Goal: Task Accomplishment & Management: Complete application form

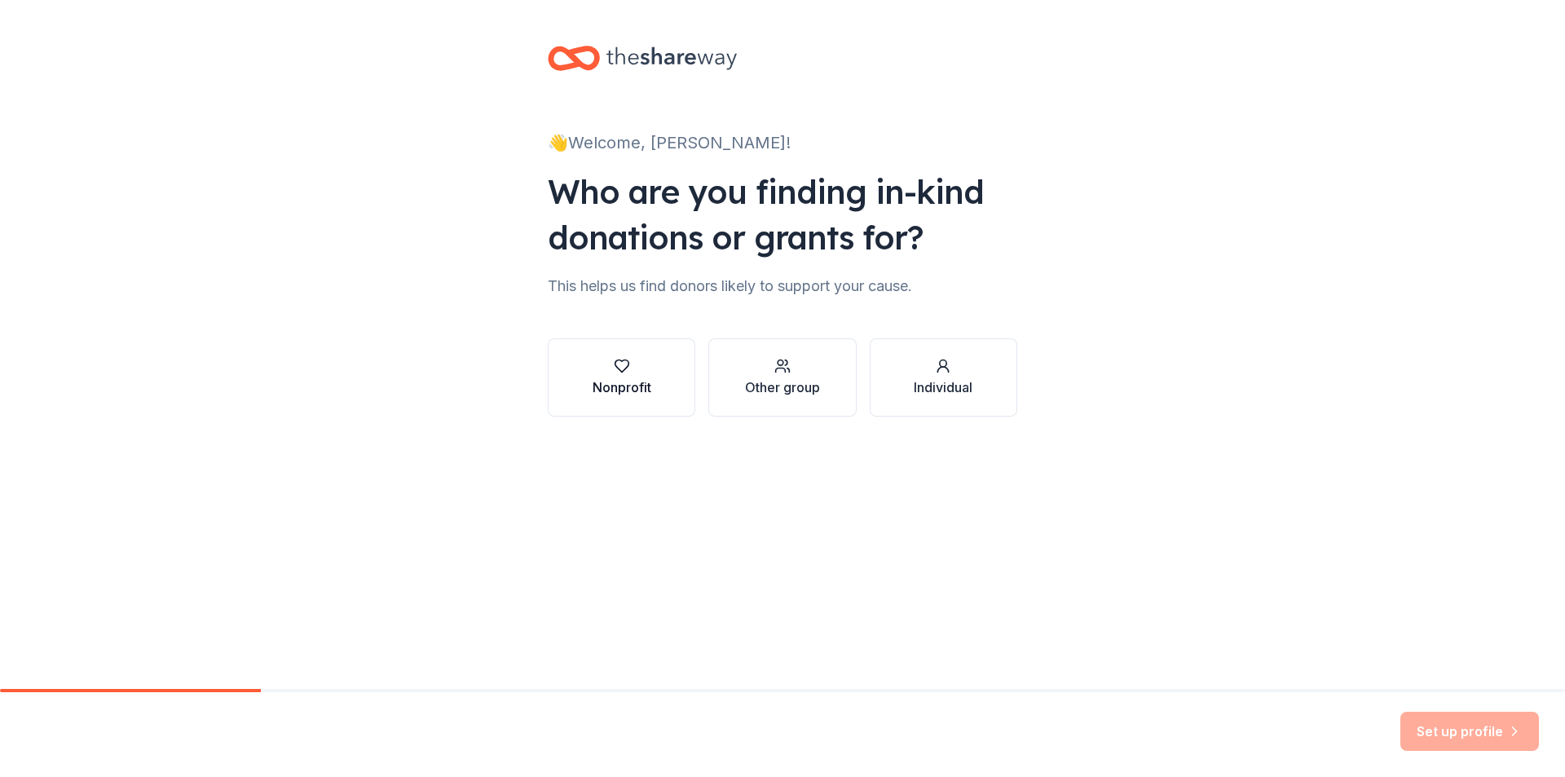
click at [625, 364] on icon "button" at bounding box center [622, 366] width 16 height 16
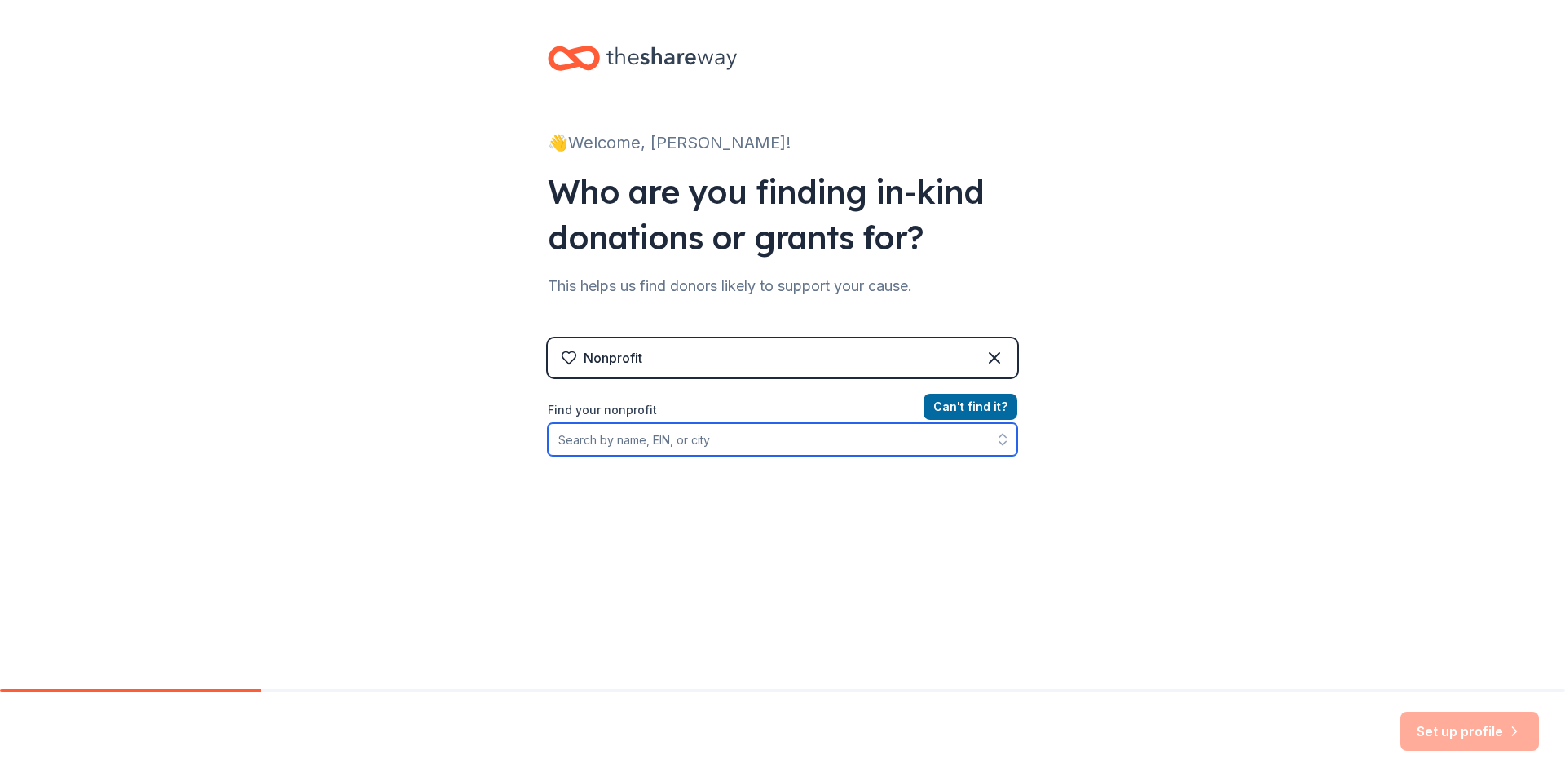
click at [654, 443] on input "Find your nonprofit" at bounding box center [783, 439] width 470 height 33
click at [589, 439] on input "turningpoitn Christisn school" at bounding box center [783, 439] width 470 height 33
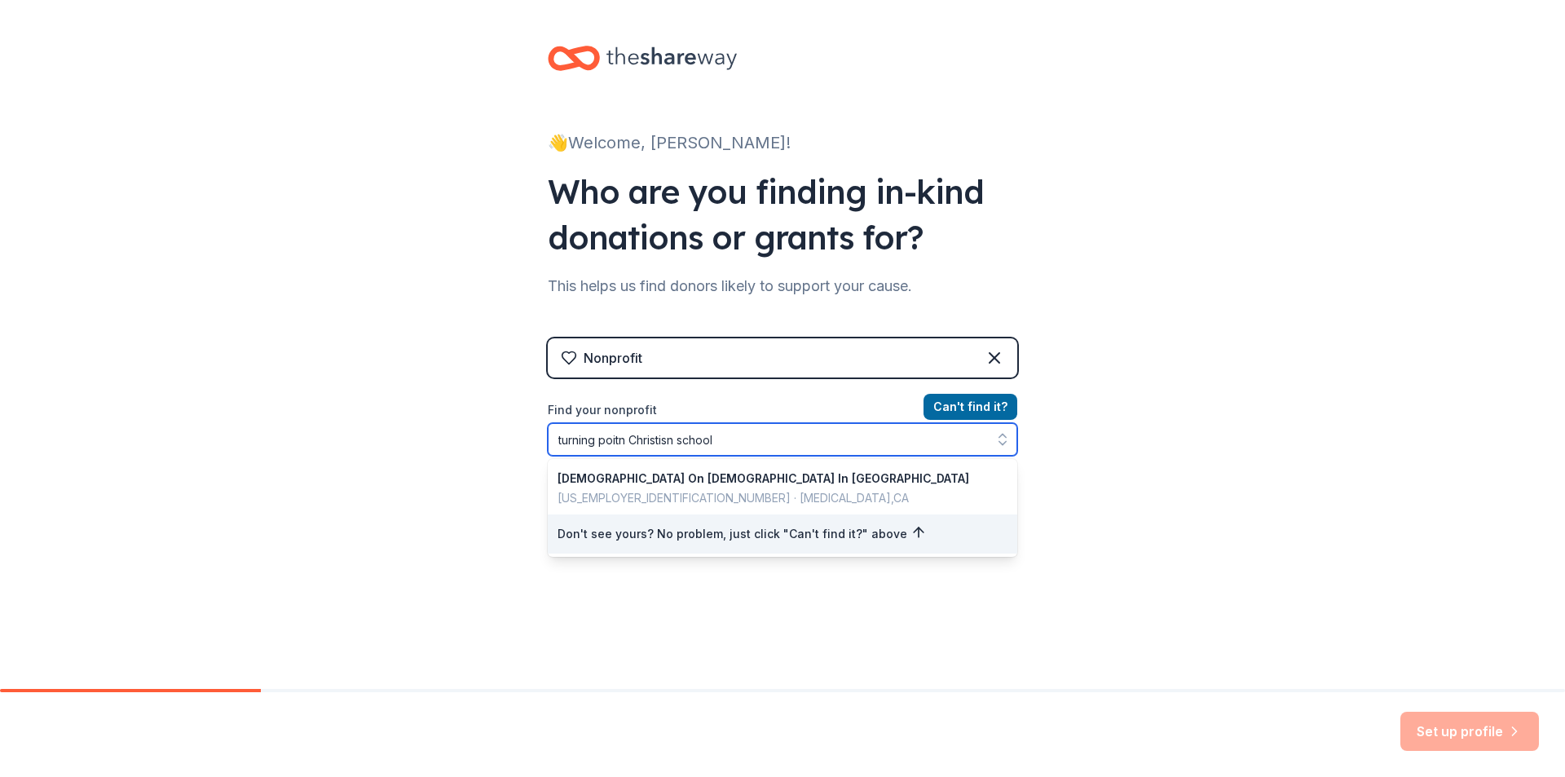
drag, startPoint x: 619, startPoint y: 438, endPoint x: 594, endPoint y: 444, distance: 25.9
click at [594, 444] on input "turning poitn Christisn school" at bounding box center [783, 439] width 470 height 33
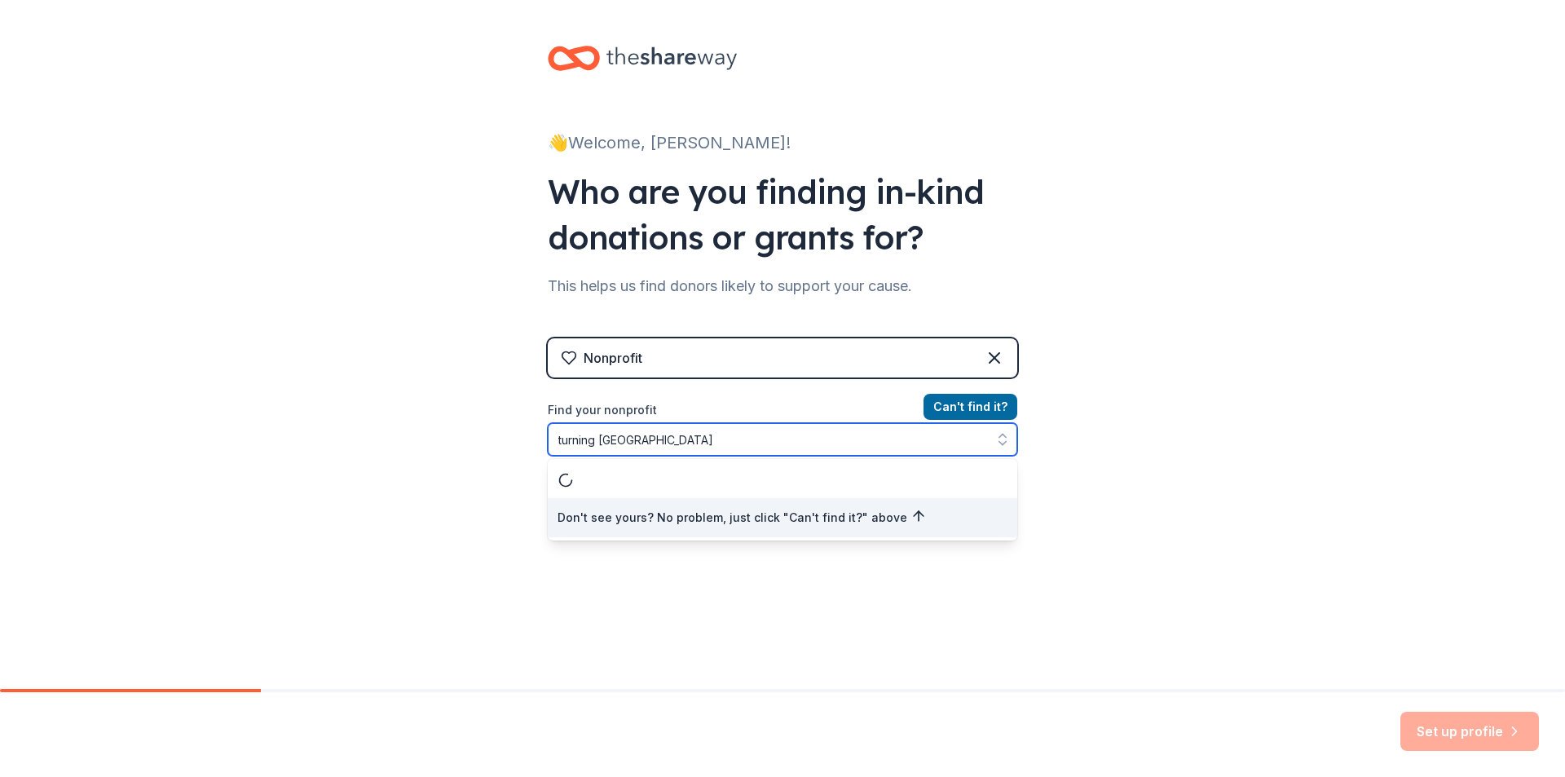
click at [651, 446] on input "turning Point Christisn school" at bounding box center [783, 439] width 470 height 33
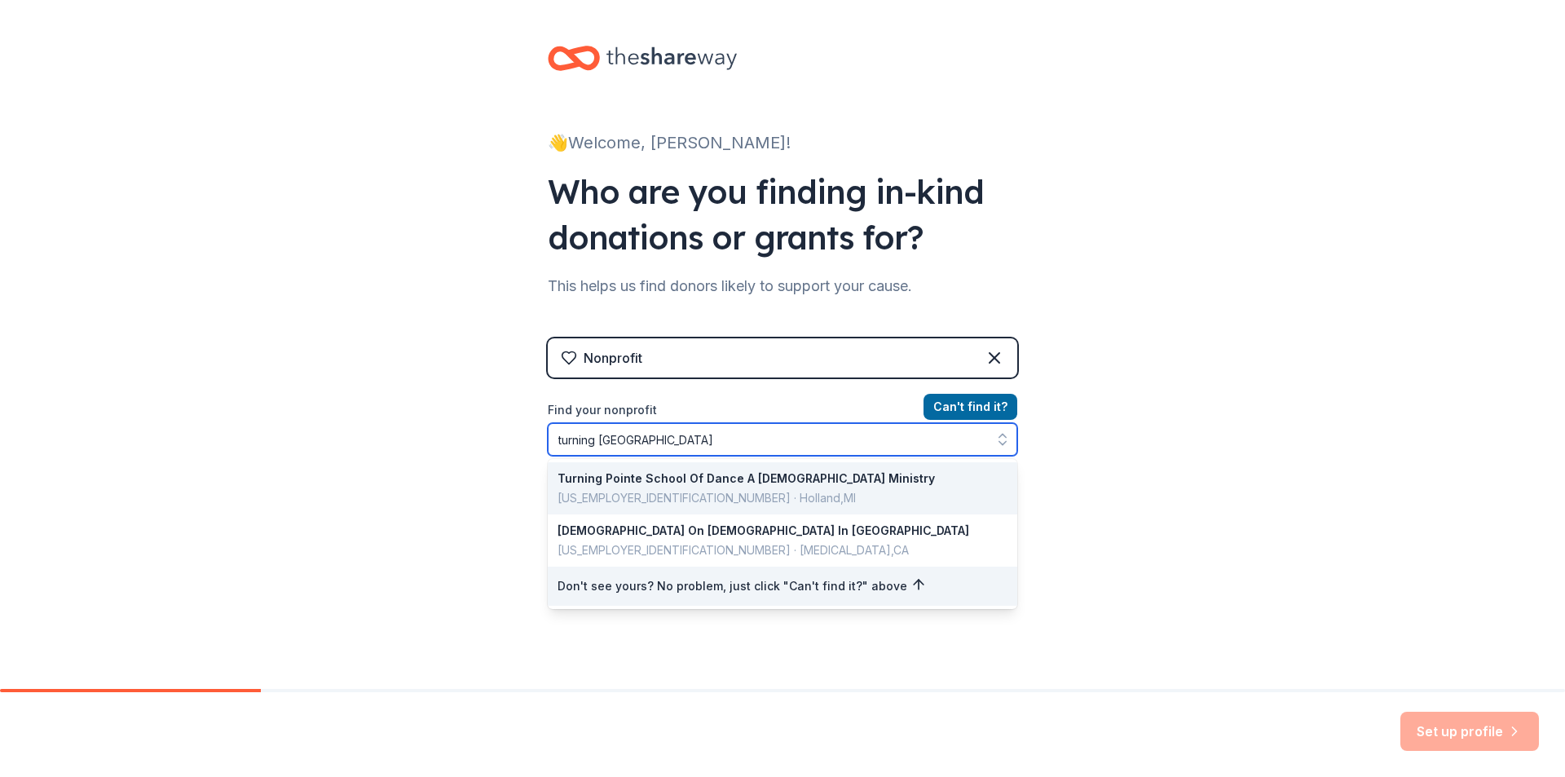
type input "turning Point Christian school"
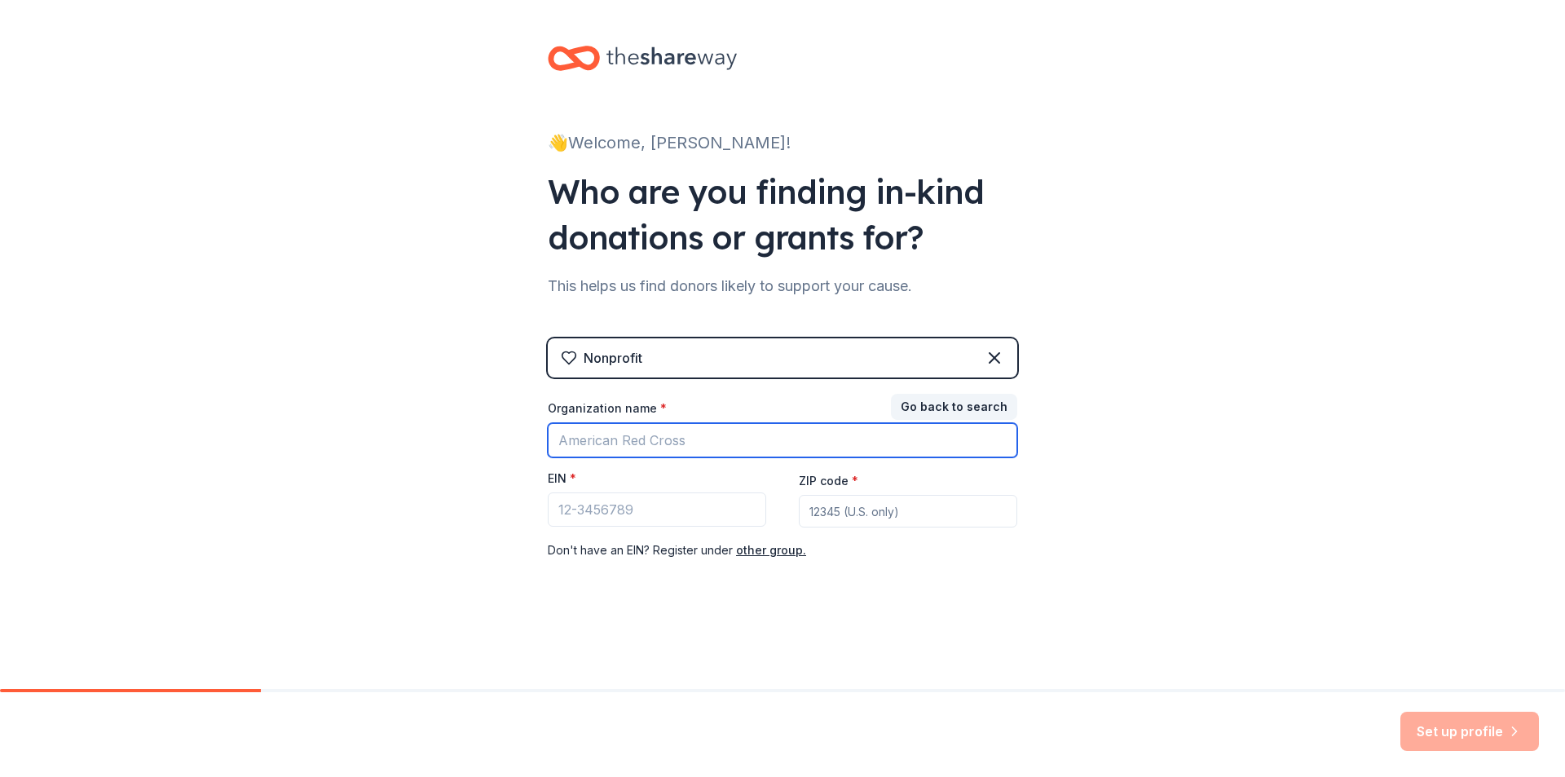
click at [591, 442] on input "Organization name *" at bounding box center [783, 440] width 470 height 34
click at [566, 440] on input "turning Point Christian School" at bounding box center [783, 440] width 470 height 34
type input "[GEOGRAPHIC_DATA][DEMOGRAPHIC_DATA]"
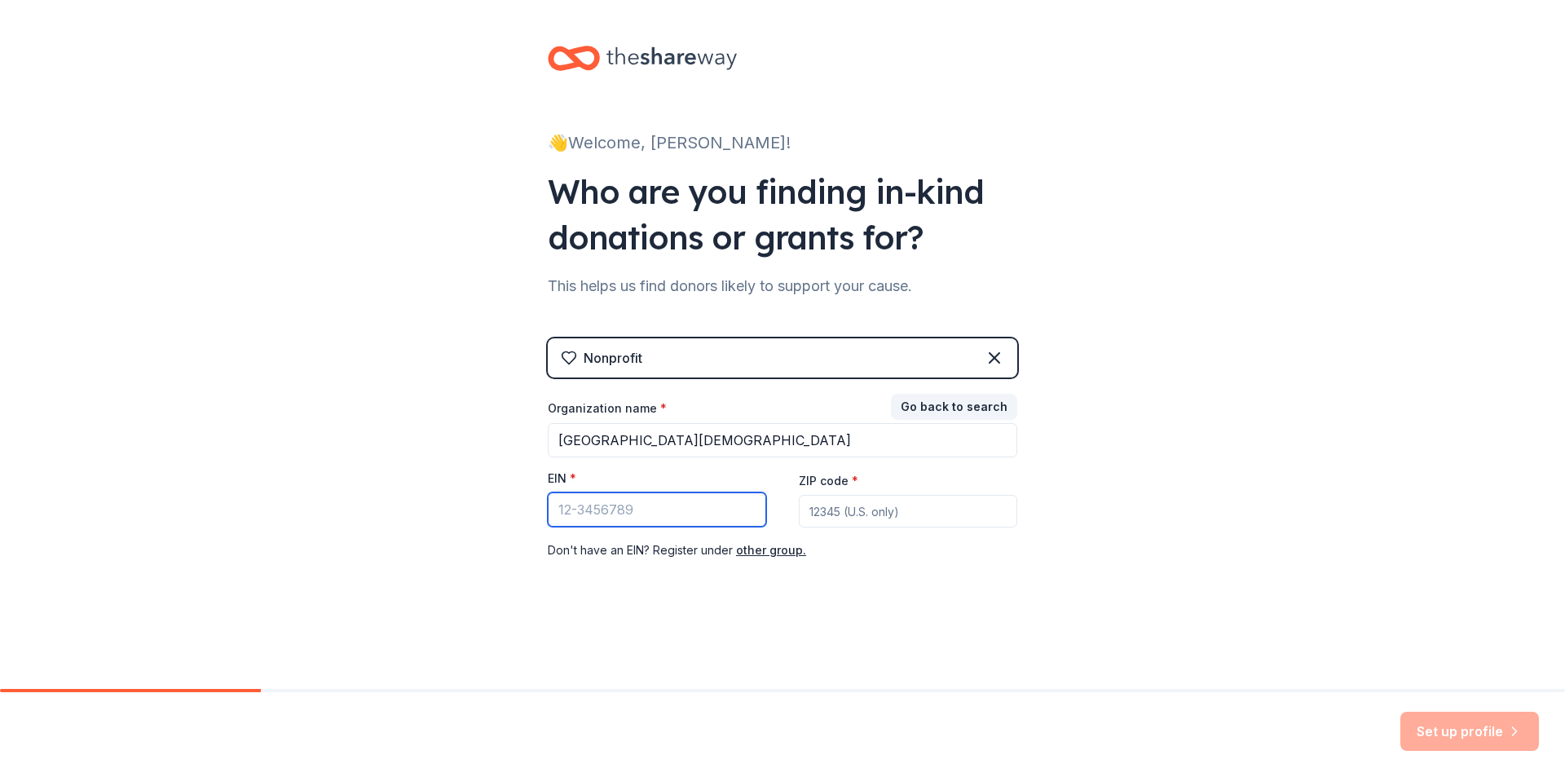
click at [585, 504] on input "EIN *" at bounding box center [657, 509] width 219 height 34
click at [843, 506] on input "ZIP code *" at bounding box center [908, 511] width 219 height 33
type input "9"
click at [581, 507] on input "EIN *" at bounding box center [657, 509] width 219 height 34
click at [819, 517] on input "ZIP code *" at bounding box center [908, 511] width 219 height 33
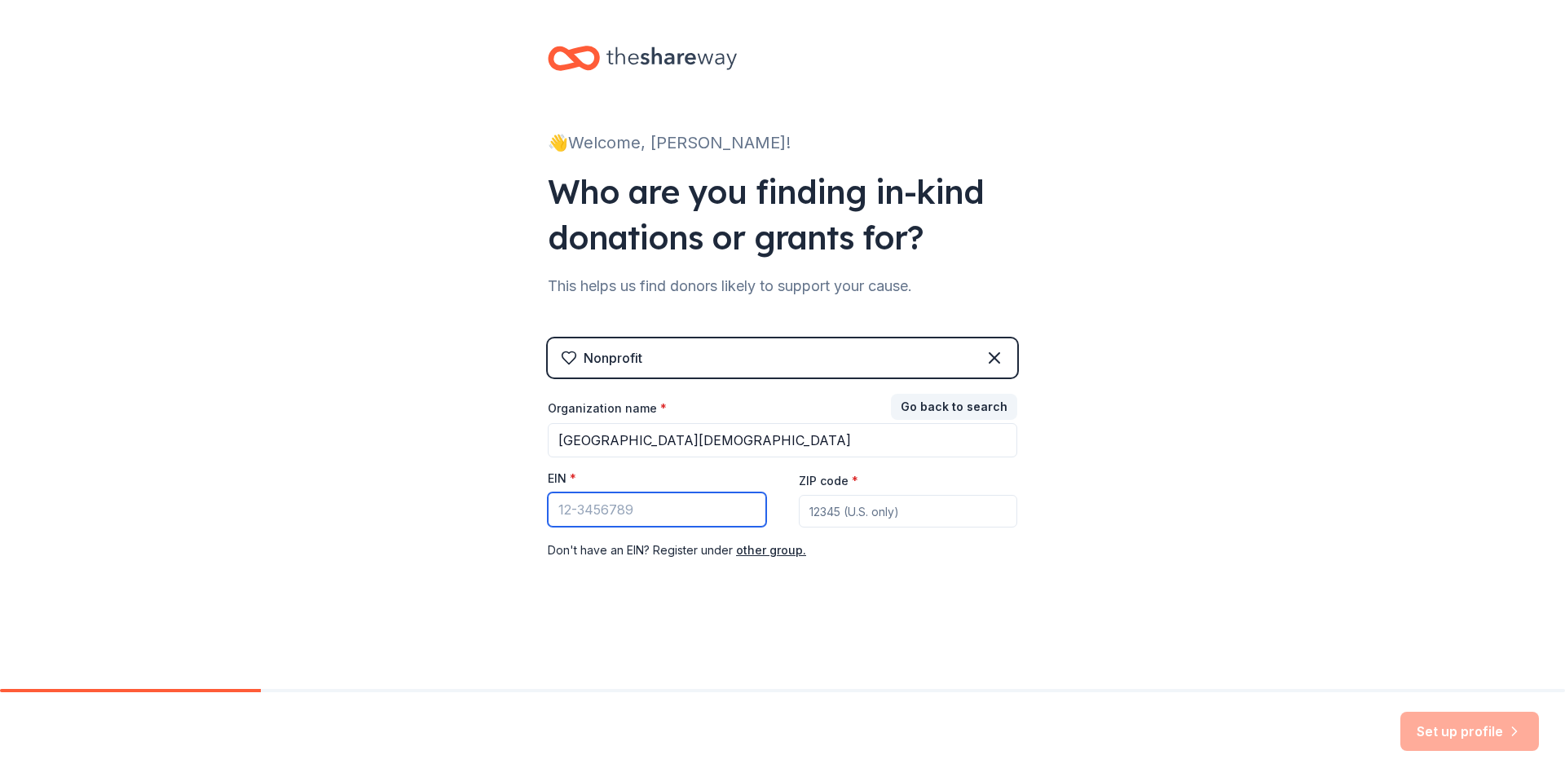
click at [555, 498] on input "EIN *" at bounding box center [657, 509] width 219 height 34
type input "95-2593737"
click at [849, 519] on input "ZIP code *" at bounding box center [908, 511] width 219 height 33
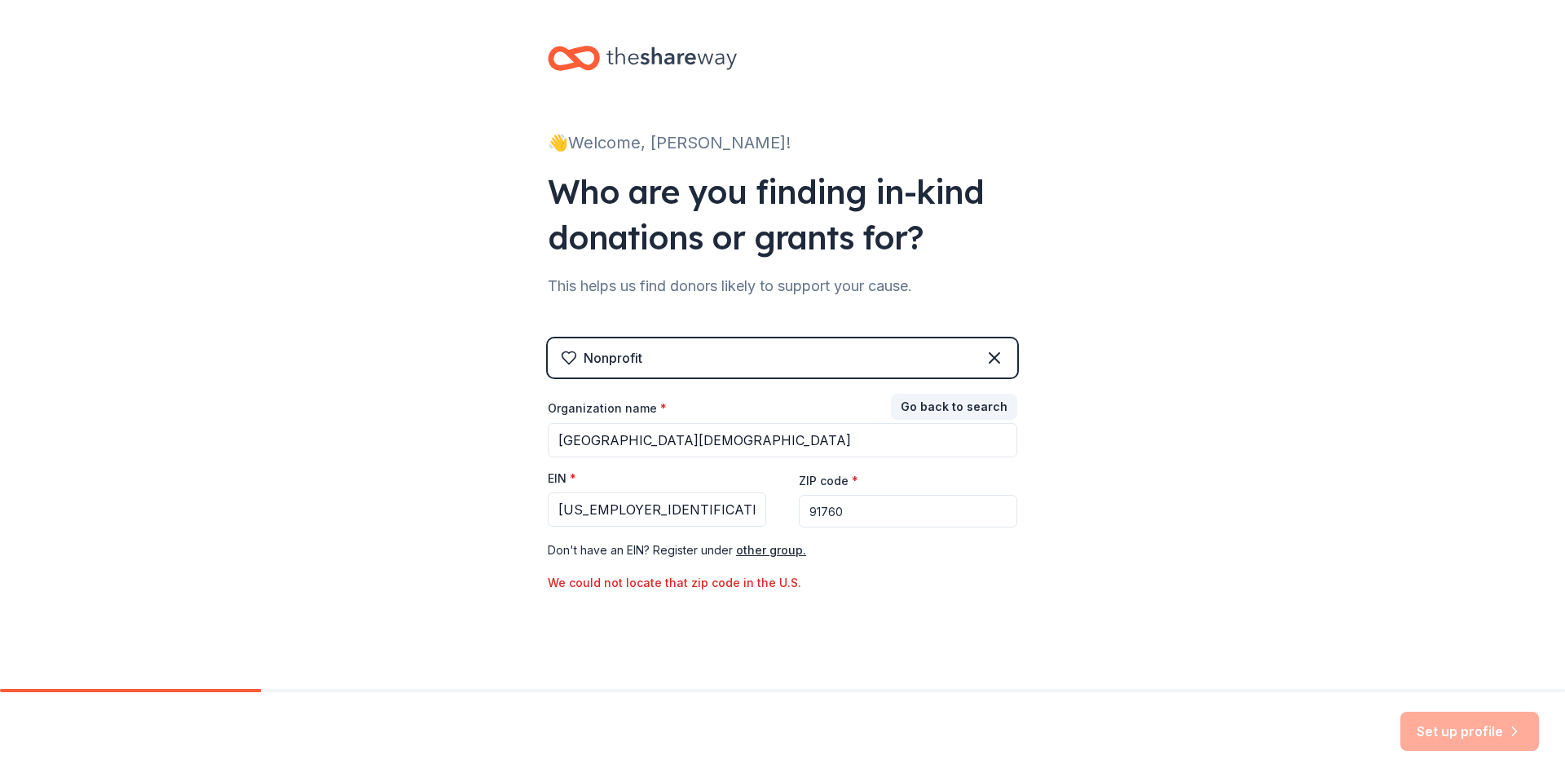
drag, startPoint x: 856, startPoint y: 515, endPoint x: 796, endPoint y: 514, distance: 60.3
click at [799, 514] on input "91760" at bounding box center [908, 511] width 219 height 33
type input "92860"
click at [878, 620] on div "👋 Welcome, Monica! Who are you finding in-kind donations or grants for? This he…" at bounding box center [783, 335] width 522 height 671
click at [1441, 728] on button "Set up profile" at bounding box center [1470, 731] width 139 height 39
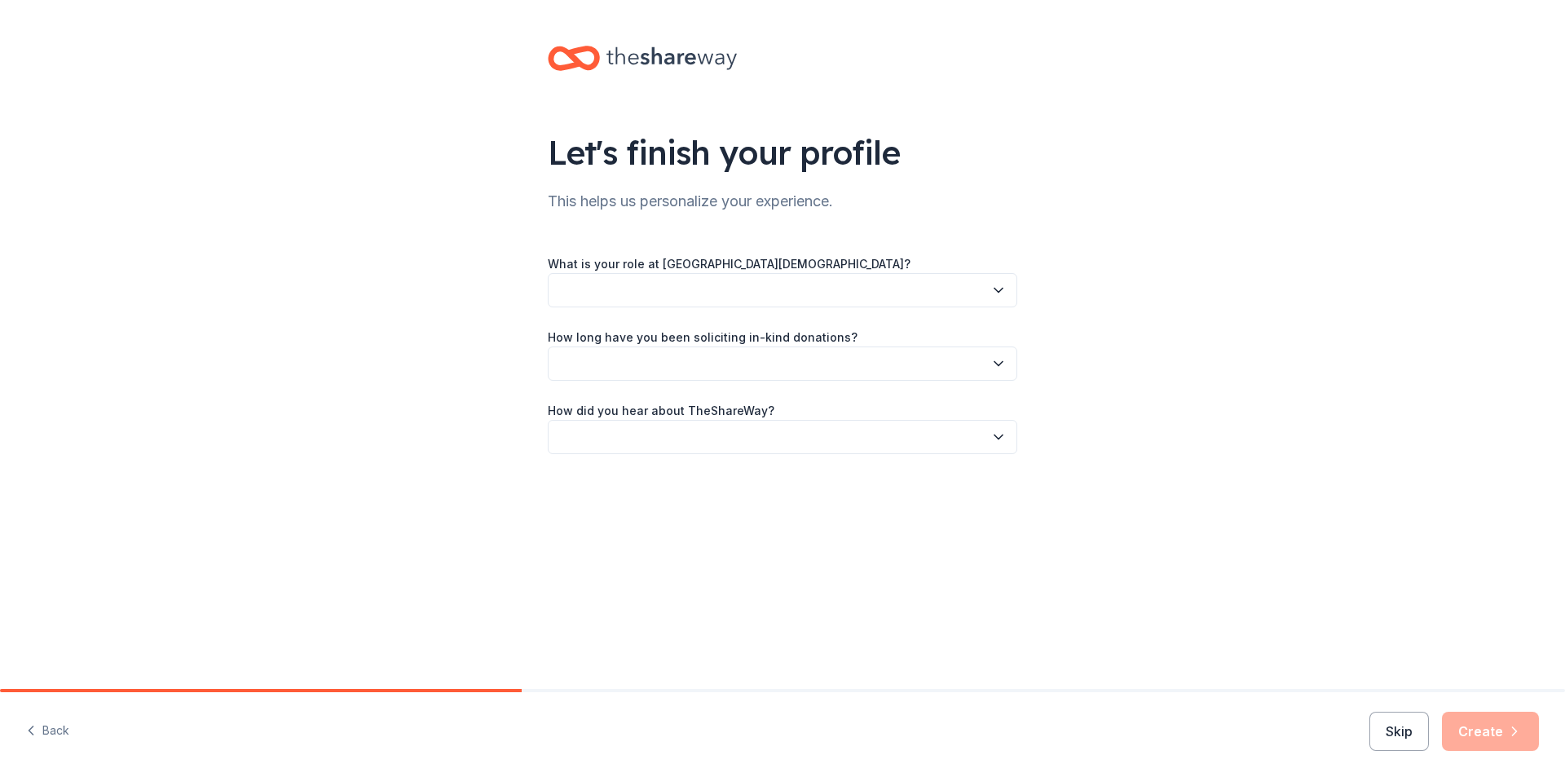
click at [600, 294] on button "button" at bounding box center [783, 290] width 470 height 34
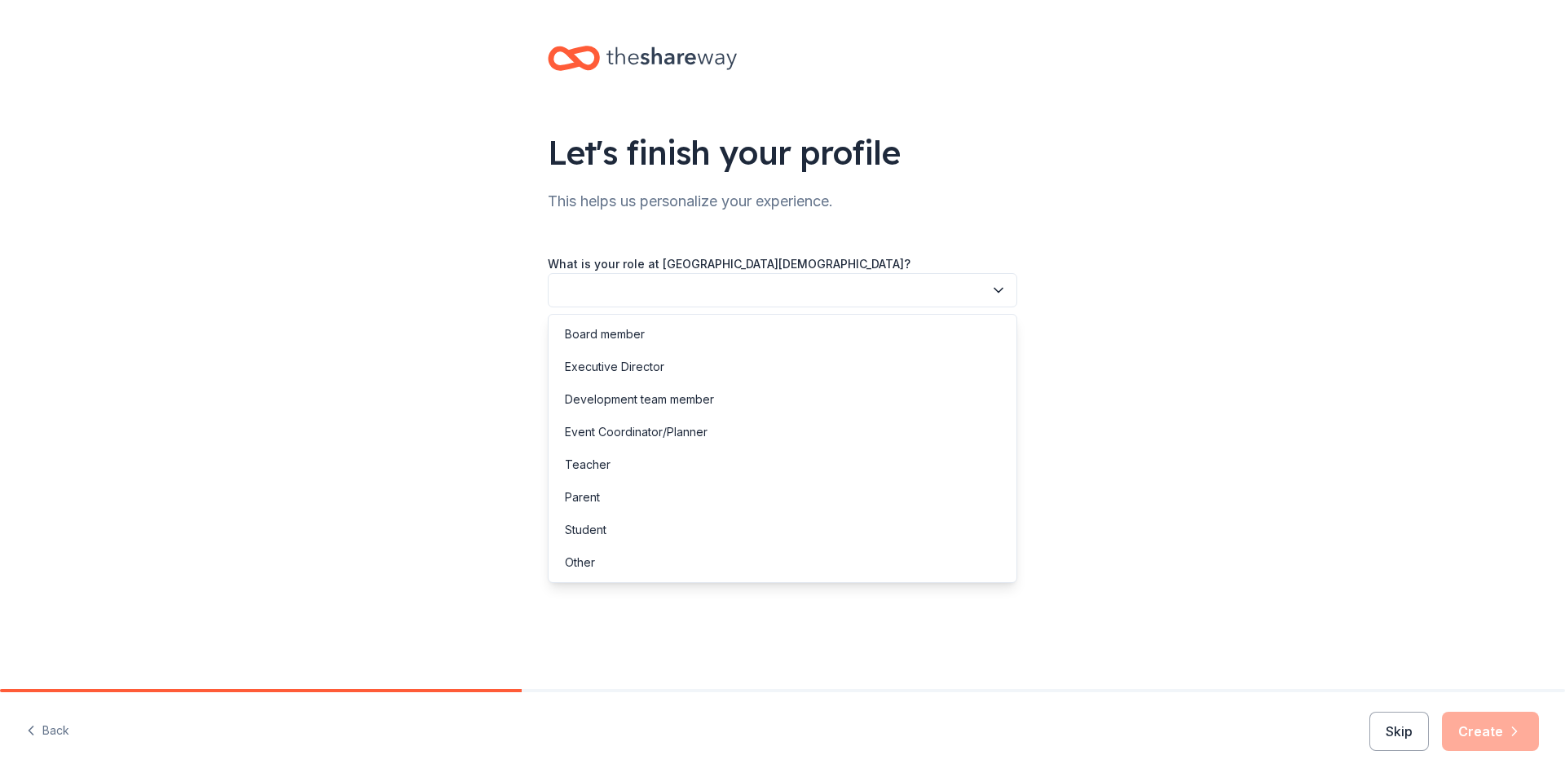
click at [603, 285] on button "button" at bounding box center [783, 290] width 470 height 34
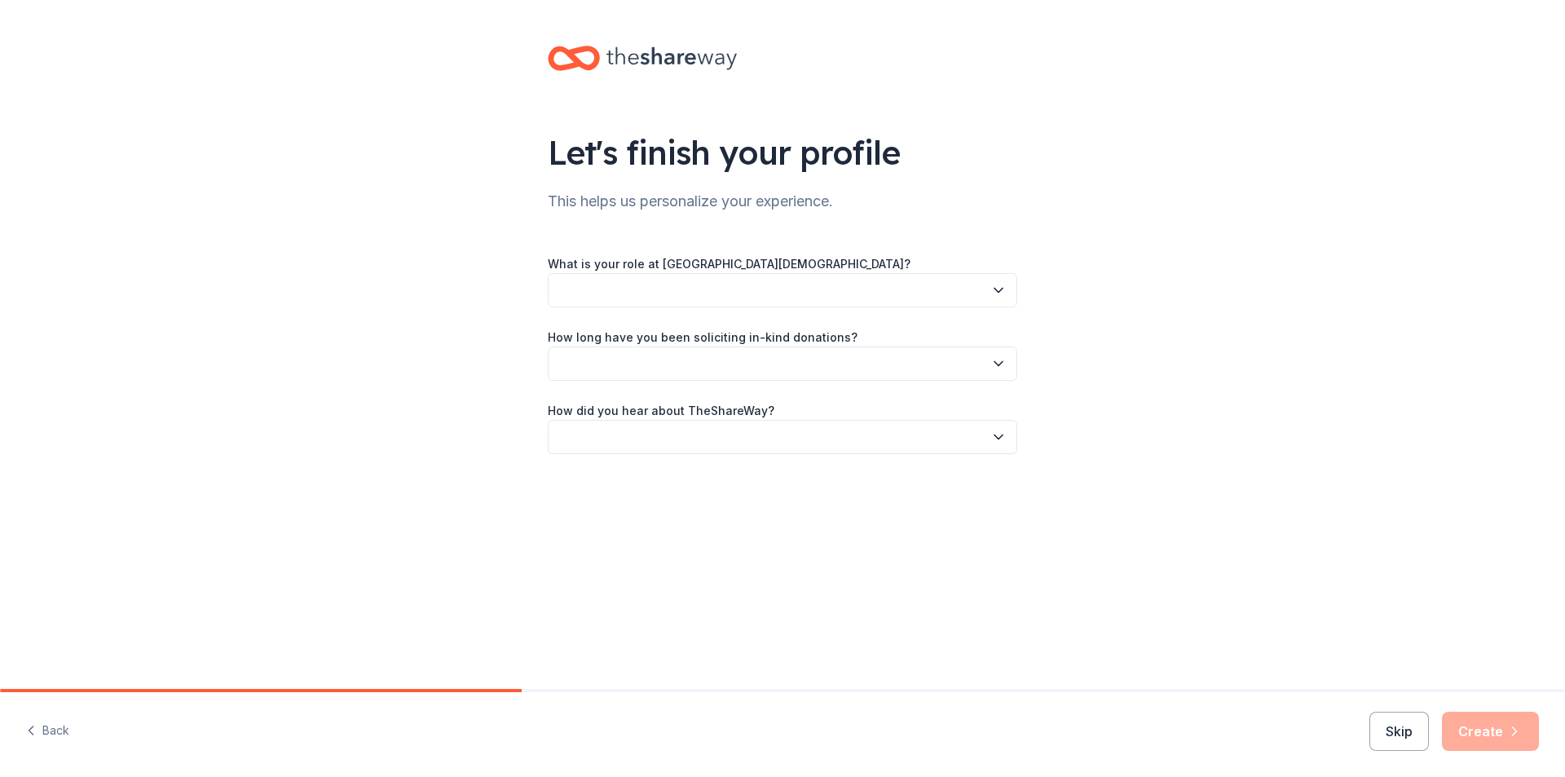
click at [993, 287] on icon "button" at bounding box center [999, 290] width 16 height 16
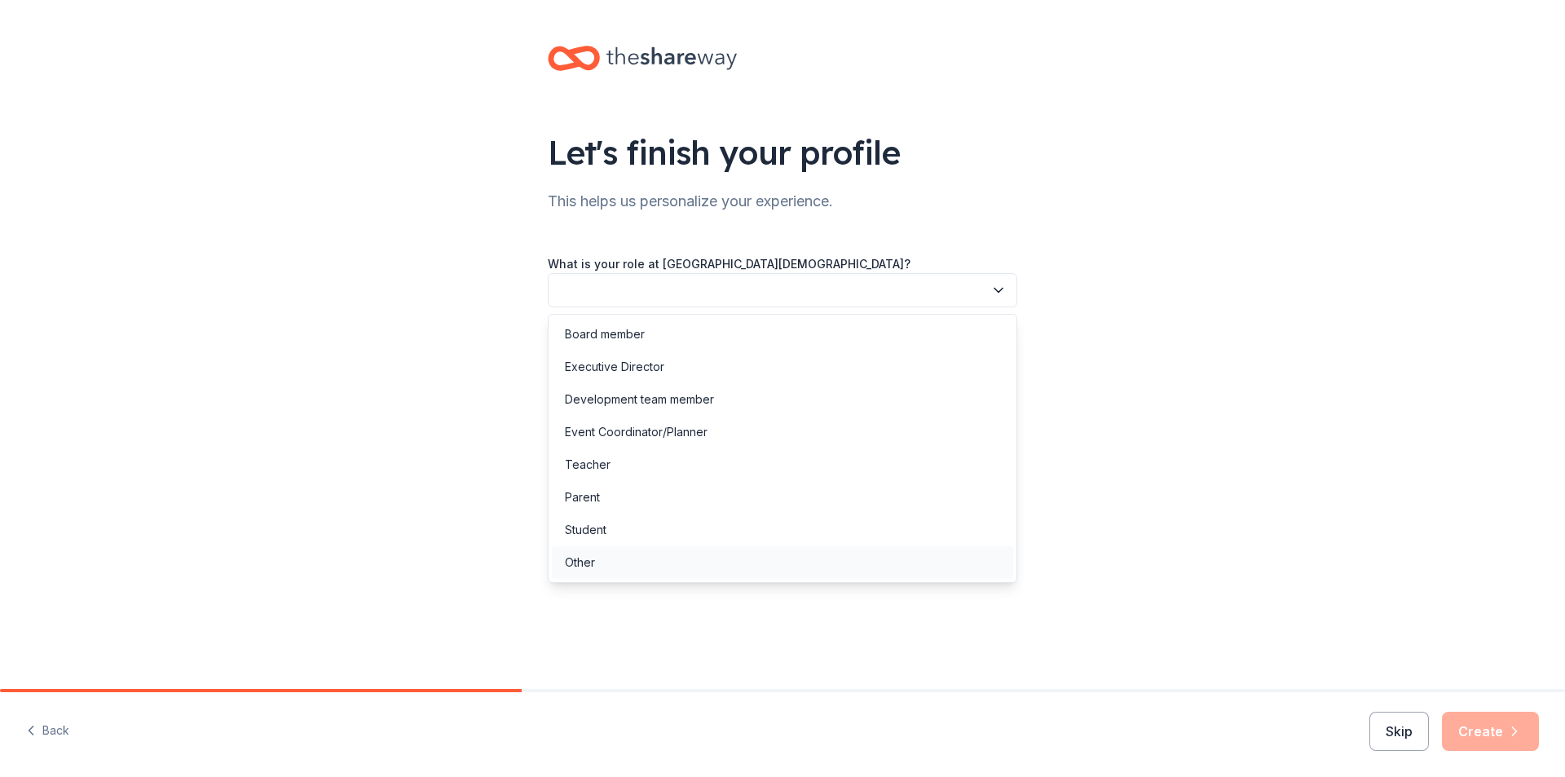
click at [580, 572] on div "Other" at bounding box center [580, 563] width 30 height 20
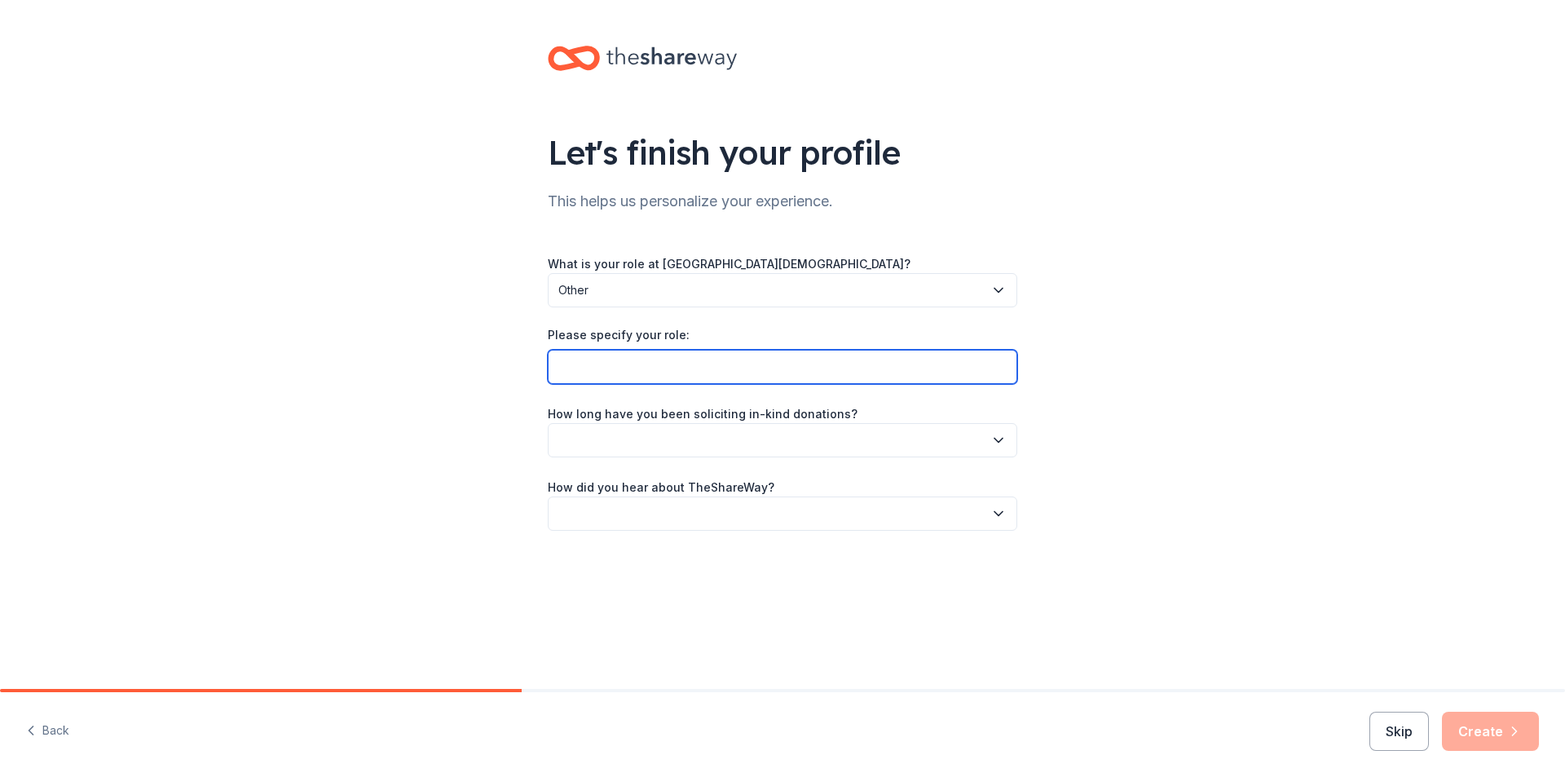
click at [625, 372] on input "Please specify your role:" at bounding box center [783, 367] width 470 height 34
type input "V"
click at [622, 394] on div "What is your role at Turning Point Christian School? Other Please specify your …" at bounding box center [783, 392] width 470 height 277
drag, startPoint x: 616, startPoint y: 369, endPoint x: 597, endPoint y: 369, distance: 18.8
click at [597, 369] on input "Lead fpor fundraiser" at bounding box center [783, 367] width 470 height 34
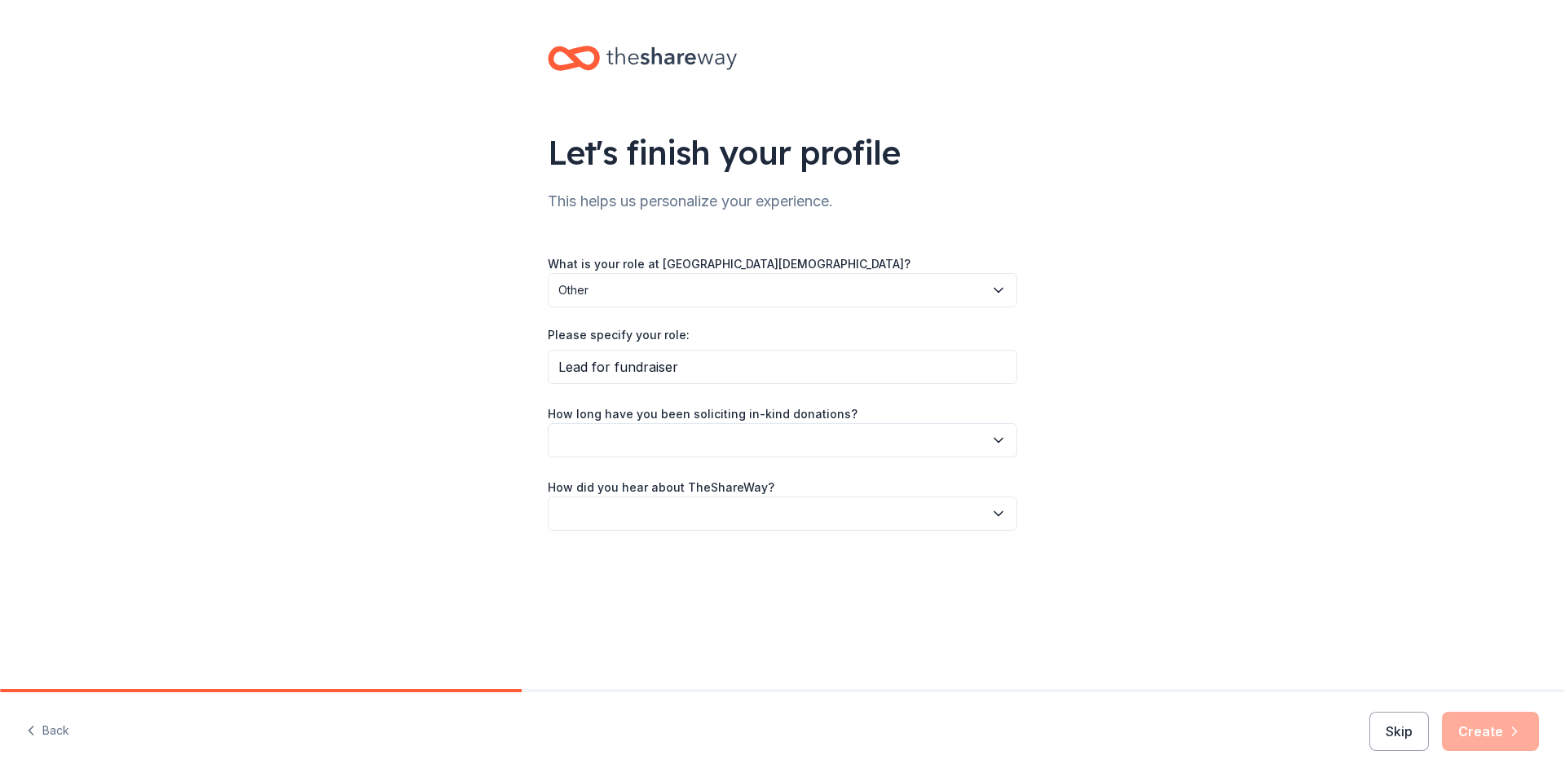
click at [628, 439] on button "button" at bounding box center [783, 440] width 470 height 34
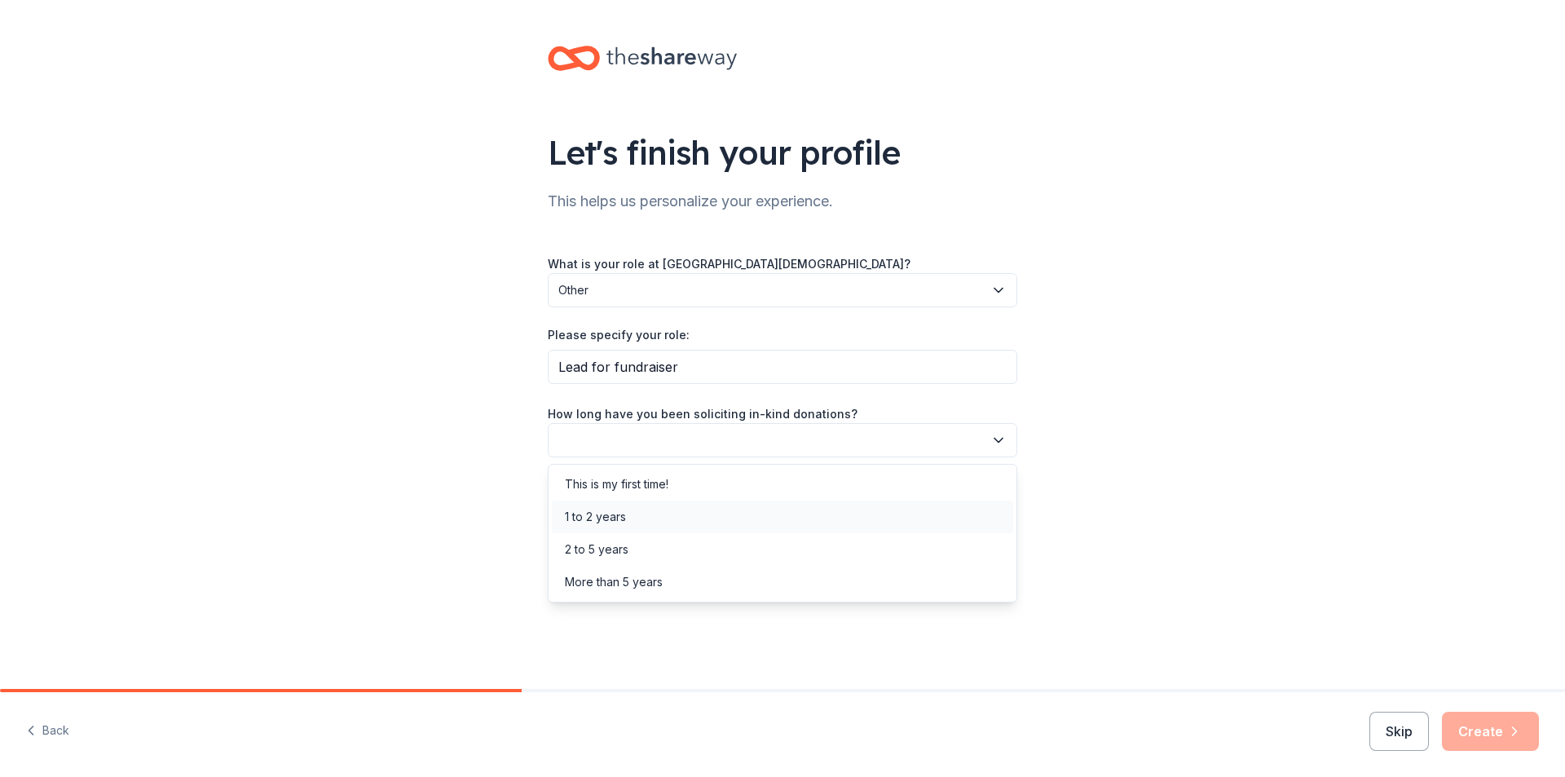
click at [609, 518] on div "1 to 2 years" at bounding box center [595, 517] width 61 height 20
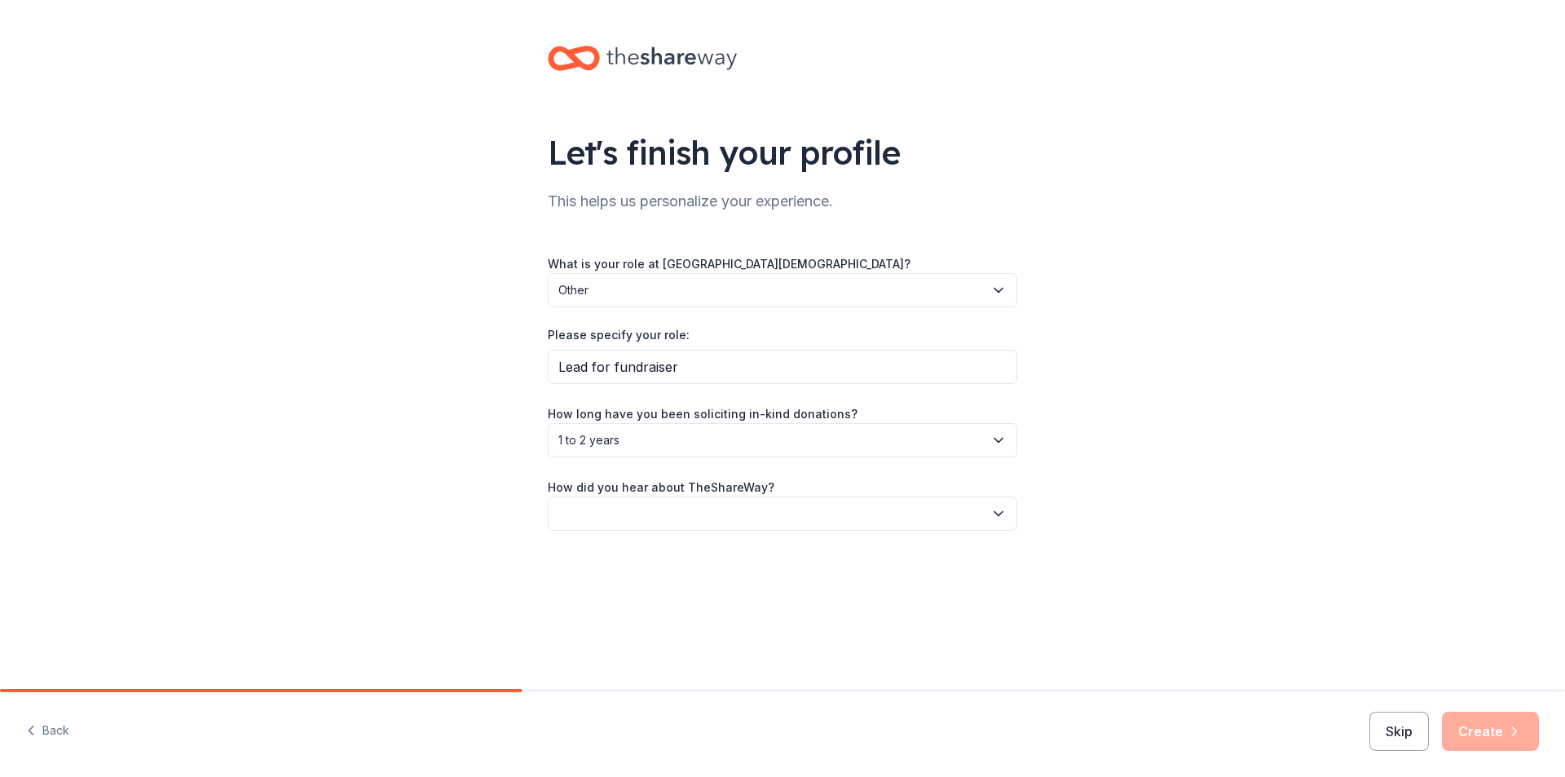
click at [1000, 435] on icon "button" at bounding box center [999, 440] width 16 height 16
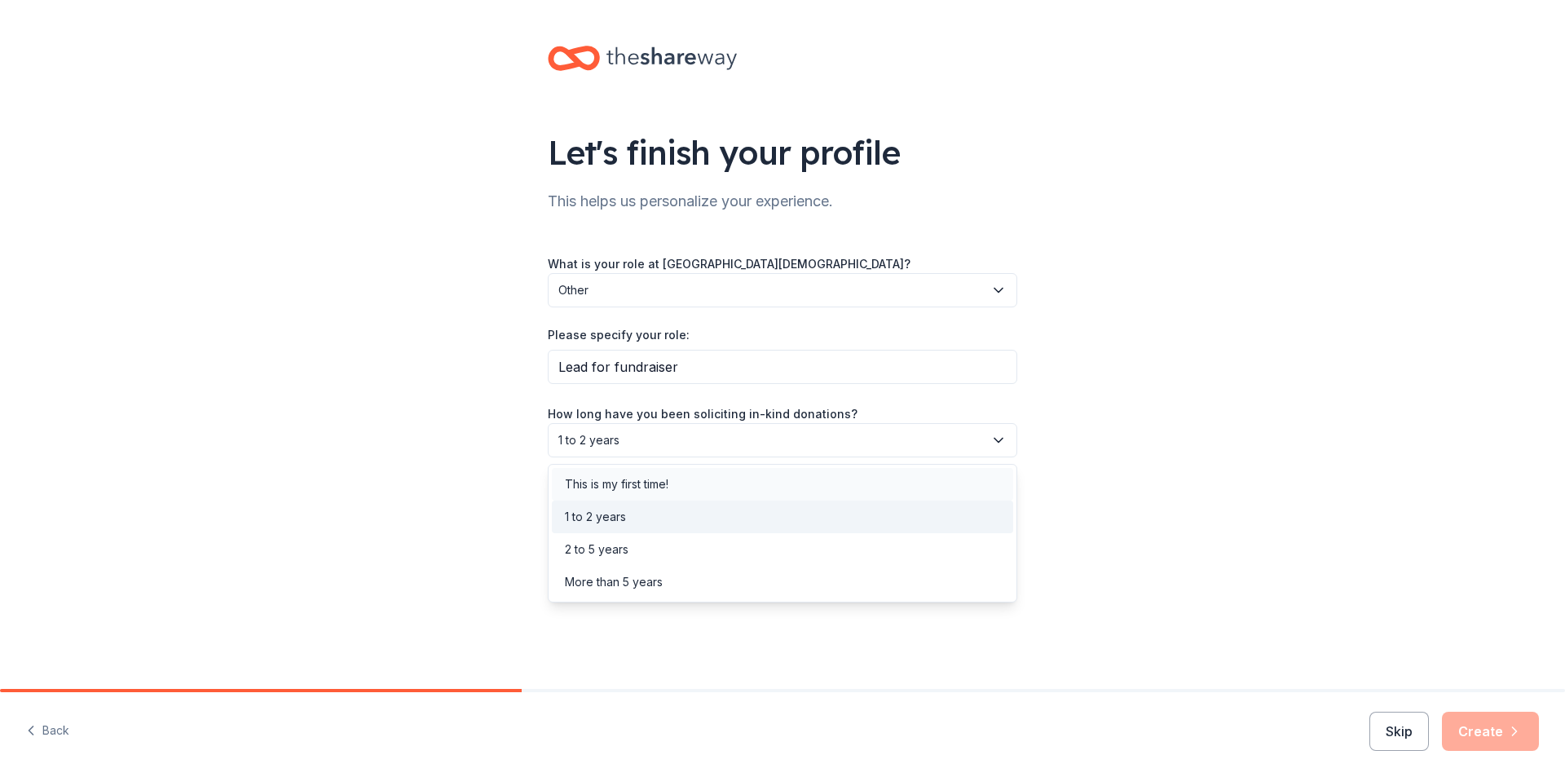
click at [633, 490] on div "This is my first time!" at bounding box center [617, 485] width 104 height 20
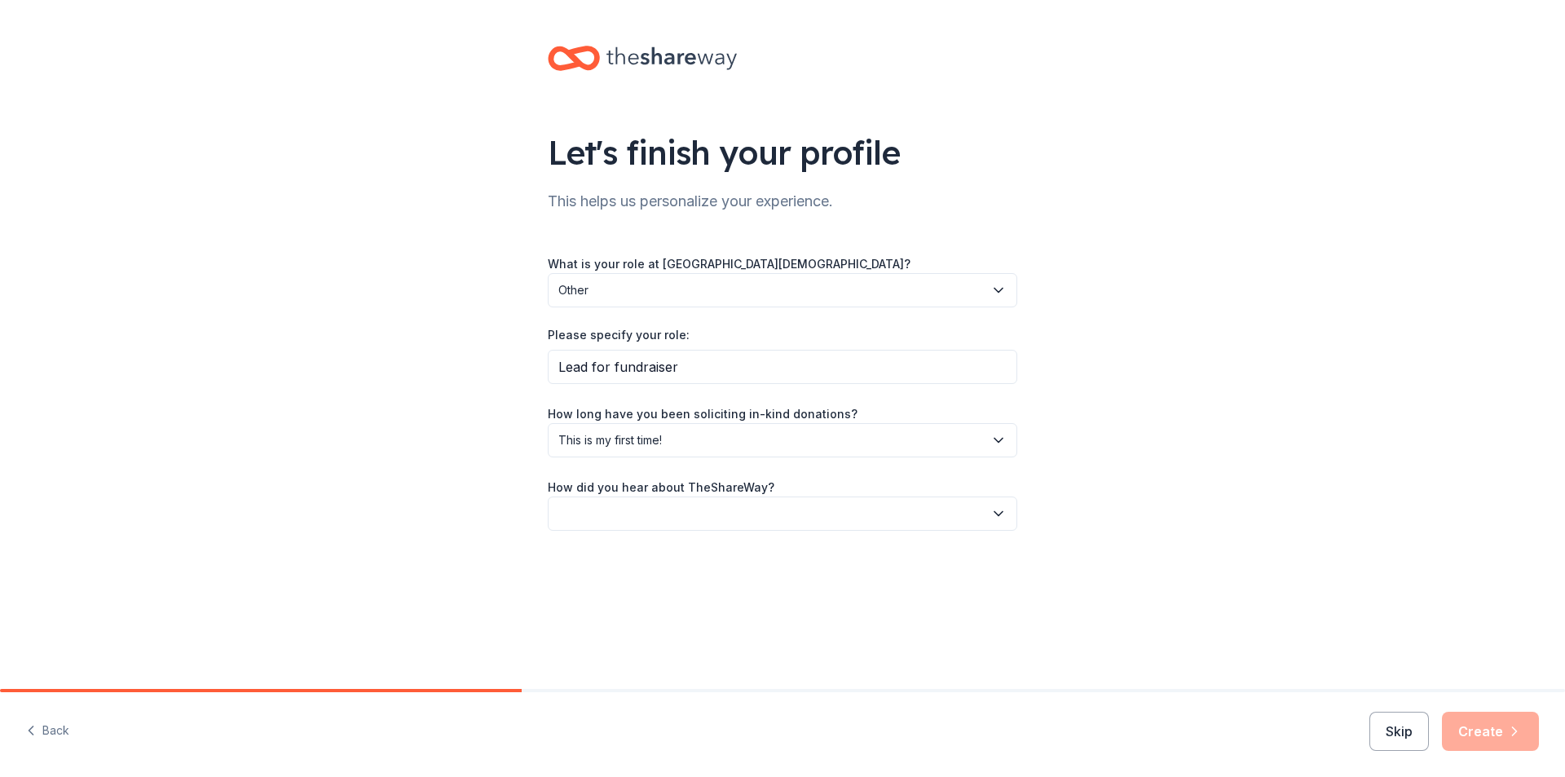
click at [638, 514] on button "button" at bounding box center [783, 514] width 470 height 34
click at [613, 589] on div "Online search" at bounding box center [602, 591] width 74 height 20
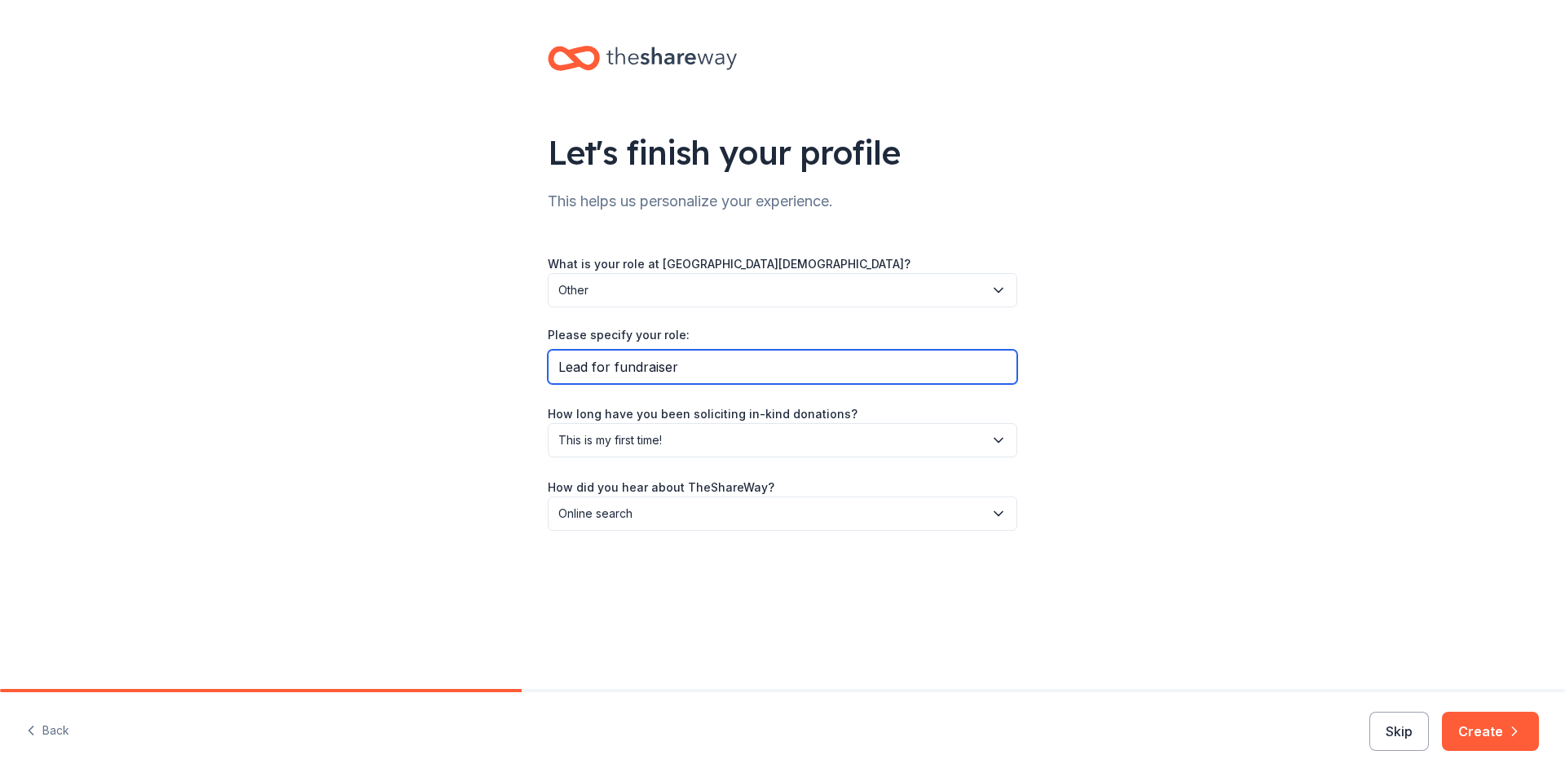
click at [557, 364] on input "Lead for fundraiser" at bounding box center [783, 367] width 470 height 34
click at [622, 369] on input "Vice Prinicapl Lead for fundraiser" at bounding box center [783, 367] width 470 height 34
type input "Vice Principal/ Lead for fundraiser"
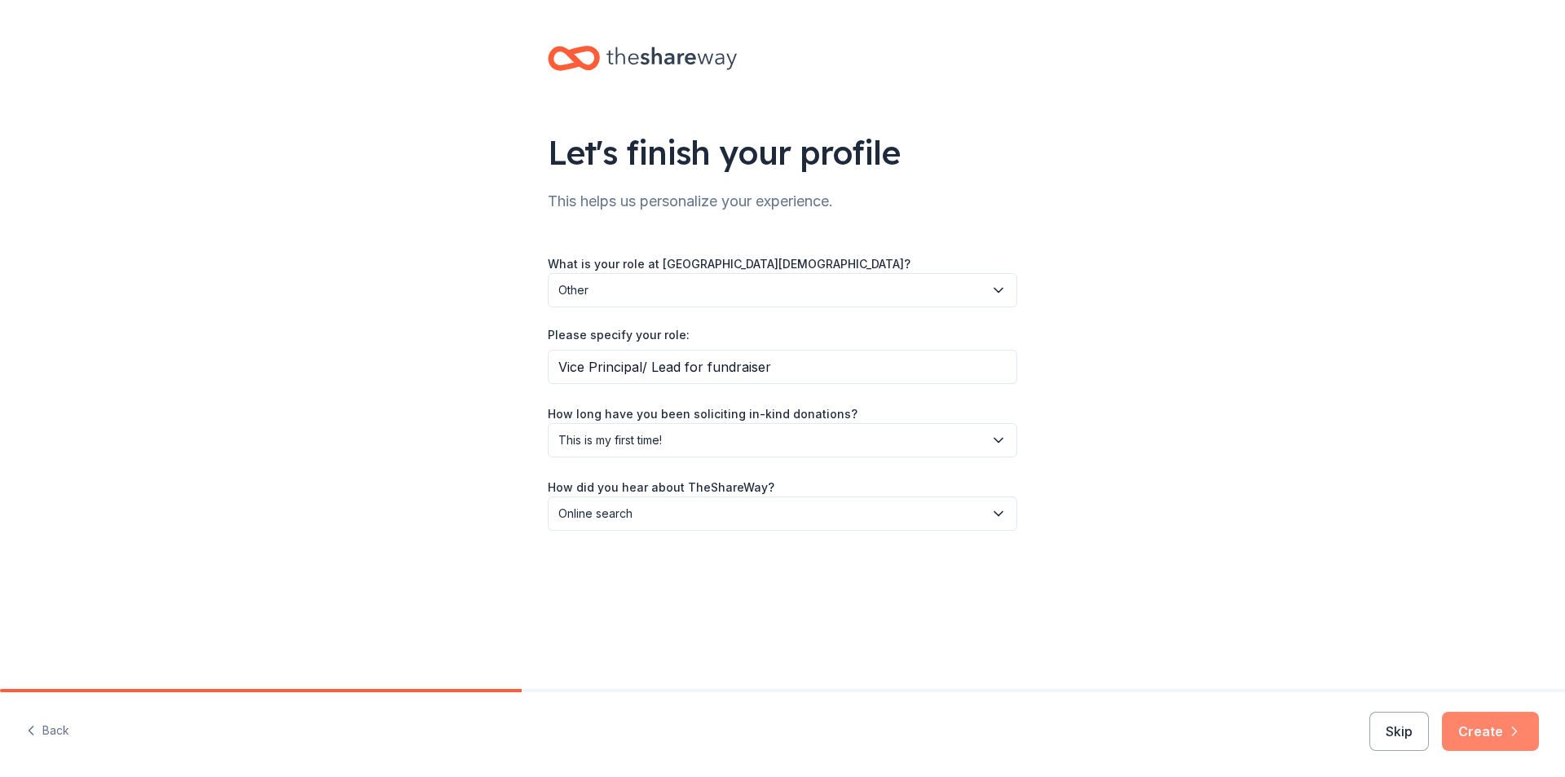
click at [1468, 732] on button "Create" at bounding box center [1490, 731] width 97 height 39
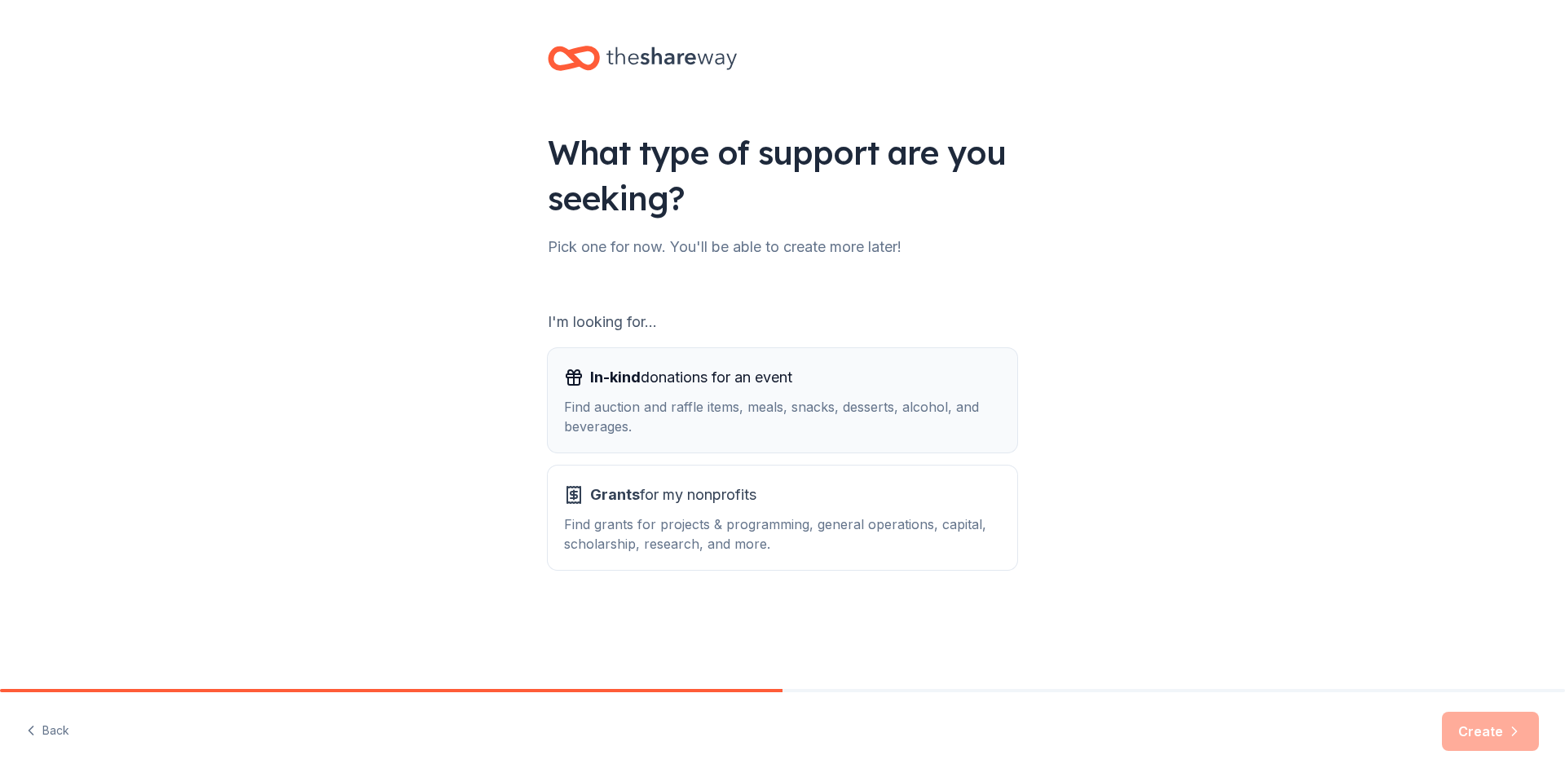
click at [695, 388] on span "In-kind donations for an event" at bounding box center [691, 377] width 202 height 26
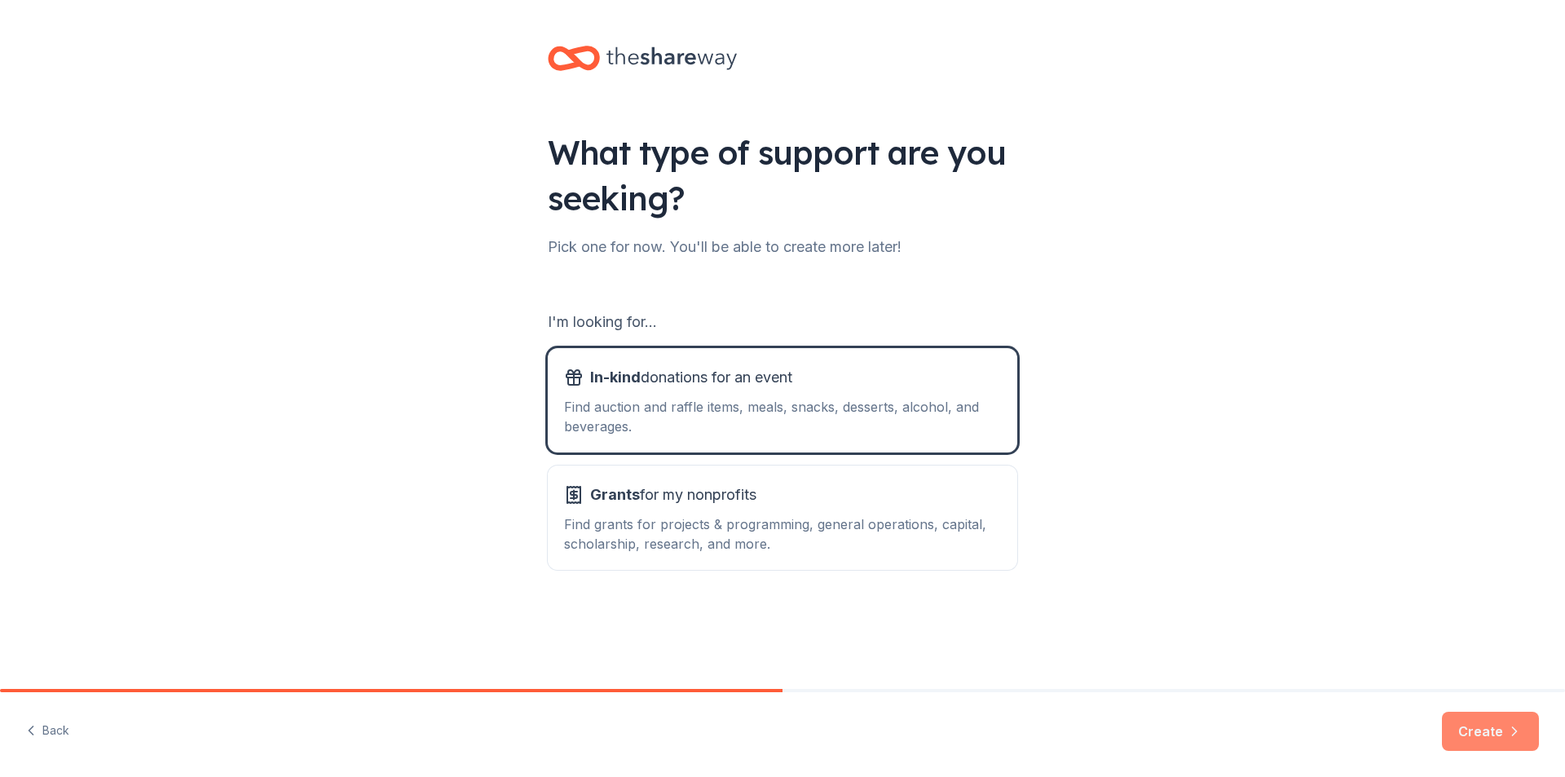
click at [1477, 727] on button "Create" at bounding box center [1490, 731] width 97 height 39
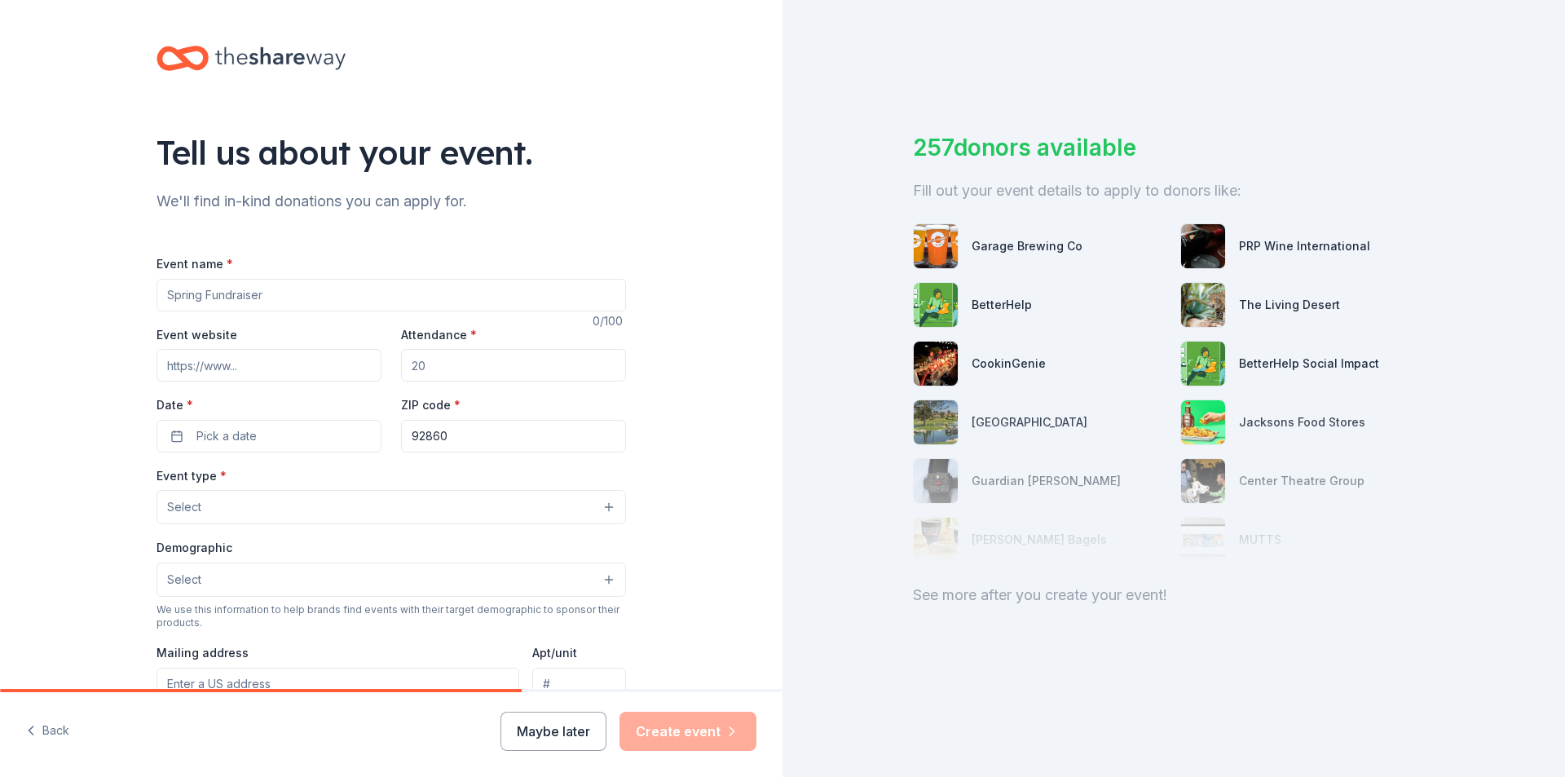
click at [254, 291] on input "Event name *" at bounding box center [392, 295] width 470 height 33
click at [201, 298] on input "Read-aThon Fundraiser" at bounding box center [392, 295] width 470 height 33
type input "Read-a-Thon Fundraiser"
click at [250, 370] on input "Event website" at bounding box center [269, 365] width 225 height 33
drag, startPoint x: 435, startPoint y: 366, endPoint x: 406, endPoint y: 369, distance: 28.6
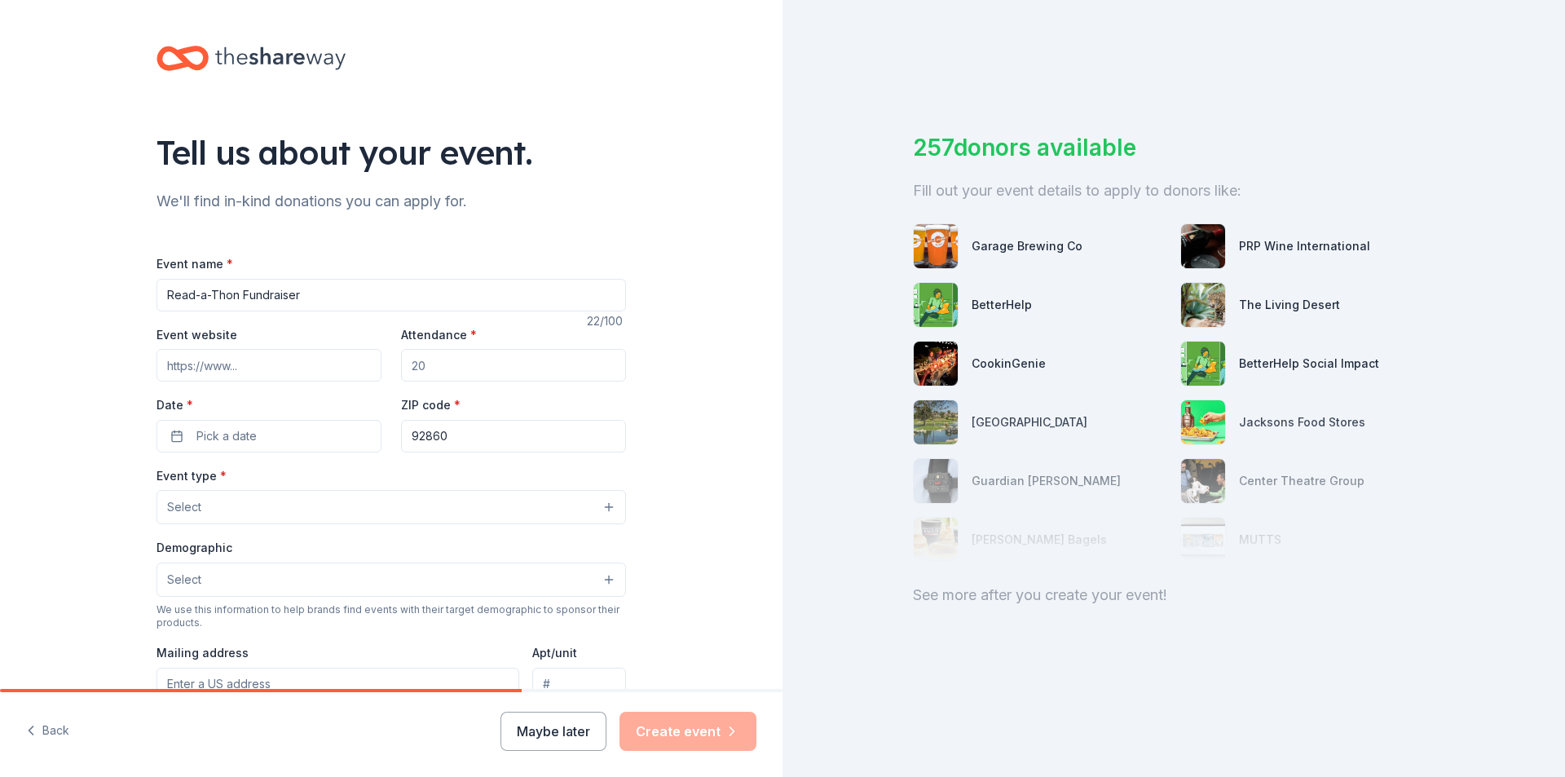
click at [406, 369] on input "Attendance *" at bounding box center [513, 365] width 225 height 33
type input "170"
click at [276, 440] on button "Pick a date" at bounding box center [269, 436] width 225 height 33
click at [352, 480] on button "Go to next month" at bounding box center [351, 479] width 23 height 23
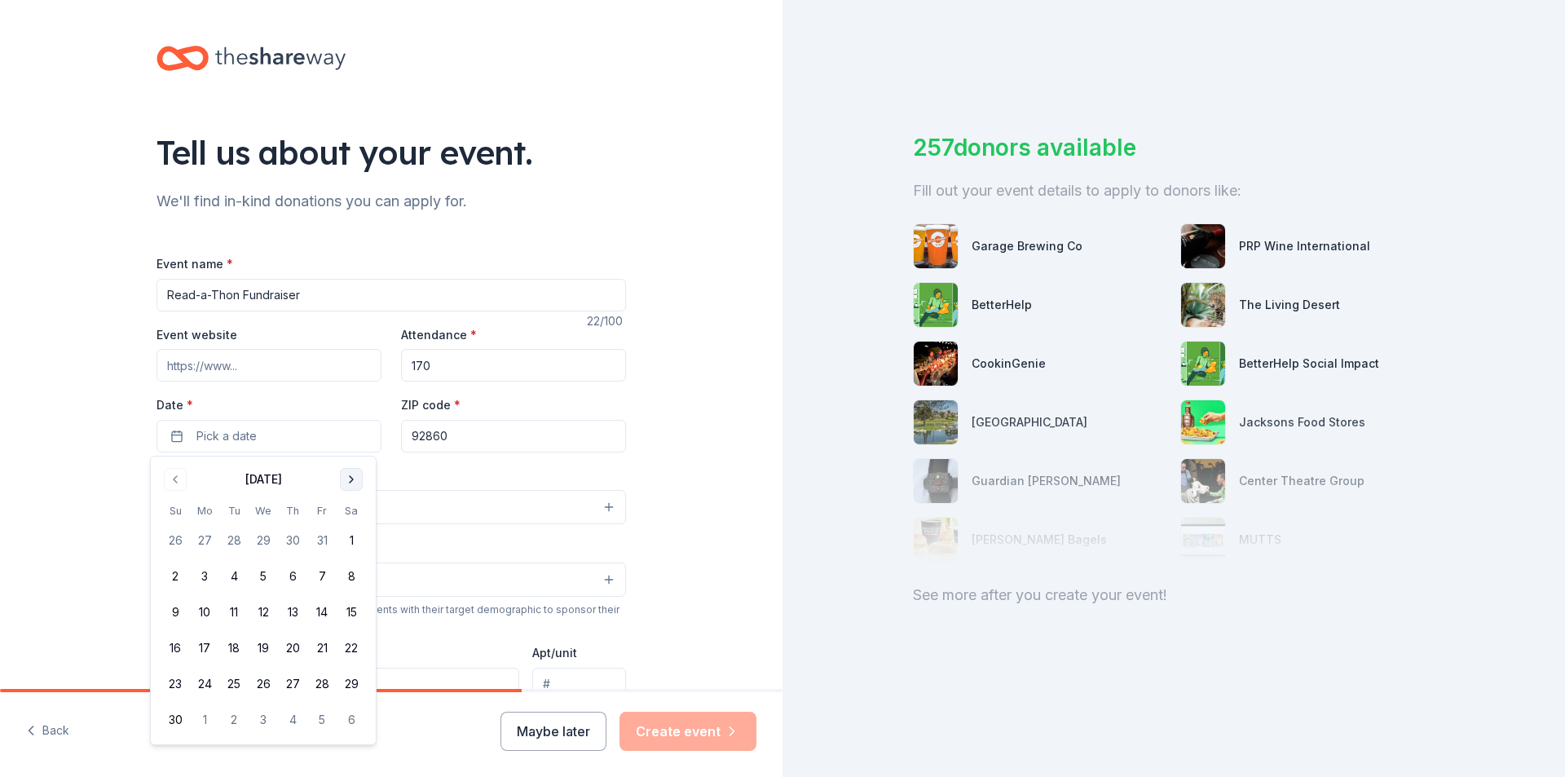
click at [352, 479] on button "Go to next month" at bounding box center [351, 479] width 23 height 23
click at [328, 647] on button "27" at bounding box center [321, 647] width 29 height 29
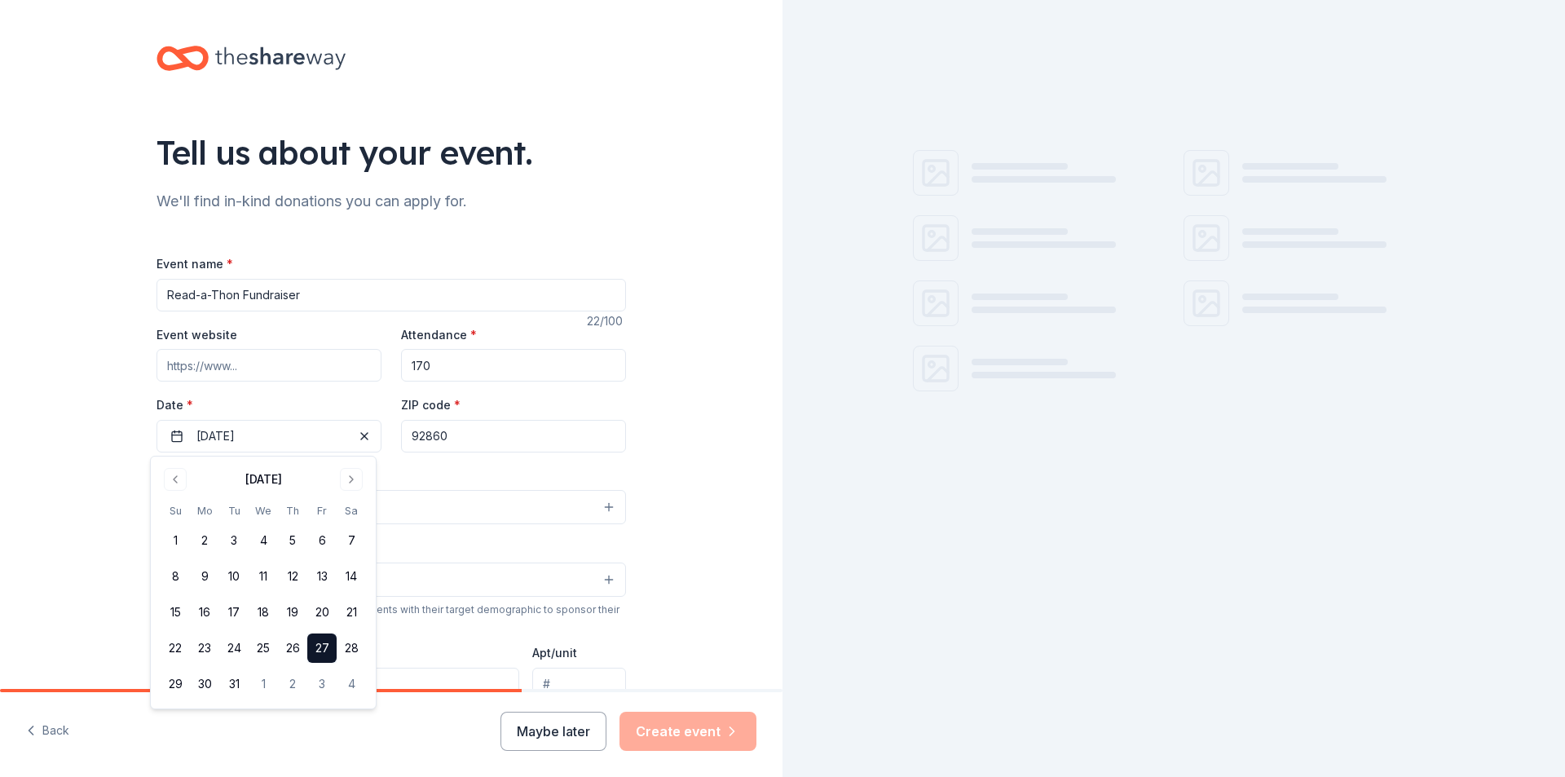
click at [479, 451] on input "92860" at bounding box center [513, 436] width 225 height 33
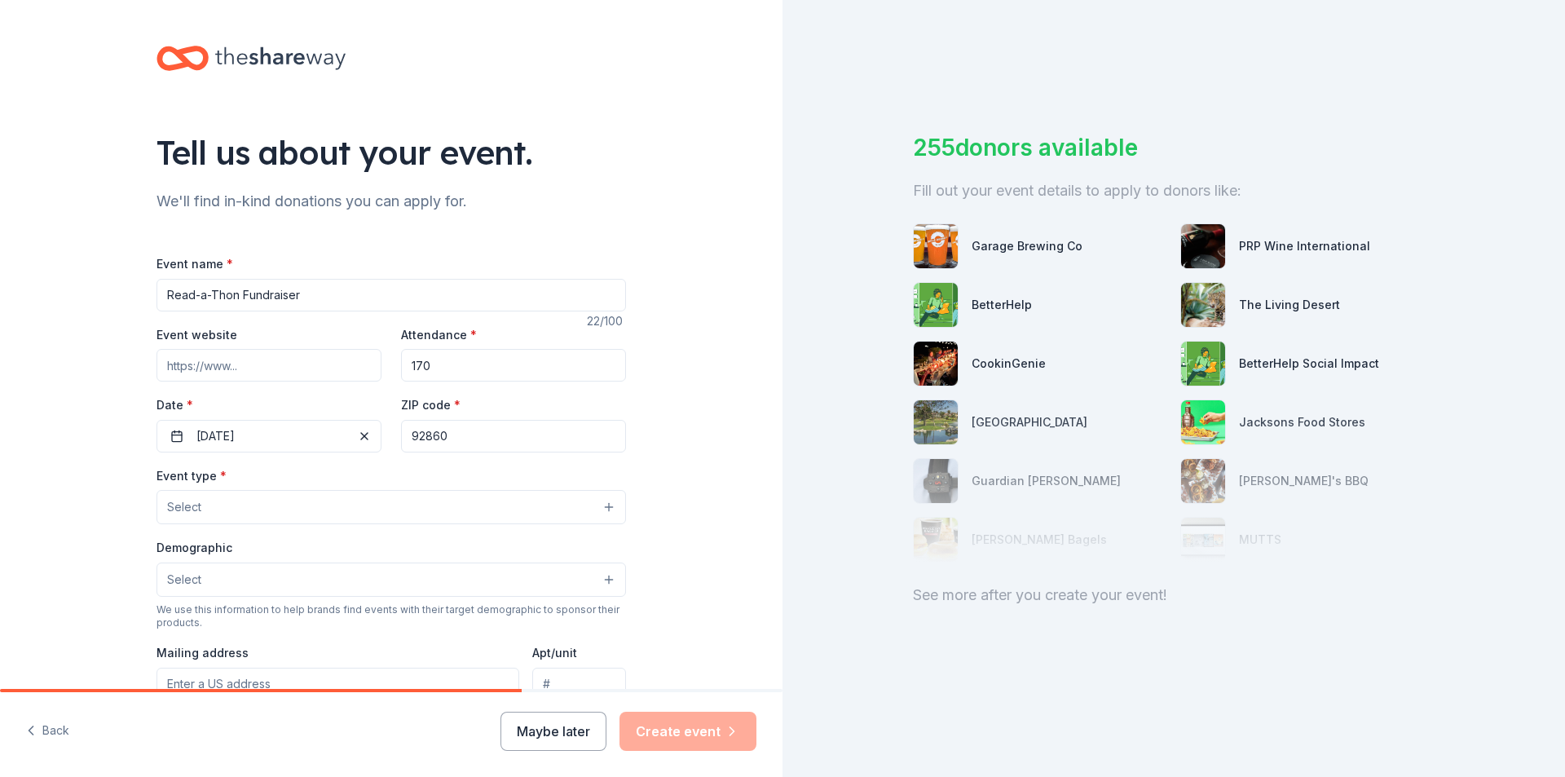
click at [249, 514] on button "Select" at bounding box center [392, 507] width 470 height 34
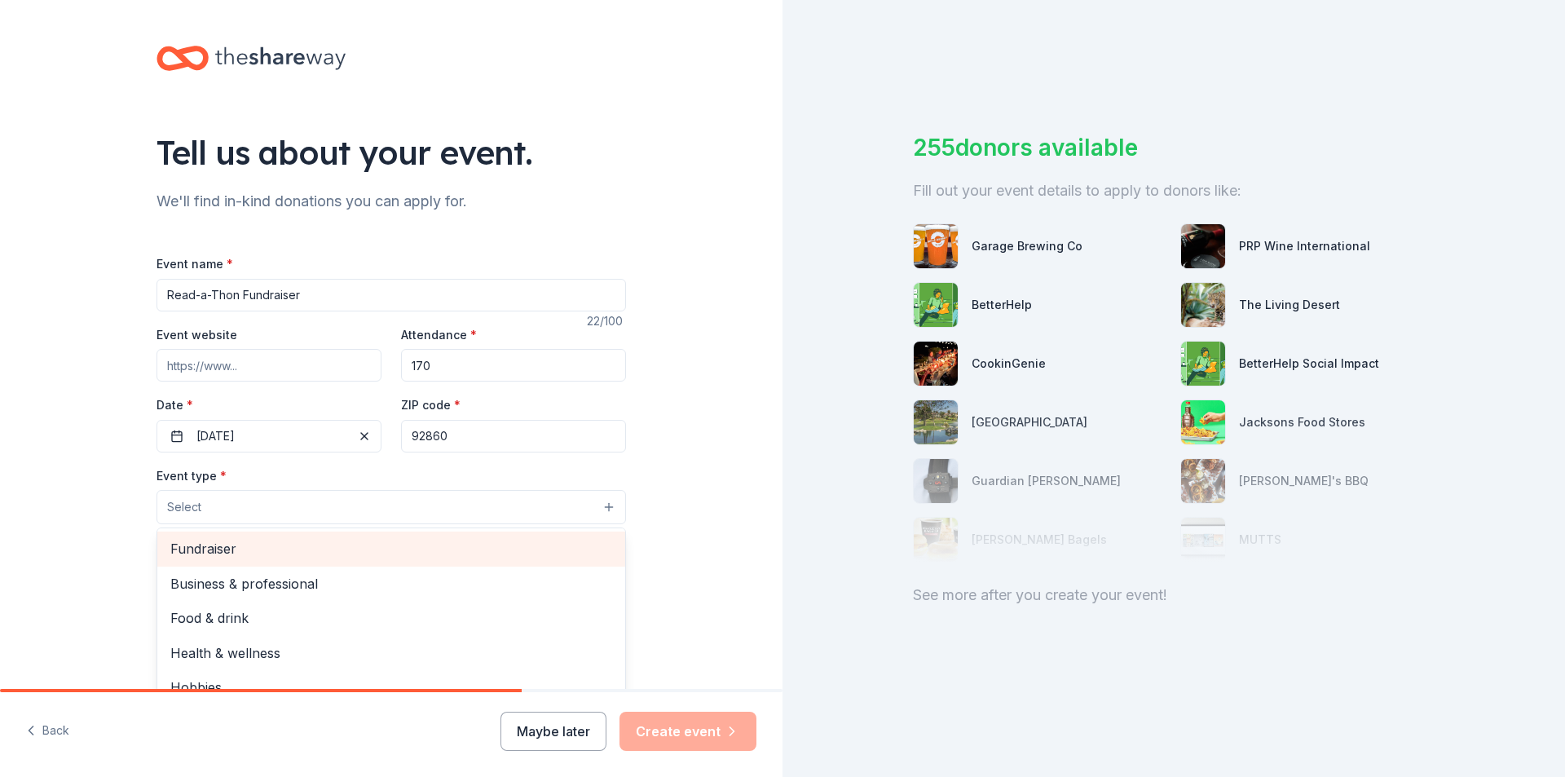
click at [205, 548] on span "Fundraiser" at bounding box center [391, 548] width 442 height 21
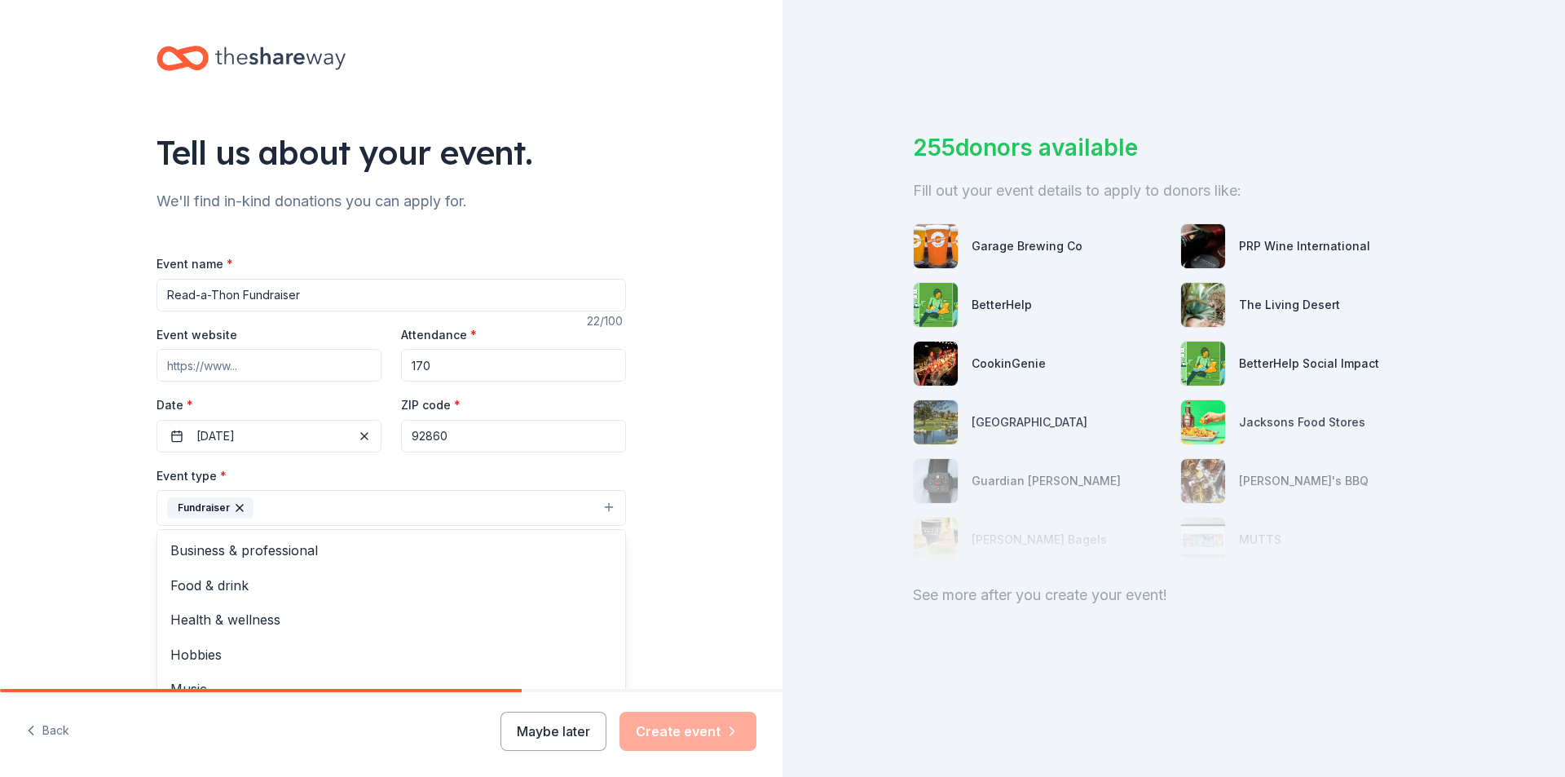
click at [417, 504] on button "Fundraiser" at bounding box center [392, 508] width 470 height 36
click at [600, 582] on button "Select" at bounding box center [392, 581] width 470 height 34
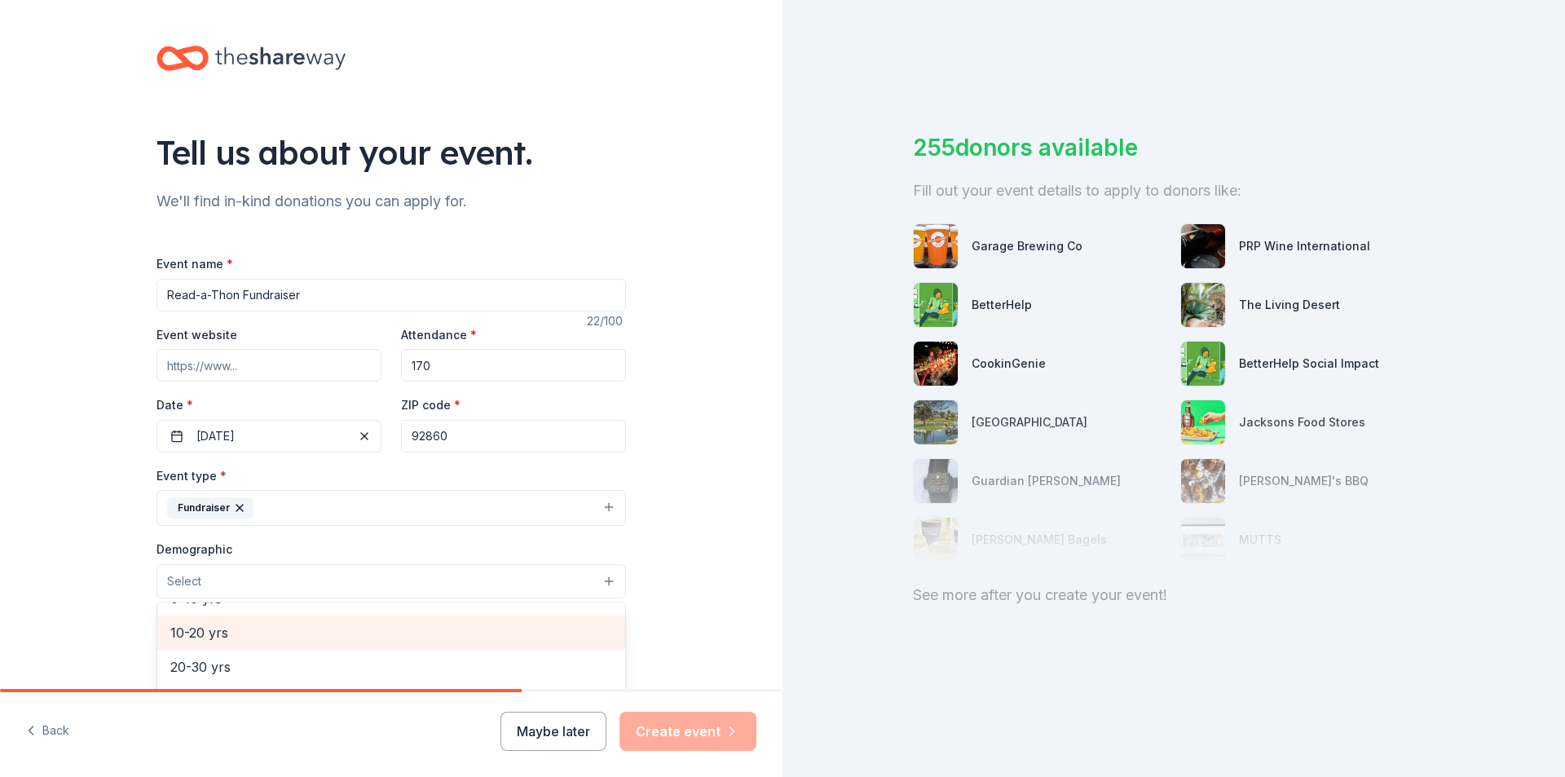
scroll to position [82, 0]
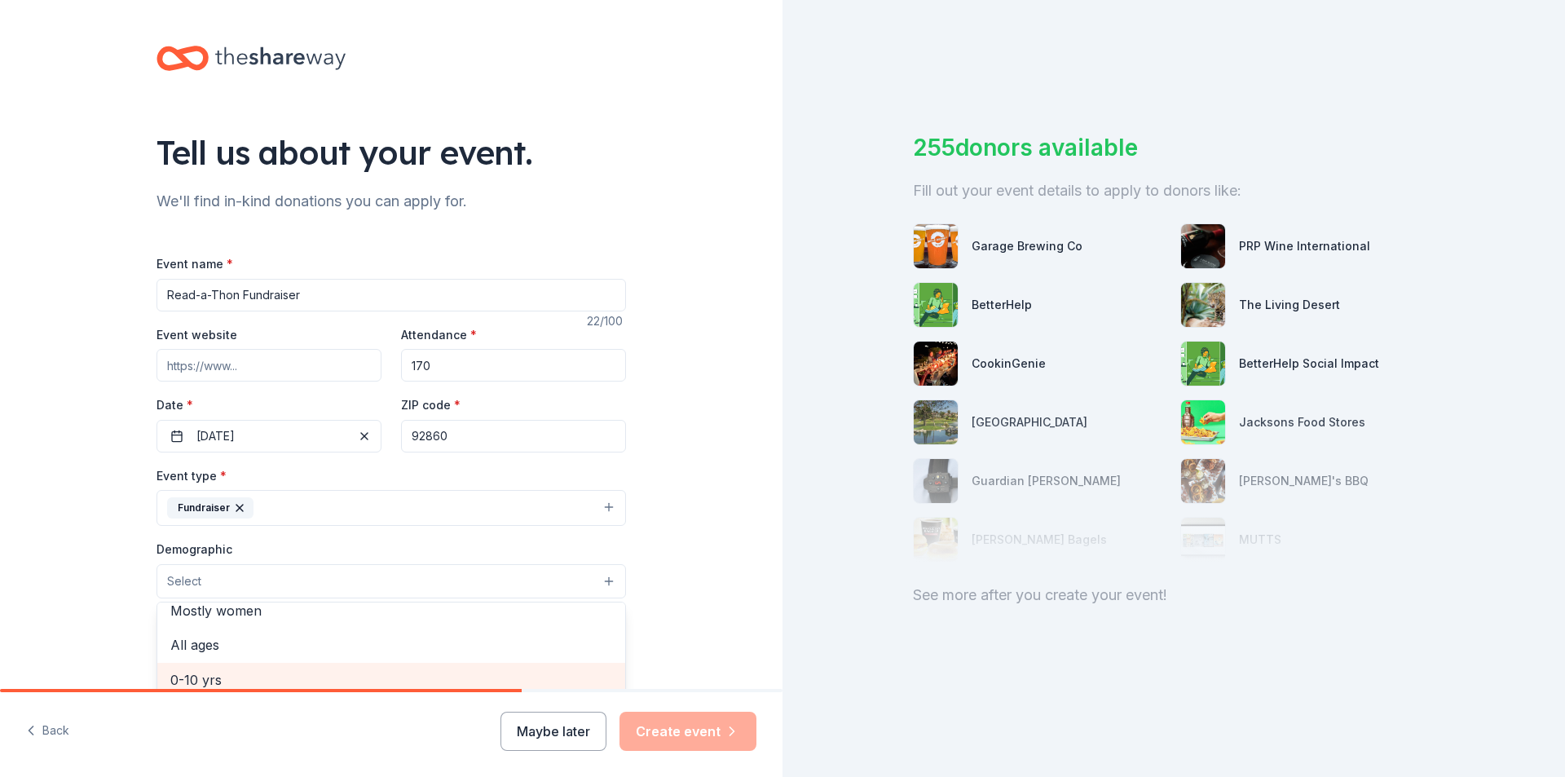
click at [193, 678] on span "0-10 yrs" at bounding box center [391, 679] width 442 height 21
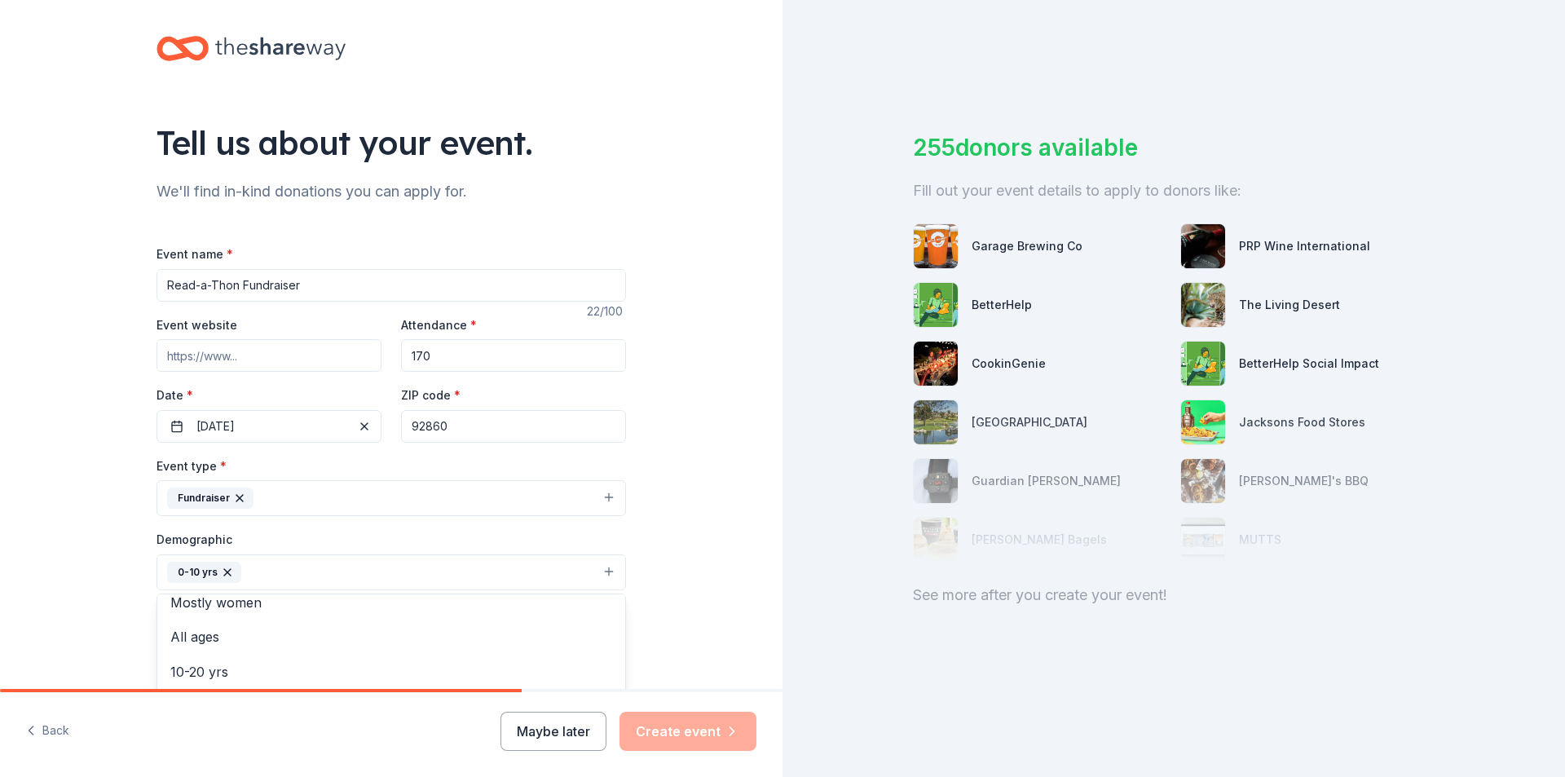
click at [682, 591] on div "Tell us about your event. We'll find in-kind donations you can apply for. Event…" at bounding box center [391, 534] width 783 height 1088
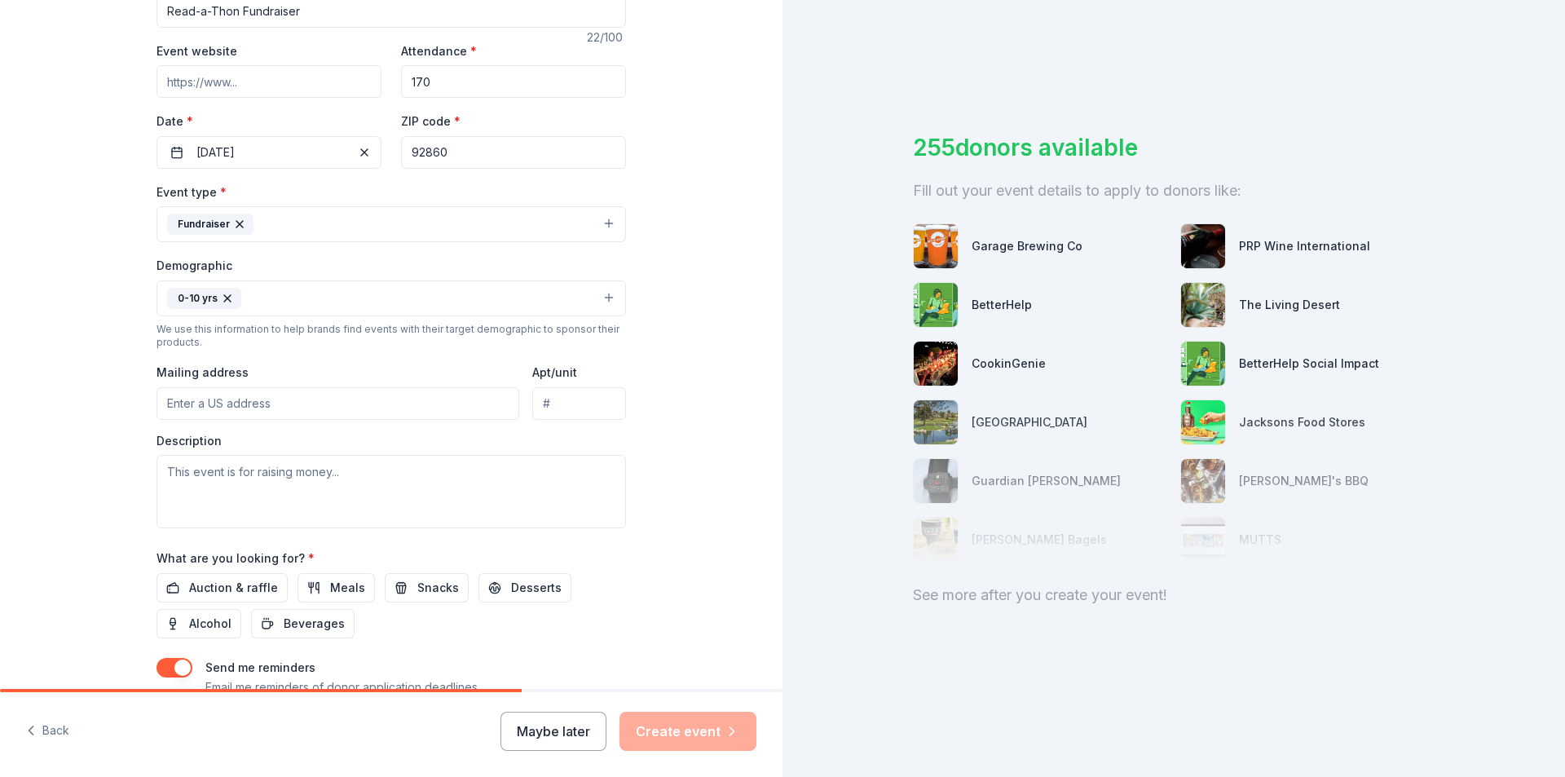
scroll to position [336, 0]
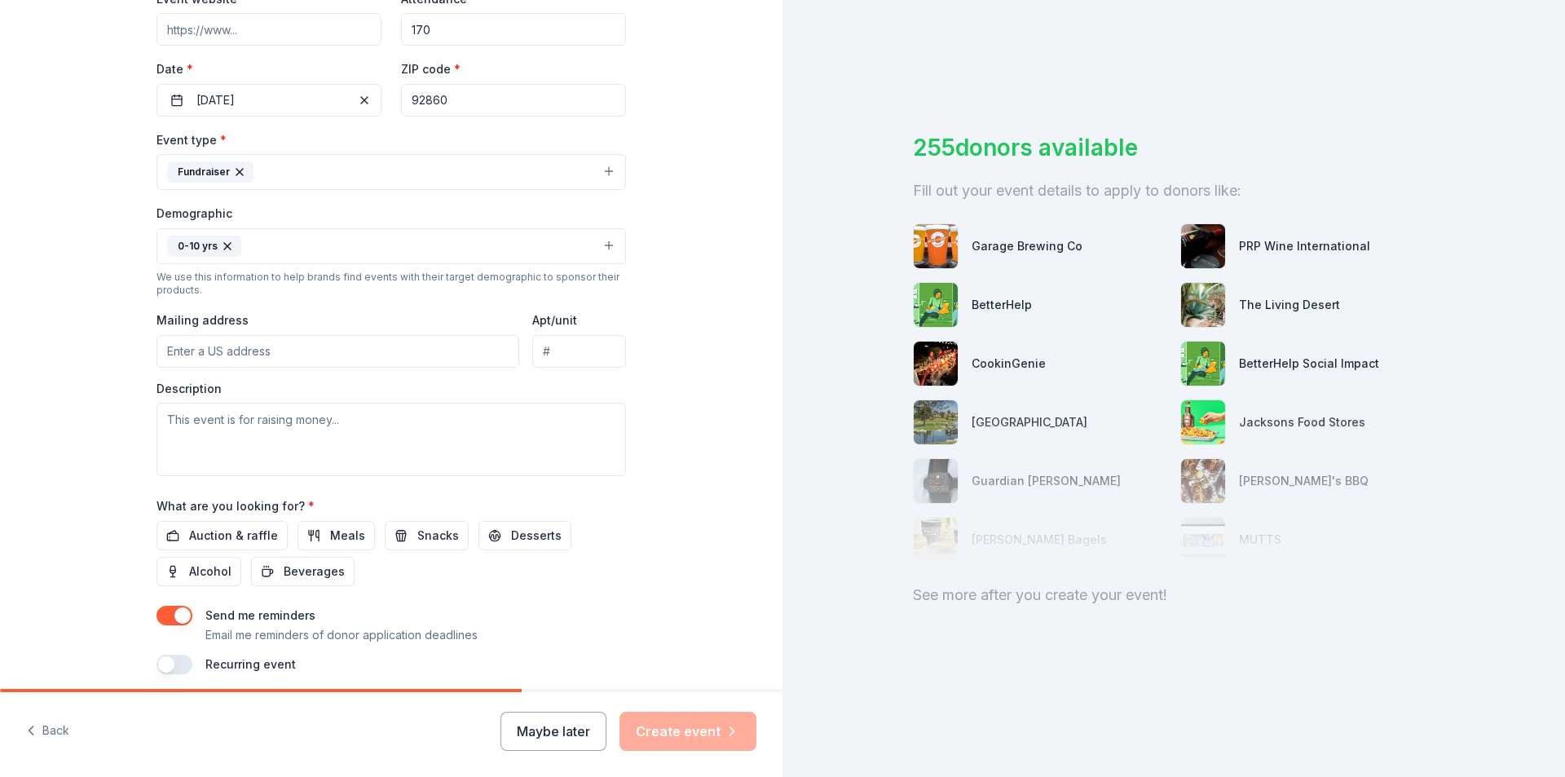
click at [273, 353] on input "Mailing address" at bounding box center [338, 351] width 363 height 33
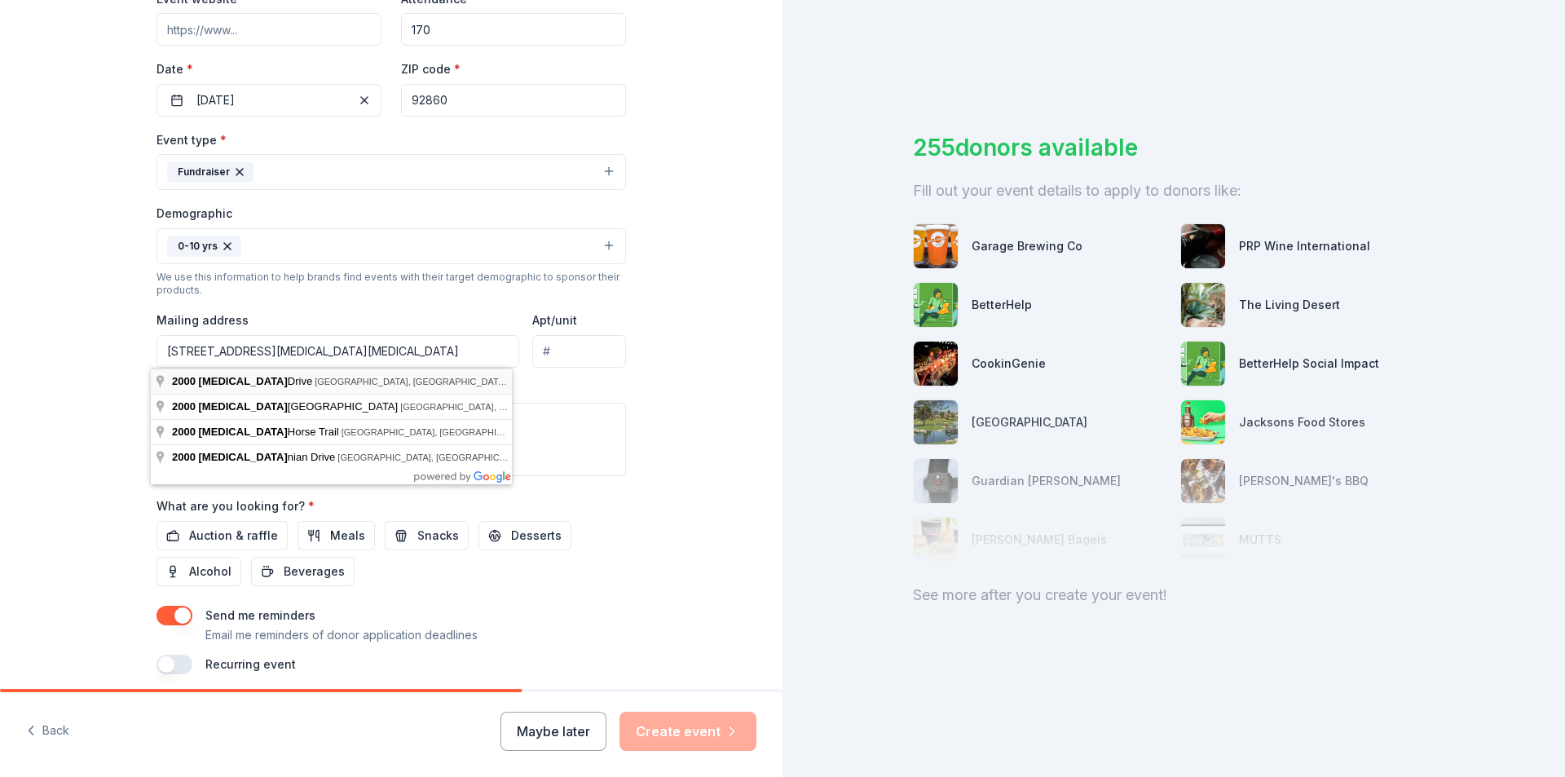
type input "2000 Norco Drive, Norco, CA, 92860"
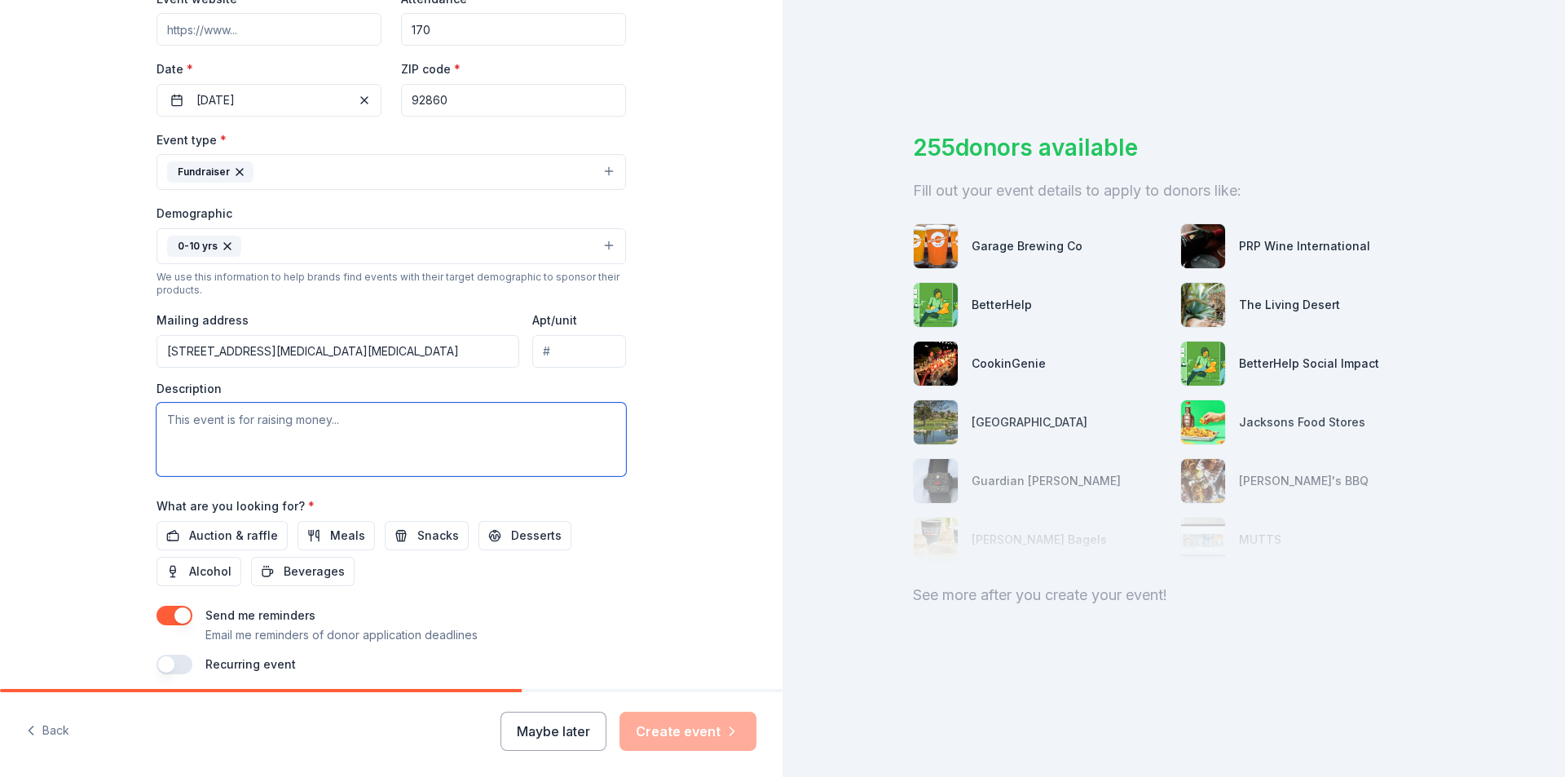
click at [241, 423] on textarea at bounding box center [392, 439] width 470 height 73
click at [342, 420] on textarea at bounding box center [392, 439] width 470 height 73
type textarea "T"
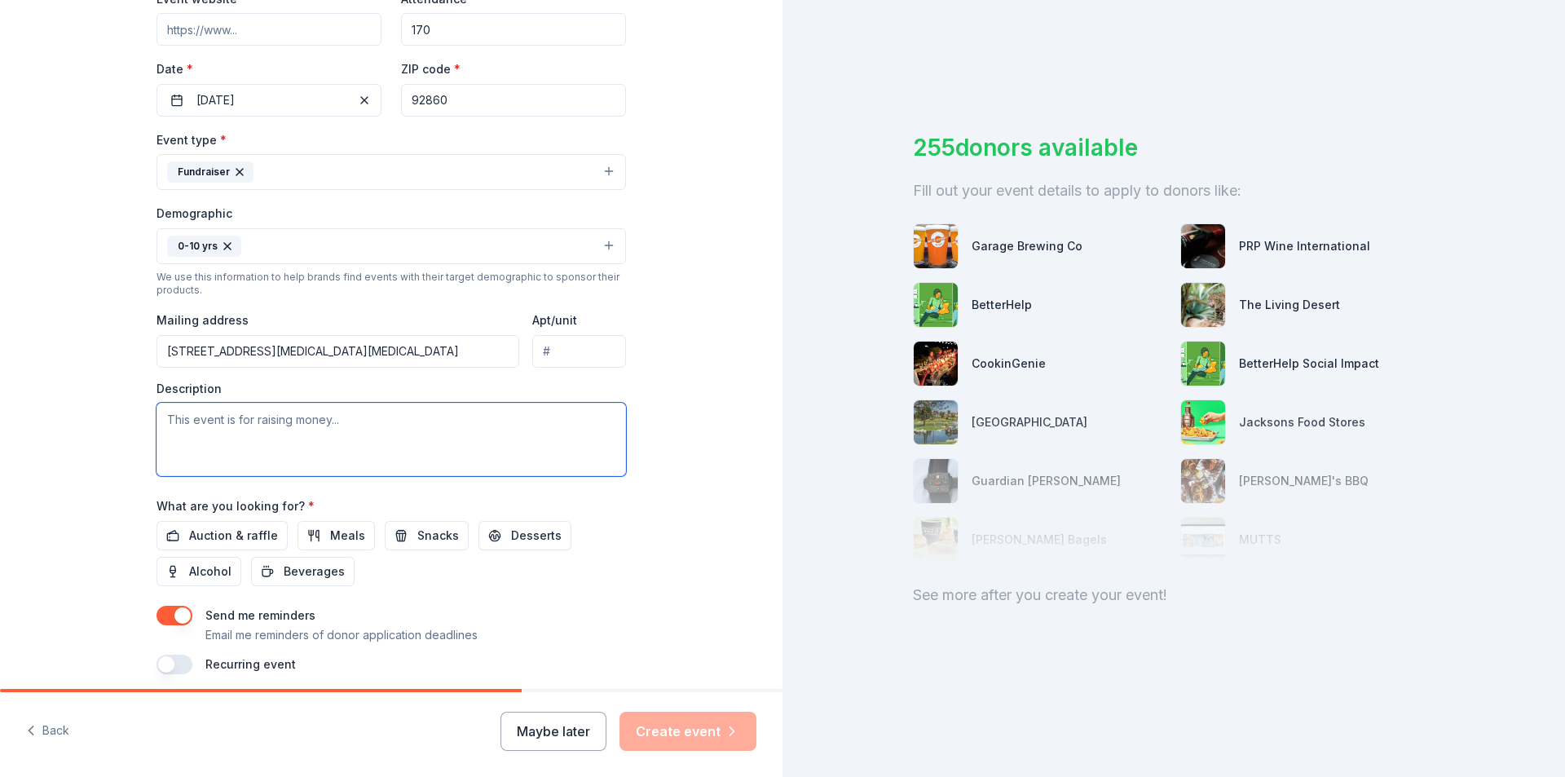
click at [198, 420] on textarea at bounding box center [392, 439] width 470 height 73
click at [357, 422] on textarea at bounding box center [392, 439] width 470 height 73
paste textarea "We currently have a need to improve the elementary playground which includes in…"
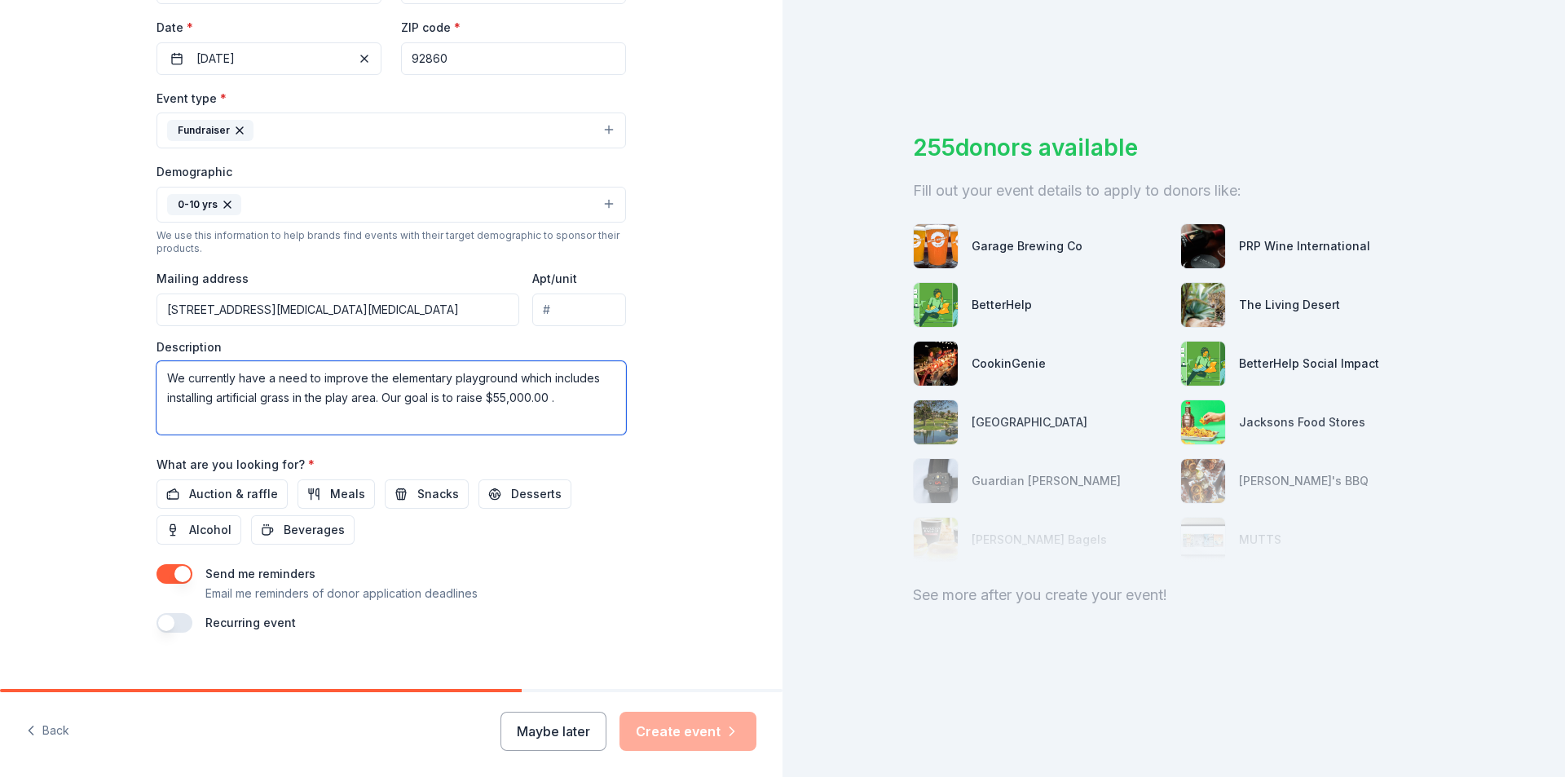
scroll to position [400, 0]
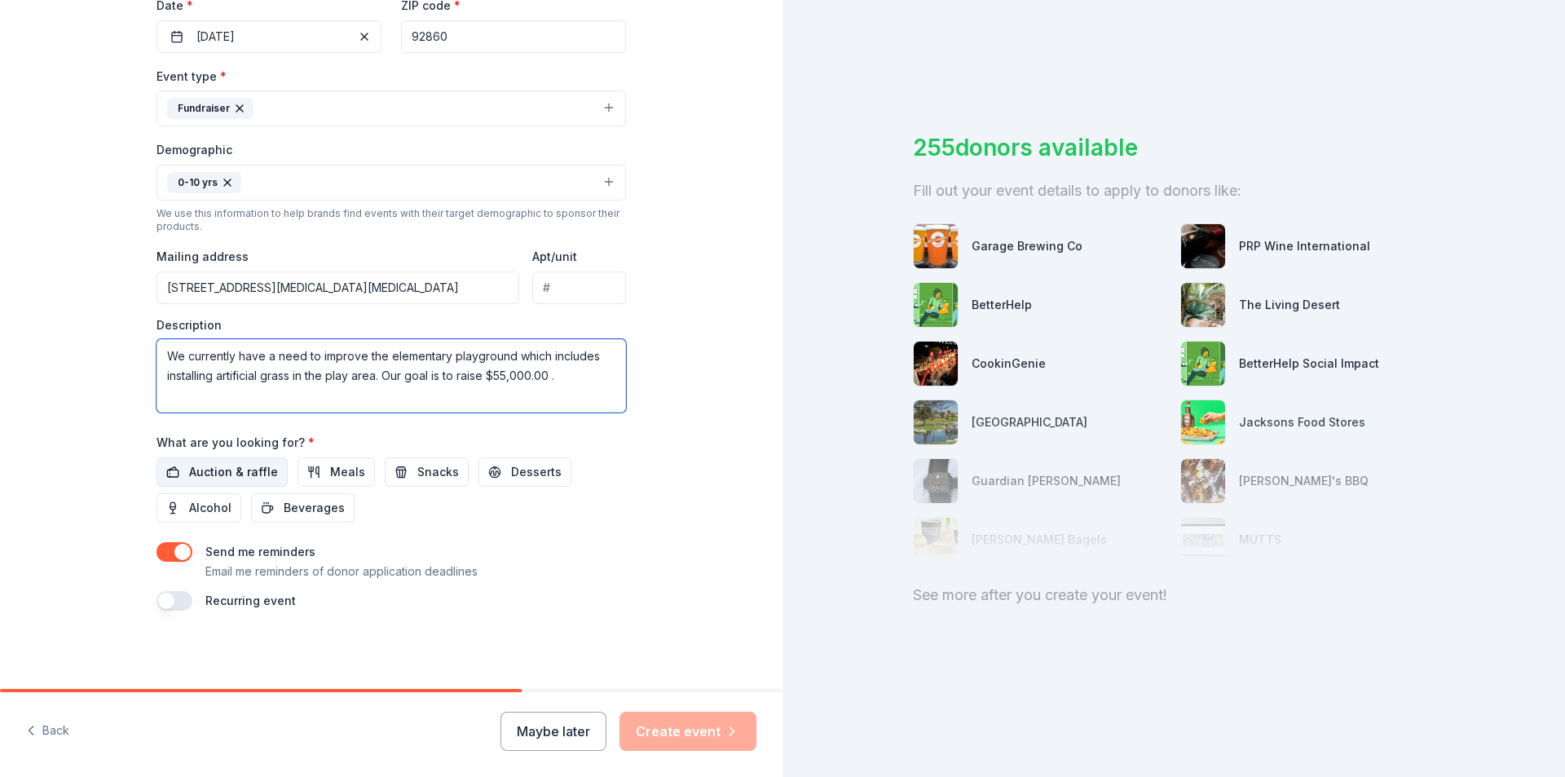
type textarea "We currently have a need to improve the elementary playground which includes in…"
click at [247, 470] on span "Auction & raffle" at bounding box center [233, 472] width 89 height 20
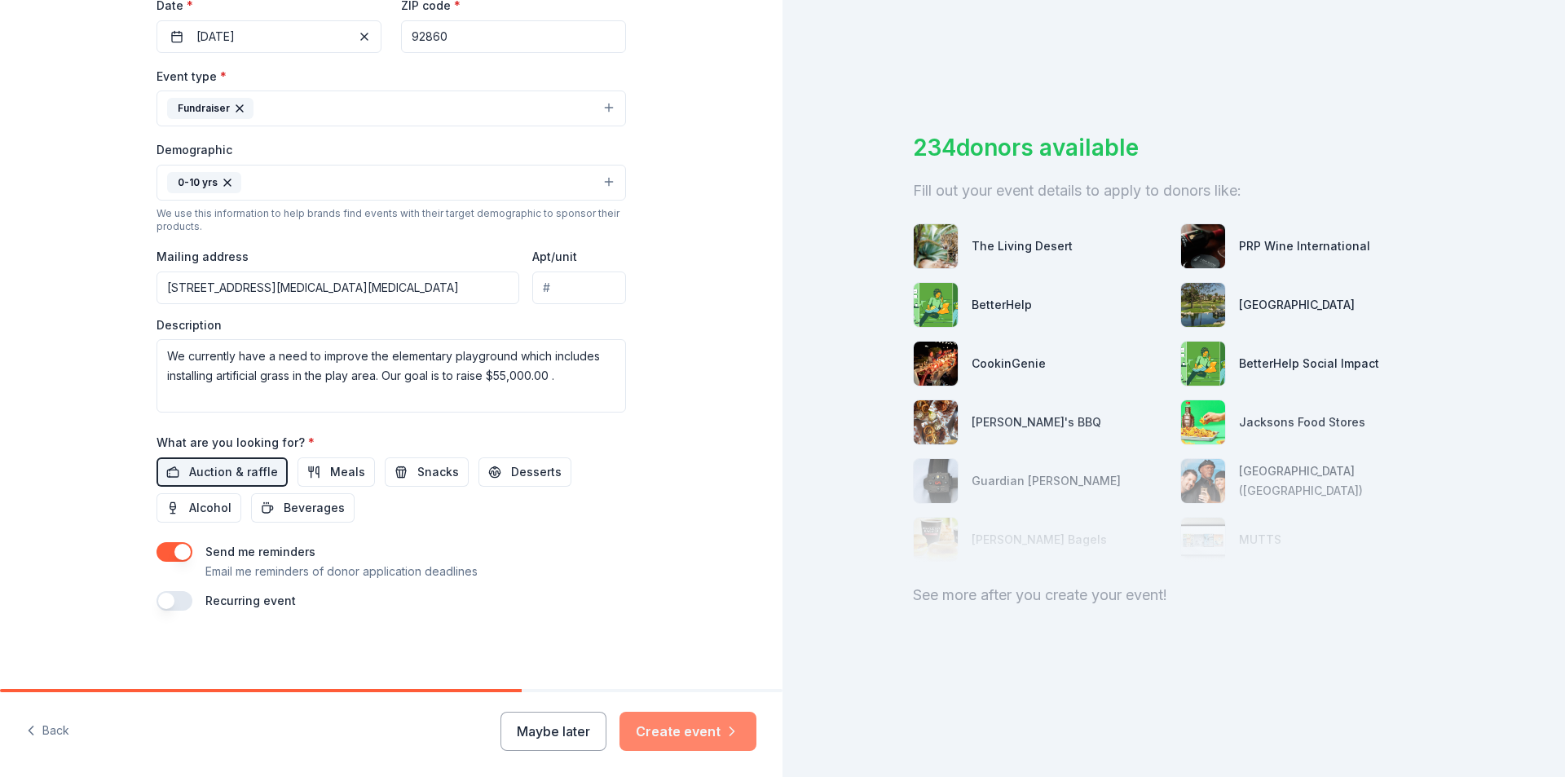
click at [677, 731] on button "Create event" at bounding box center [688, 731] width 137 height 39
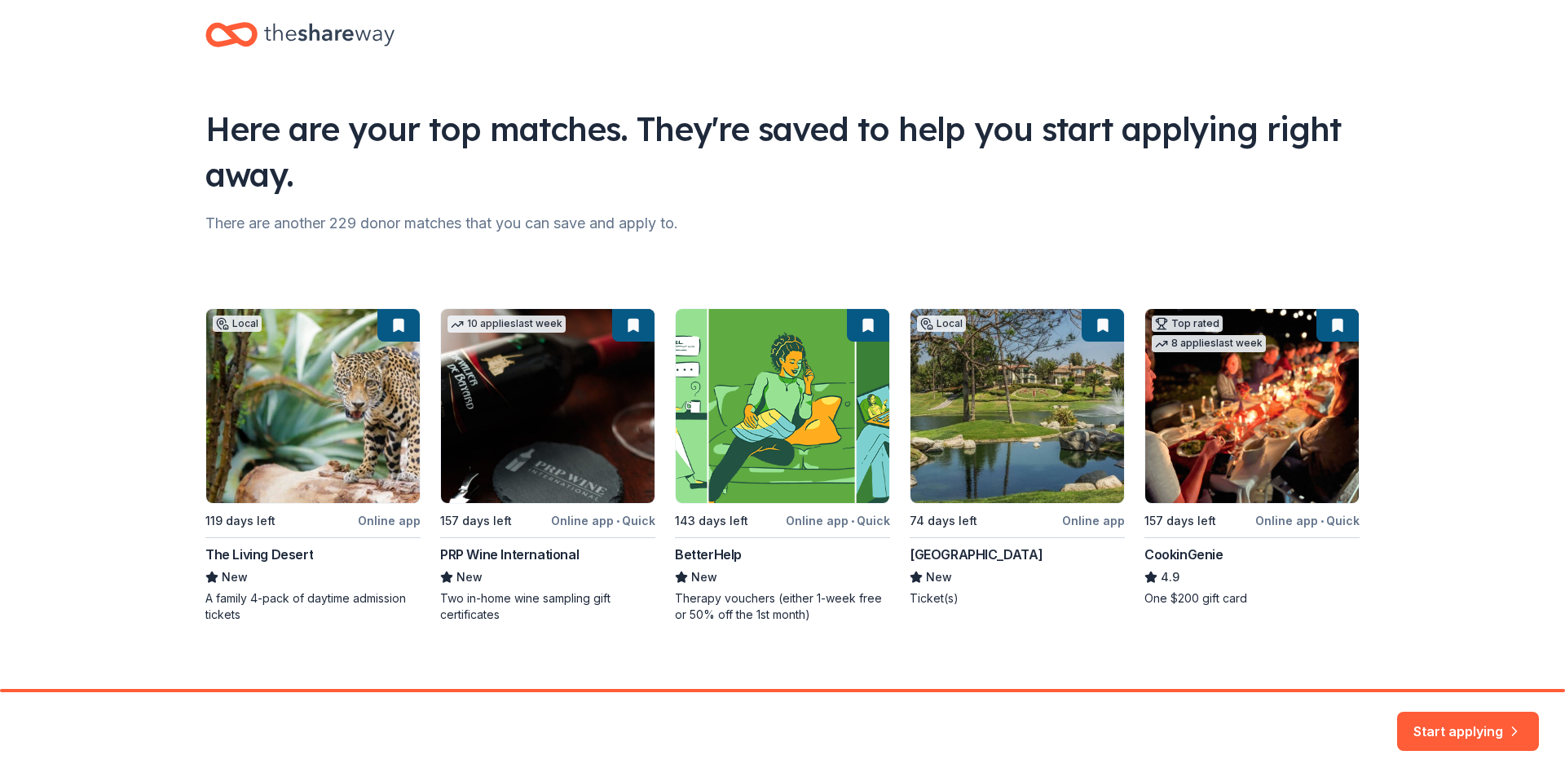
scroll to position [36, 0]
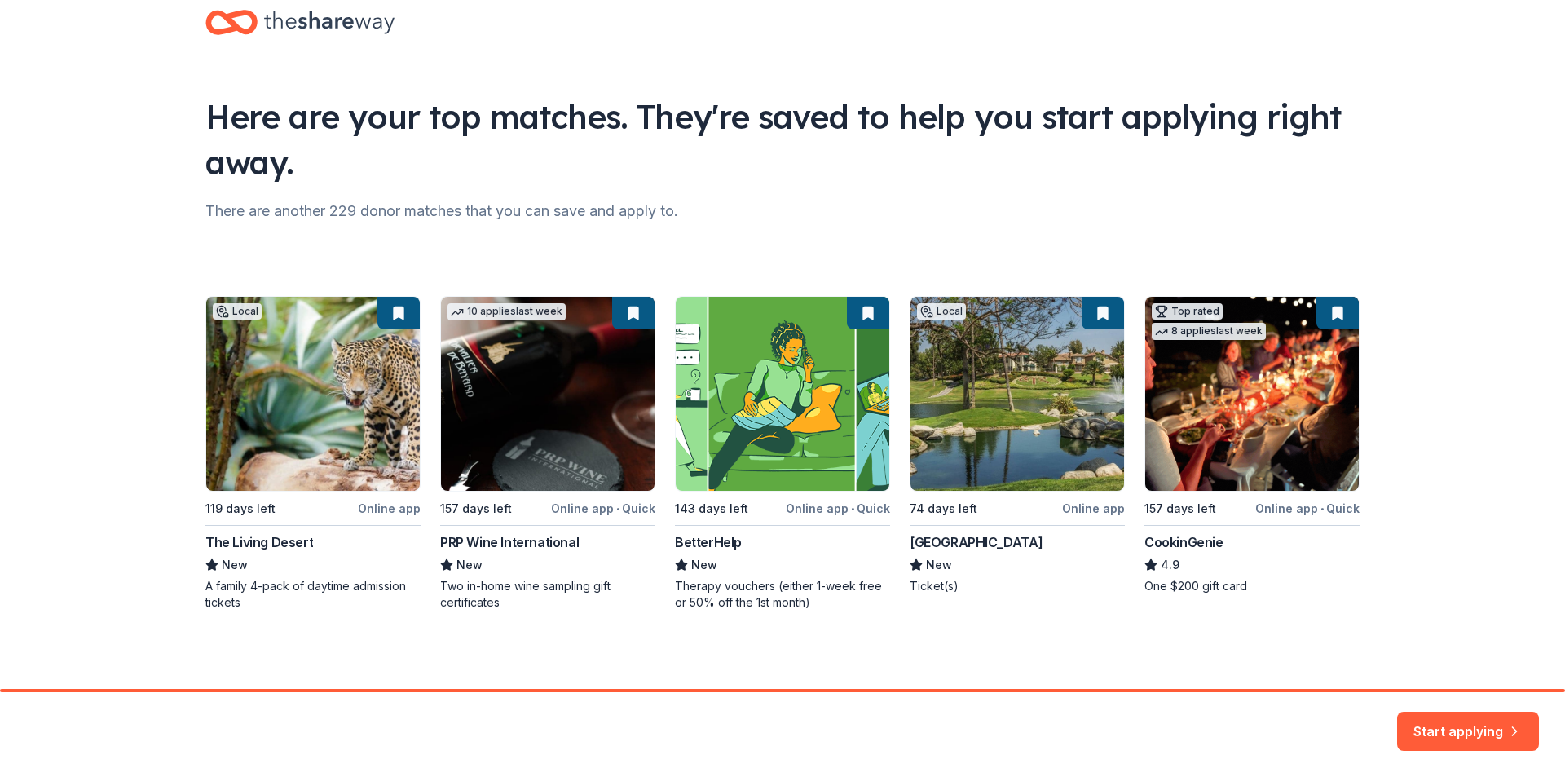
click at [248, 430] on div "Local 119 days left Online app The Living Desert New A family 4-pack of daytime…" at bounding box center [782, 453] width 1154 height 315
click at [273, 541] on div "Local 119 days left Online app The Living Desert New A family 4-pack of daytime…" at bounding box center [782, 453] width 1154 height 315
click at [229, 550] on div "Local 119 days left Online app The Living Desert New A family 4-pack of daytime…" at bounding box center [782, 453] width 1154 height 315
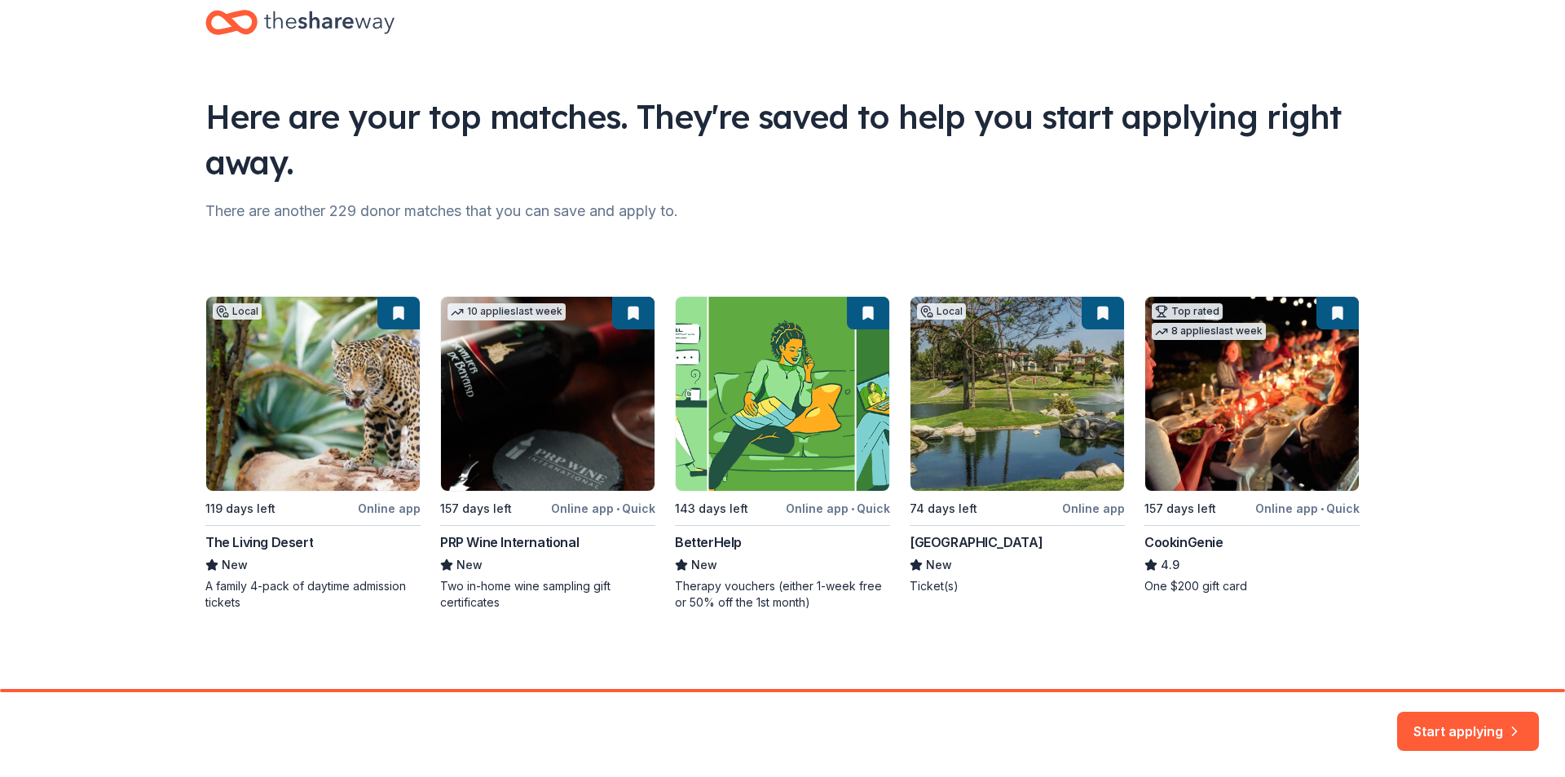
click at [861, 4] on div at bounding box center [782, 22] width 1154 height 38
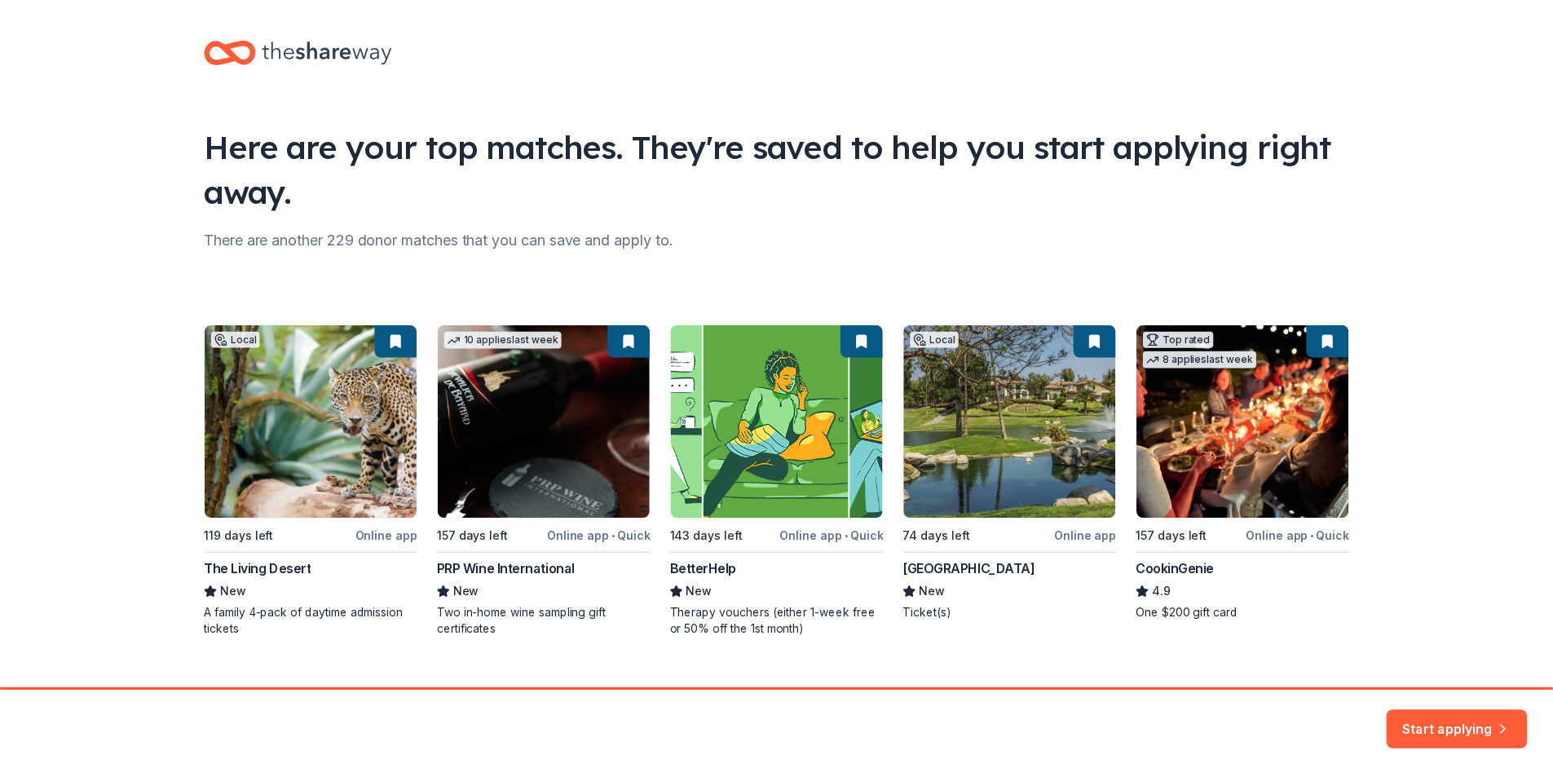
scroll to position [0, 0]
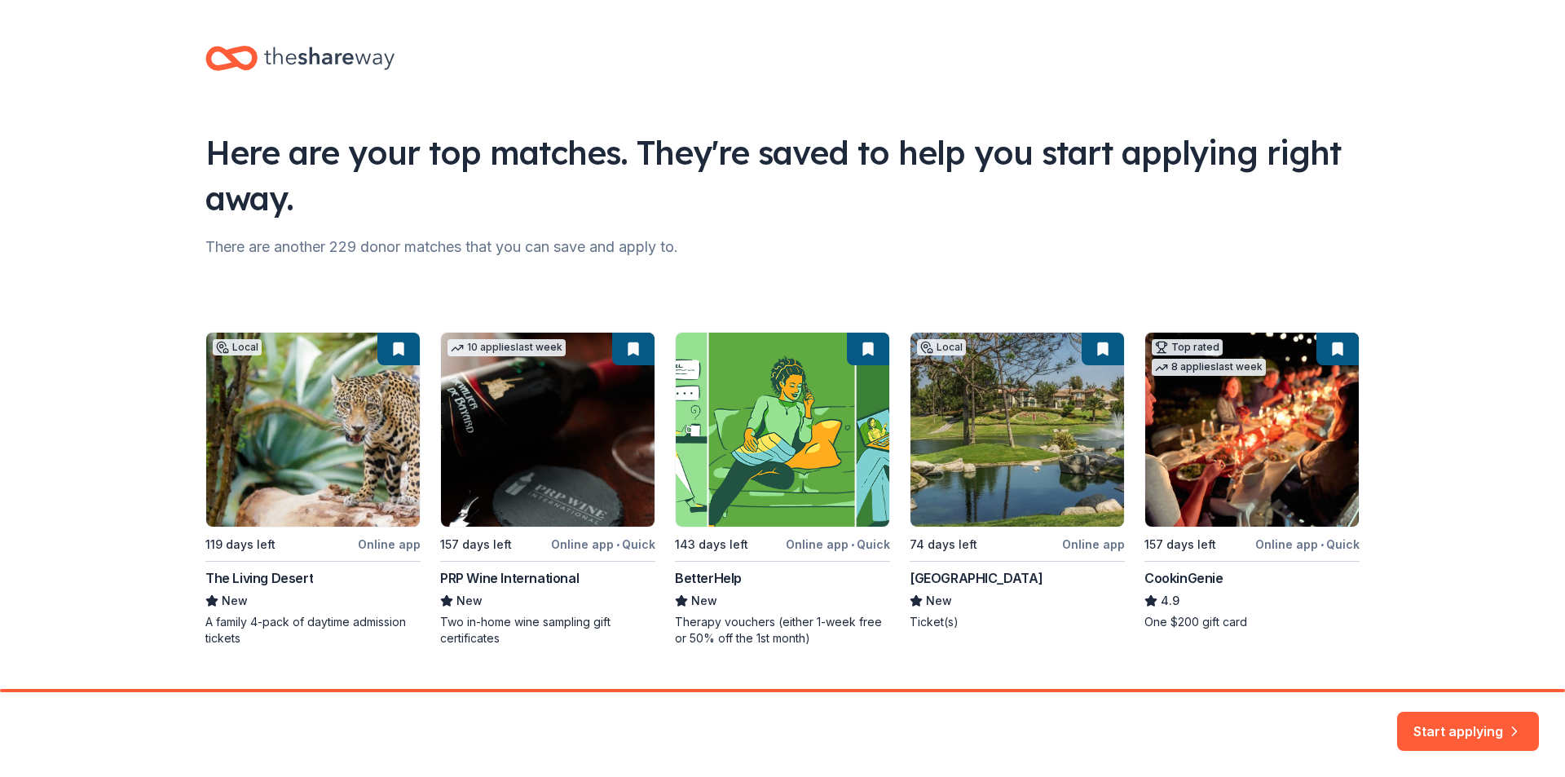
click at [298, 440] on div "Local 119 days left Online app The Living Desert New A family 4-pack of daytime…" at bounding box center [782, 489] width 1154 height 315
click at [1446, 714] on button "Start applying" at bounding box center [1468, 721] width 142 height 39
click at [1423, 724] on div "Start applying" at bounding box center [1468, 731] width 142 height 39
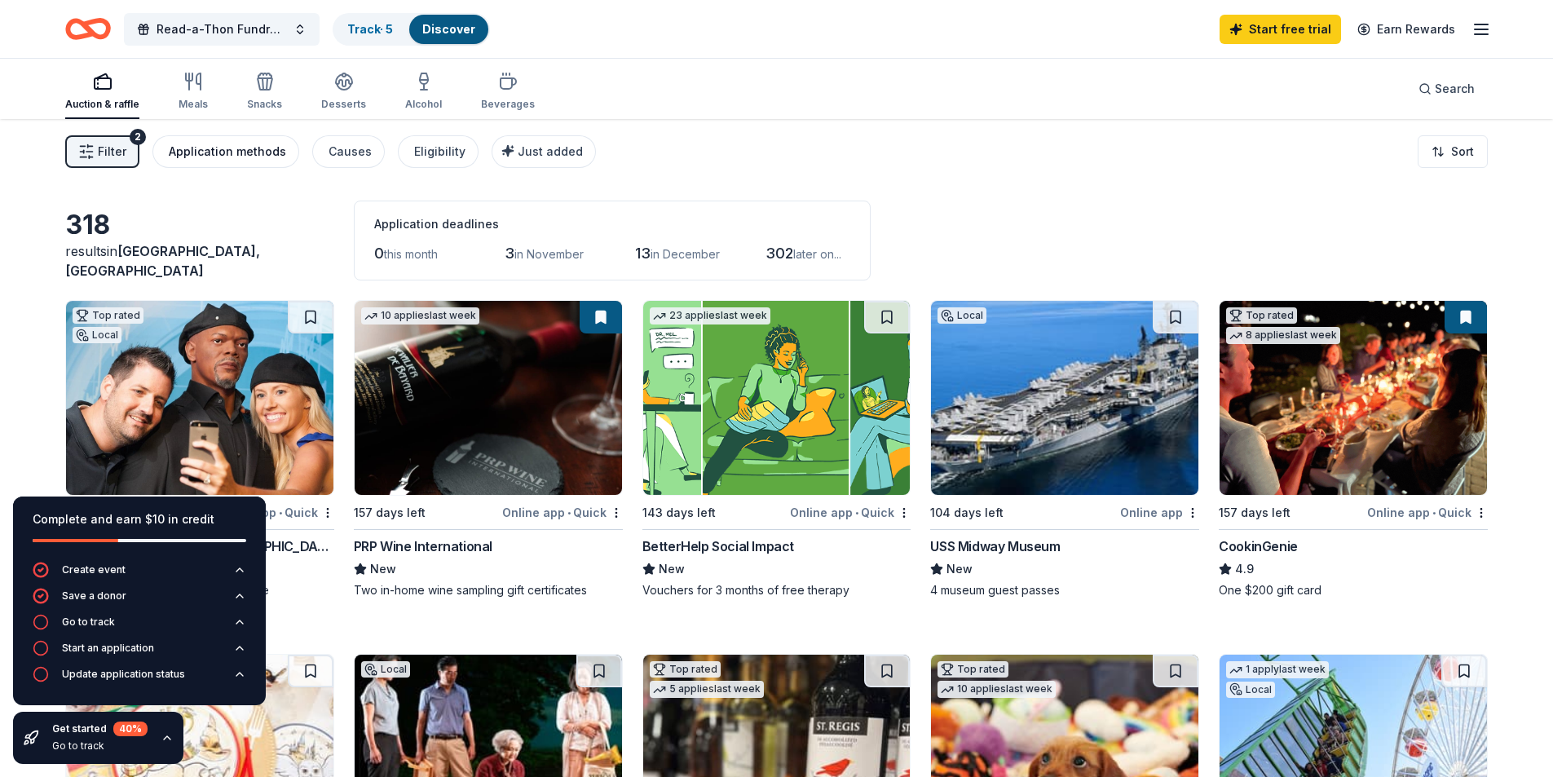
click at [227, 149] on div "Application methods" at bounding box center [227, 152] width 117 height 20
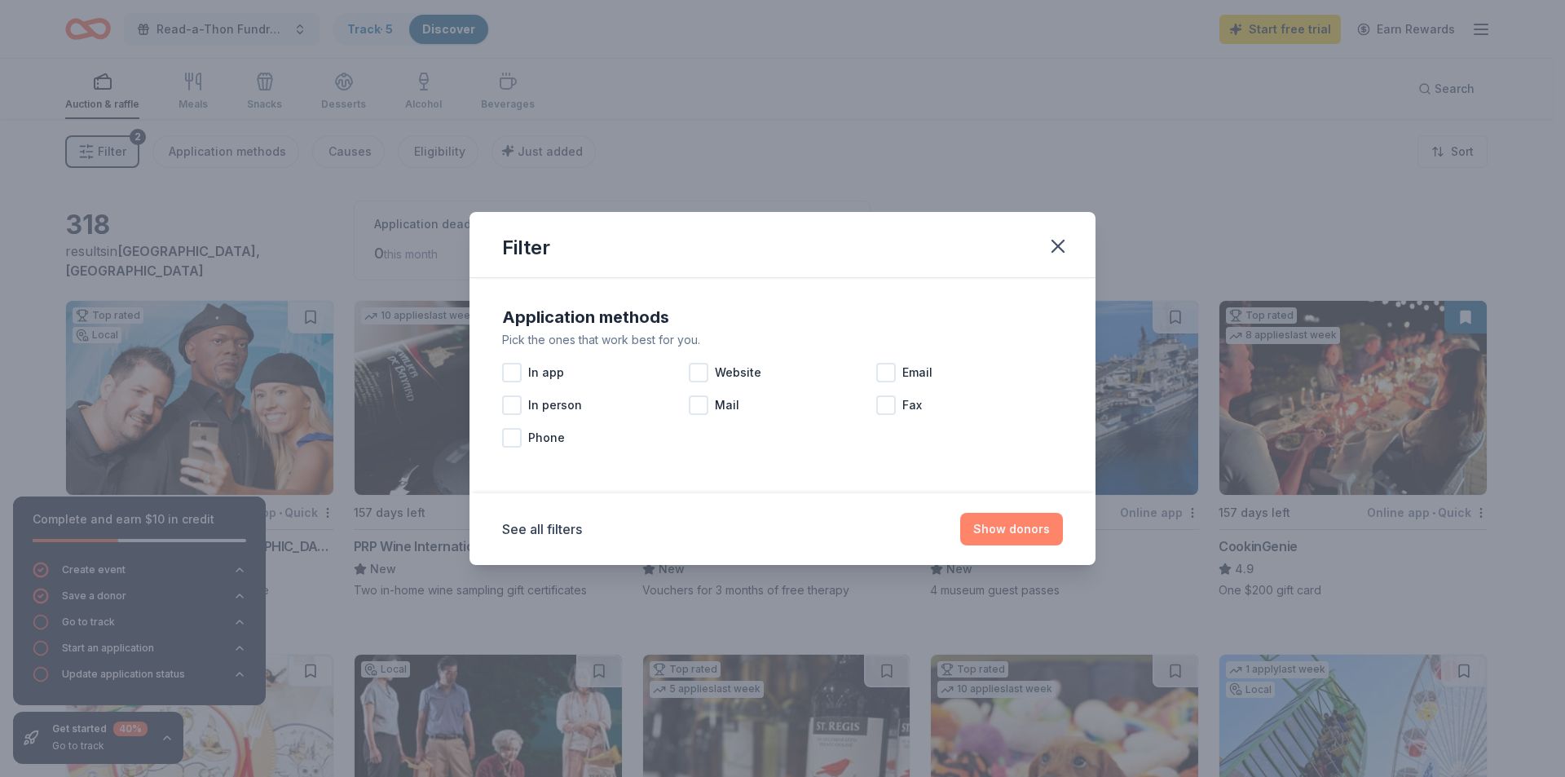
click at [1004, 529] on button "Show donors" at bounding box center [1011, 529] width 103 height 33
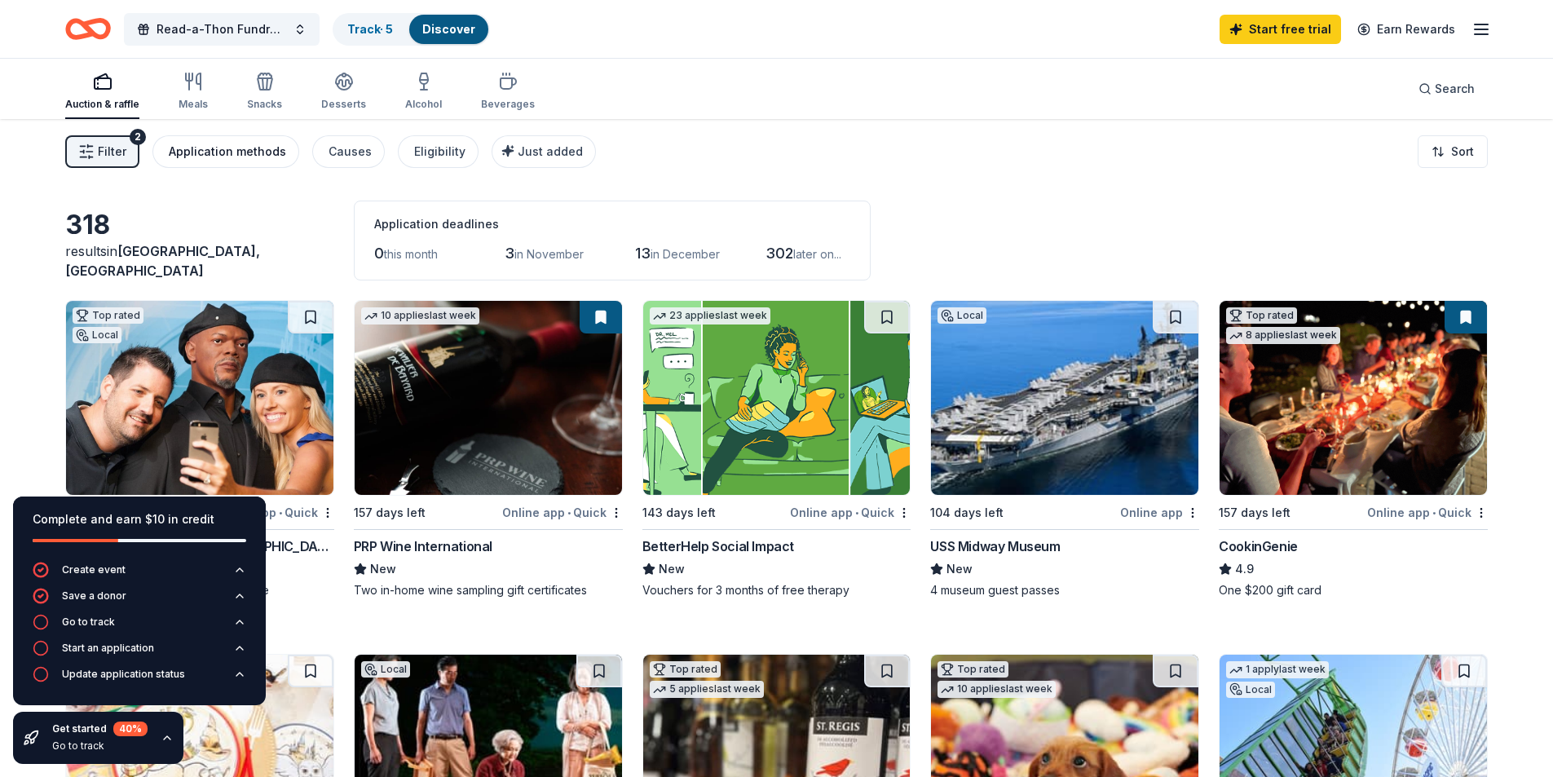
click at [254, 148] on div "Application methods" at bounding box center [227, 152] width 117 height 20
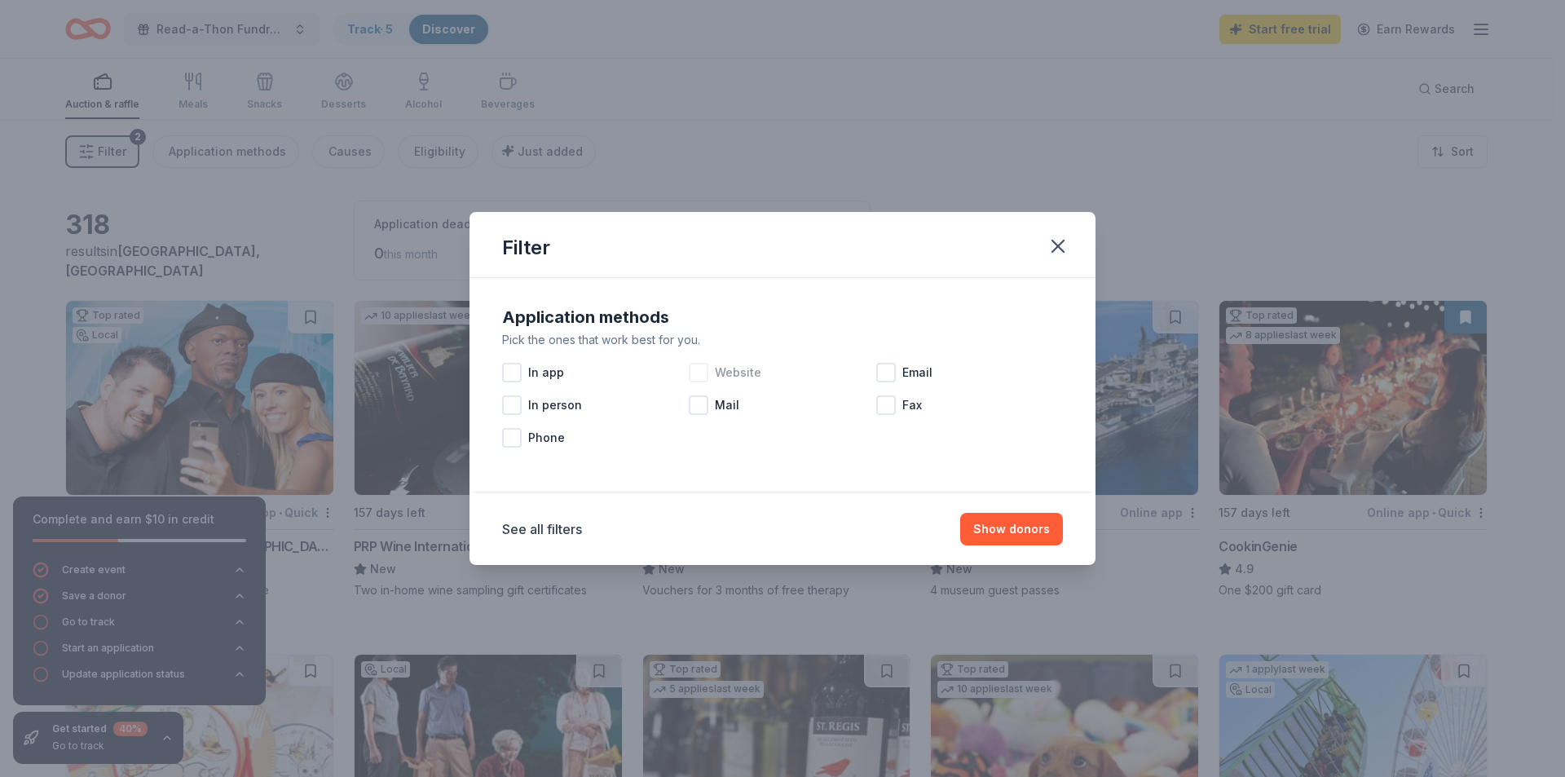
click at [695, 372] on div at bounding box center [699, 373] width 20 height 20
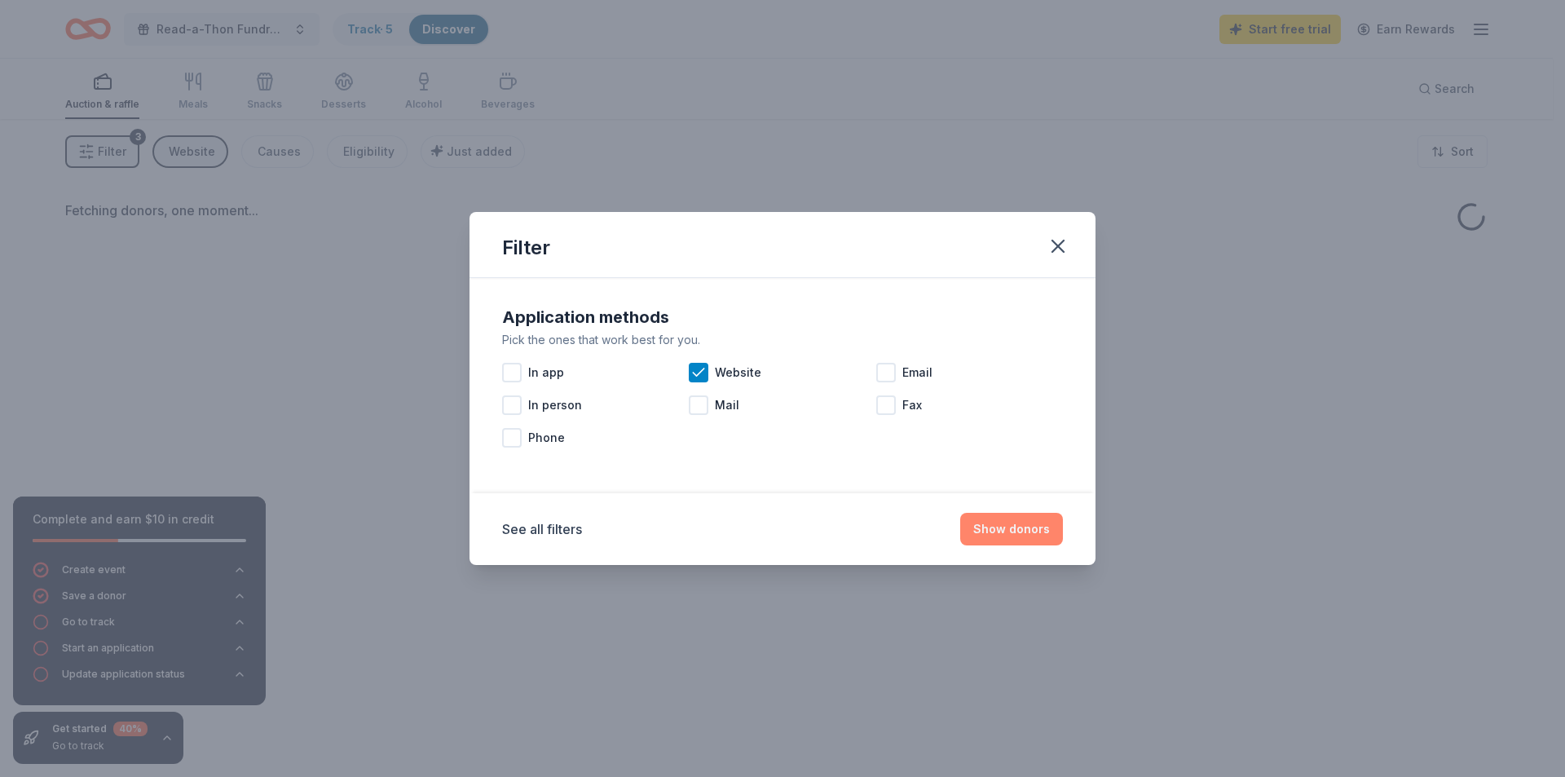
click at [998, 527] on button "Show donors" at bounding box center [1011, 529] width 103 height 33
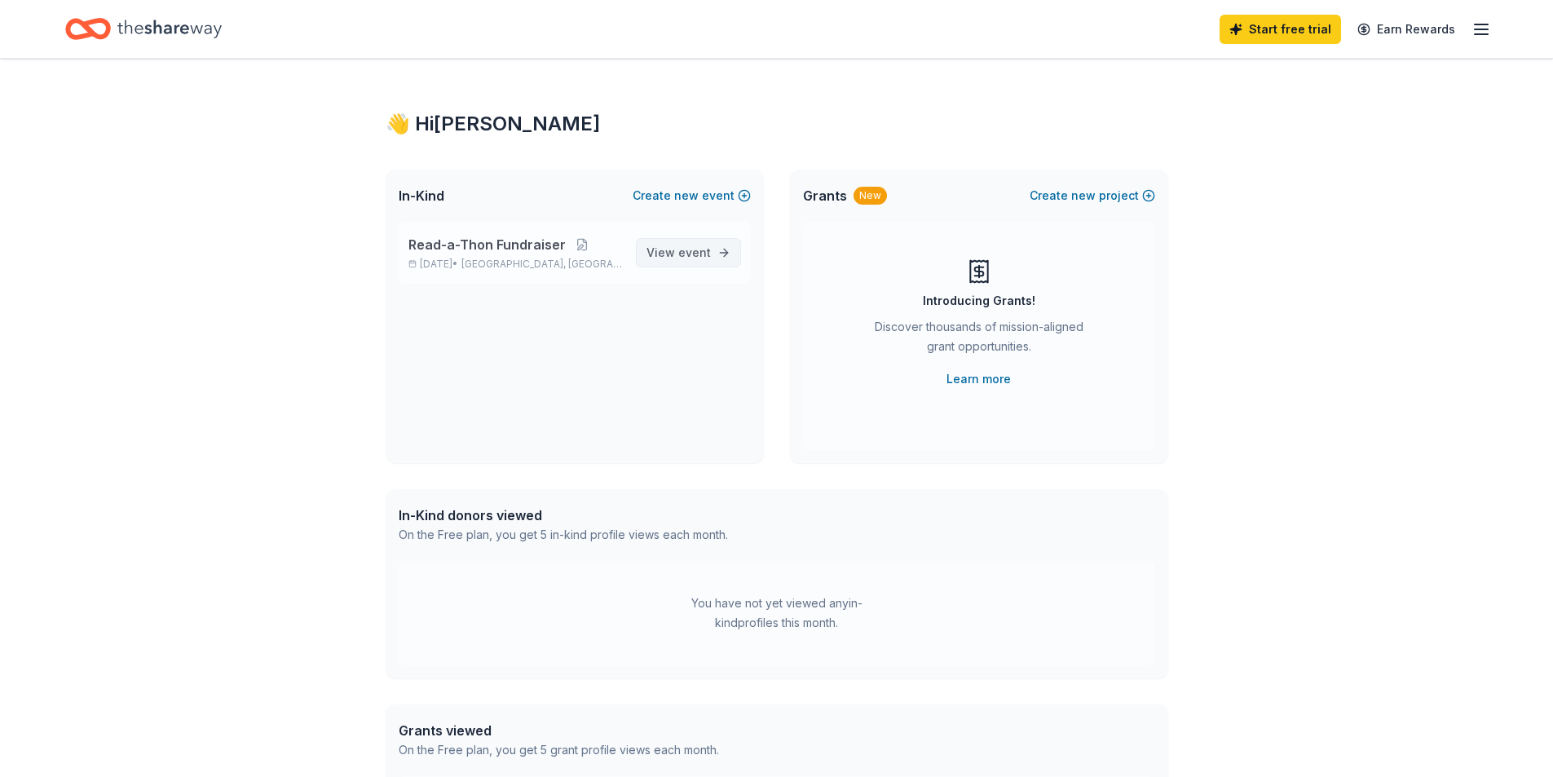
click at [688, 250] on span "event" at bounding box center [694, 252] width 33 height 14
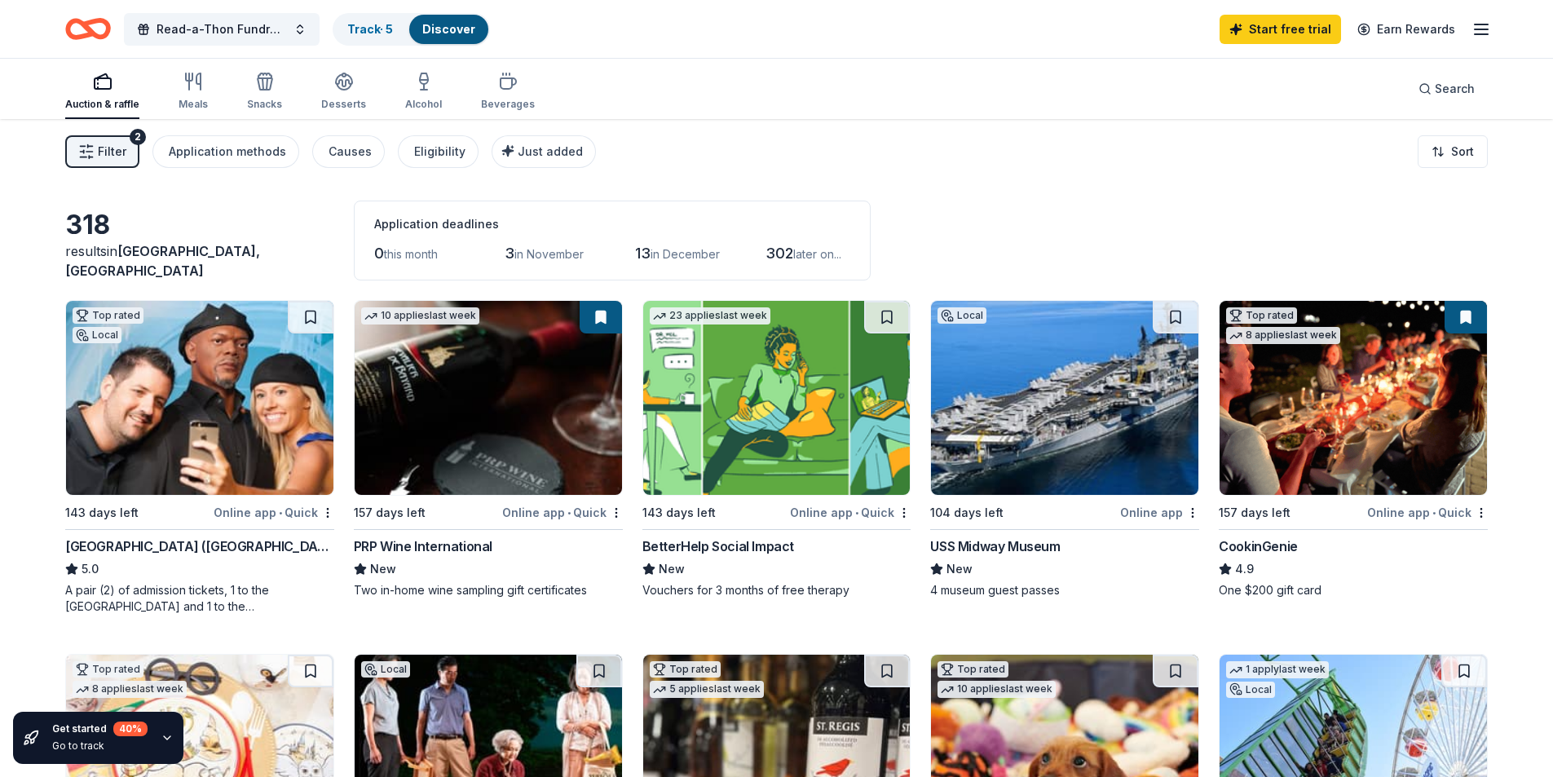
click at [823, 254] on span "later on..." at bounding box center [817, 254] width 48 height 14
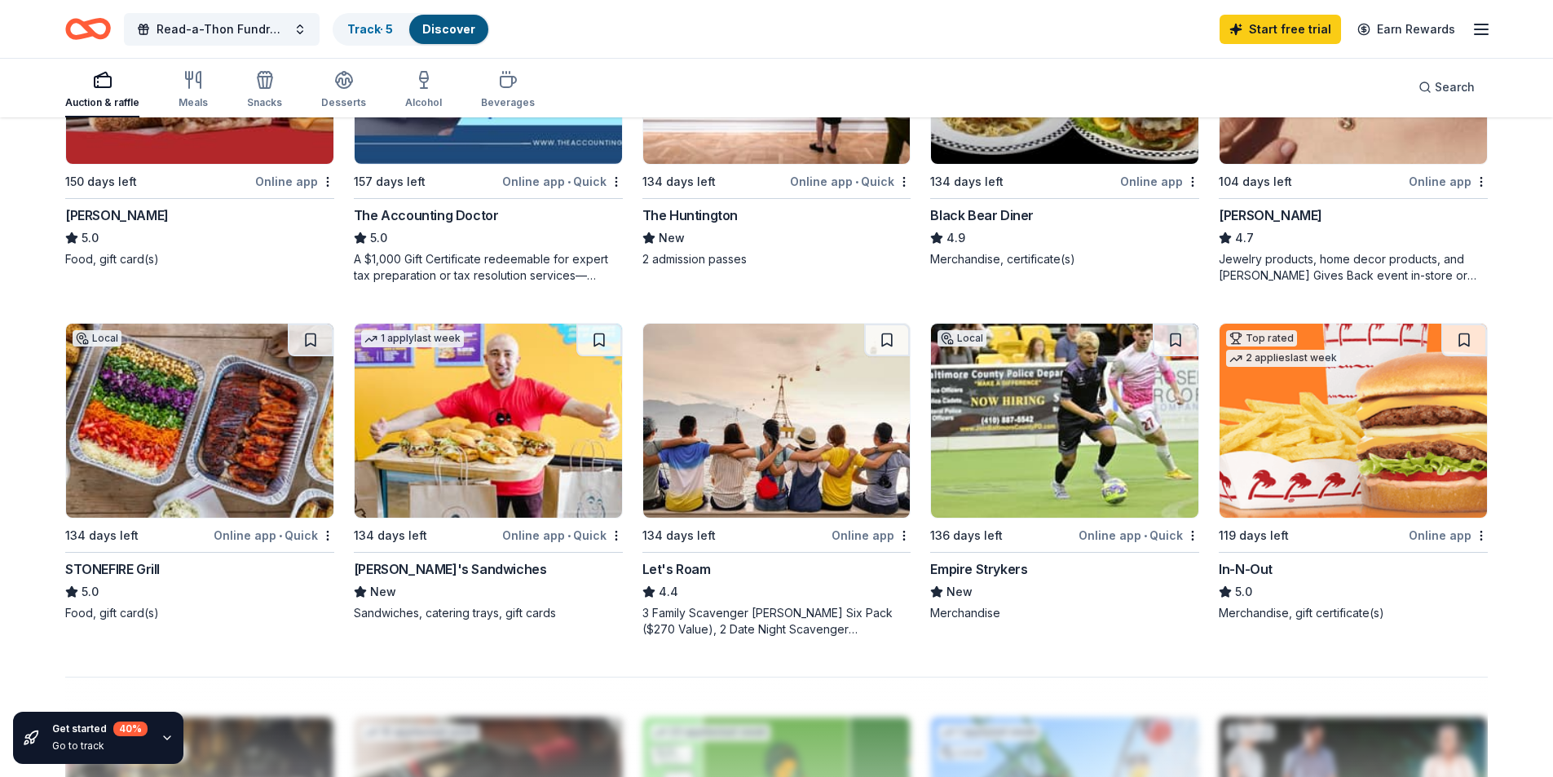
scroll to position [1060, 0]
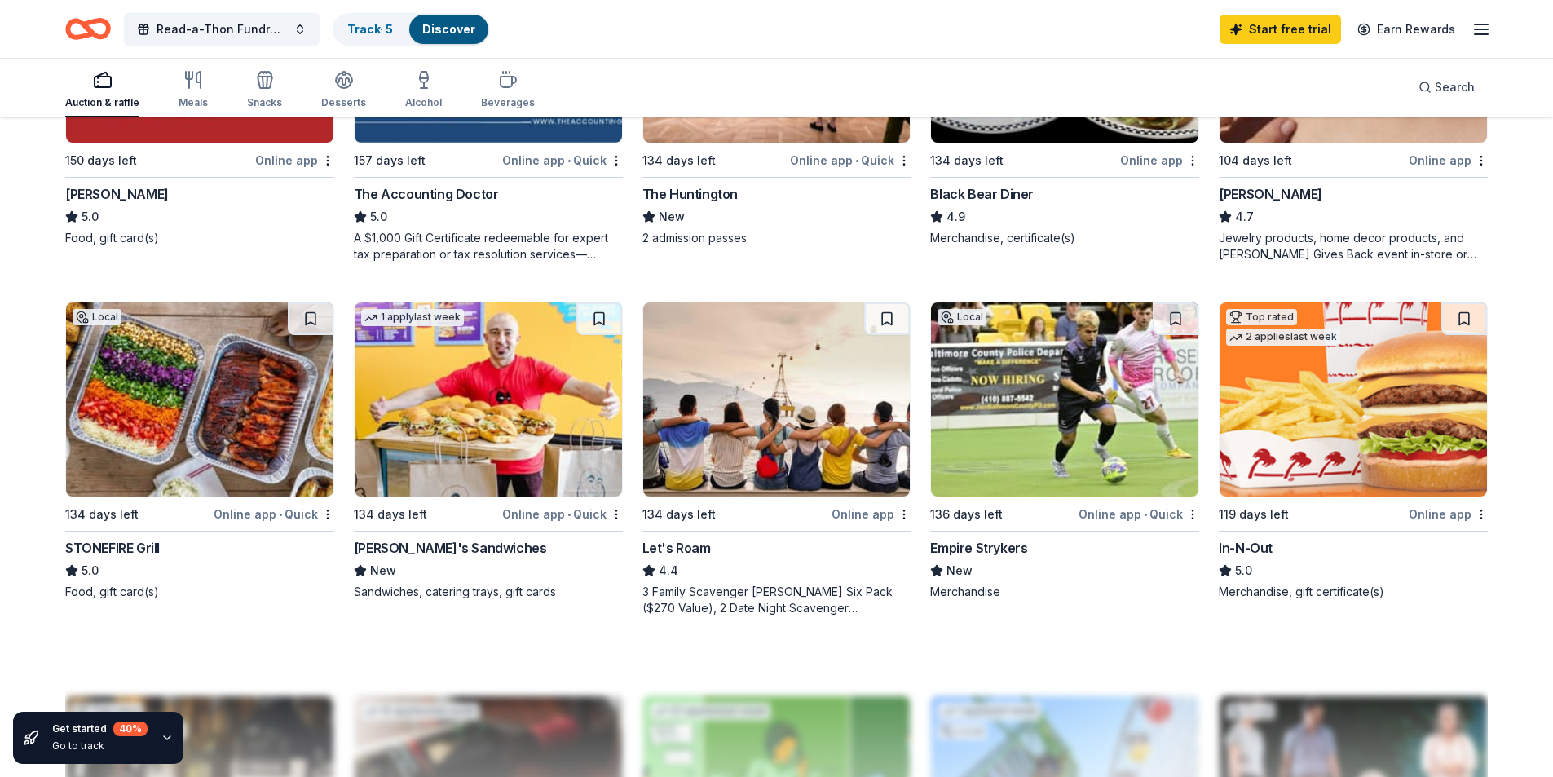
click at [988, 541] on div "Empire Strykers" at bounding box center [978, 548] width 97 height 20
click at [1264, 448] on img at bounding box center [1353, 399] width 267 height 194
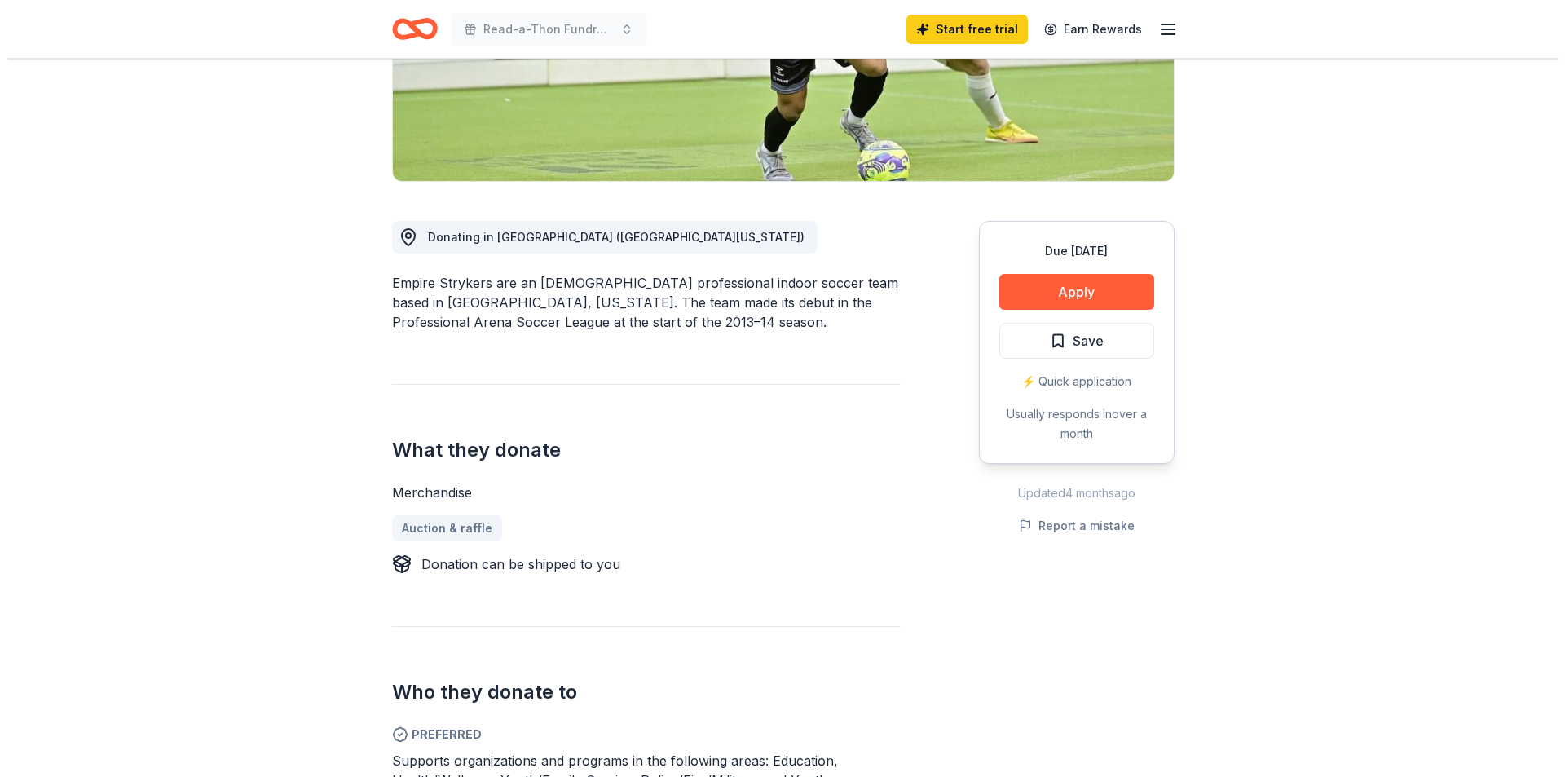
scroll to position [326, 0]
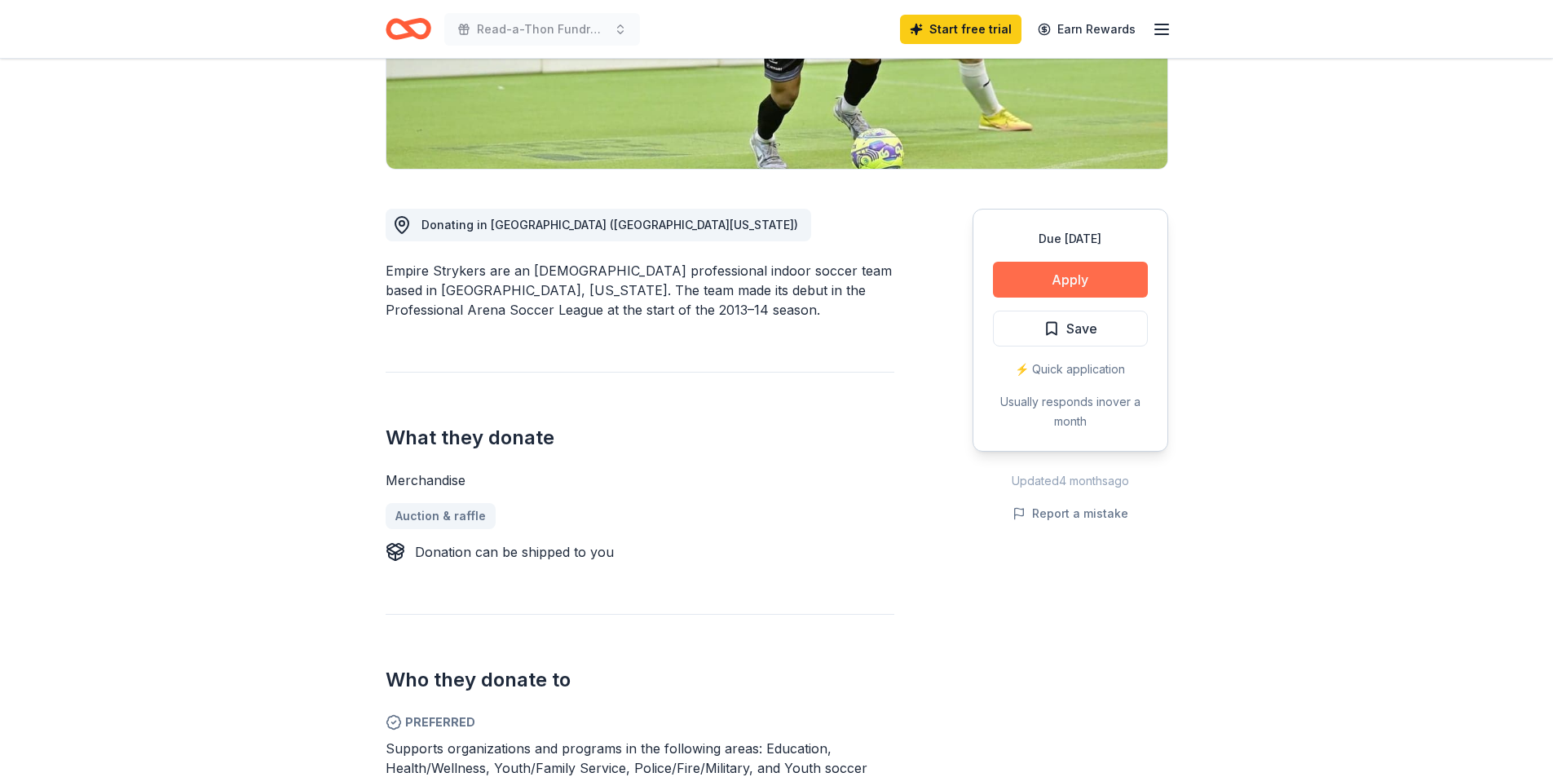
click at [1064, 270] on button "Apply" at bounding box center [1070, 280] width 155 height 36
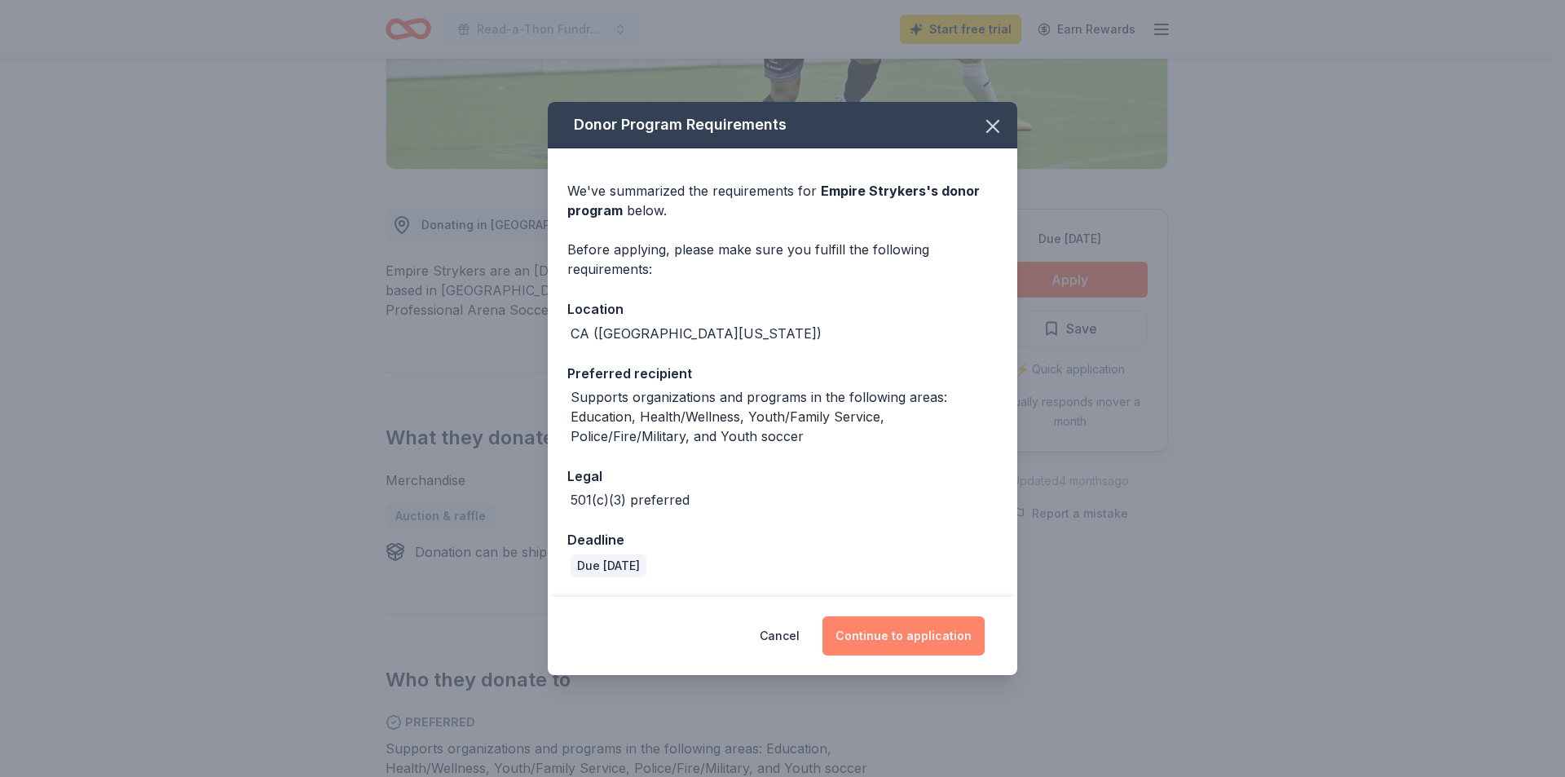
click at [894, 633] on button "Continue to application" at bounding box center [904, 635] width 162 height 39
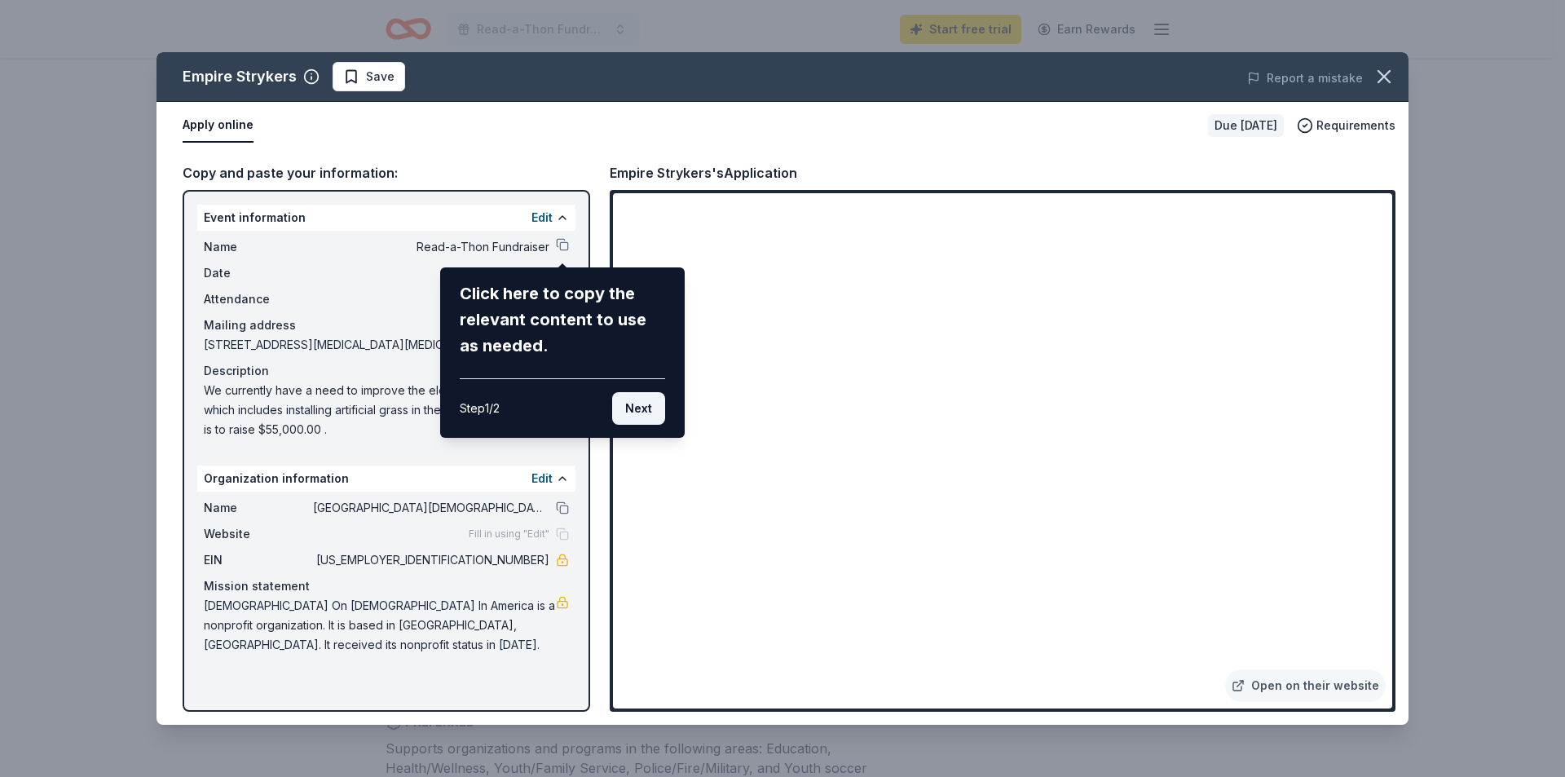
click at [627, 409] on button "Next" at bounding box center [638, 408] width 53 height 33
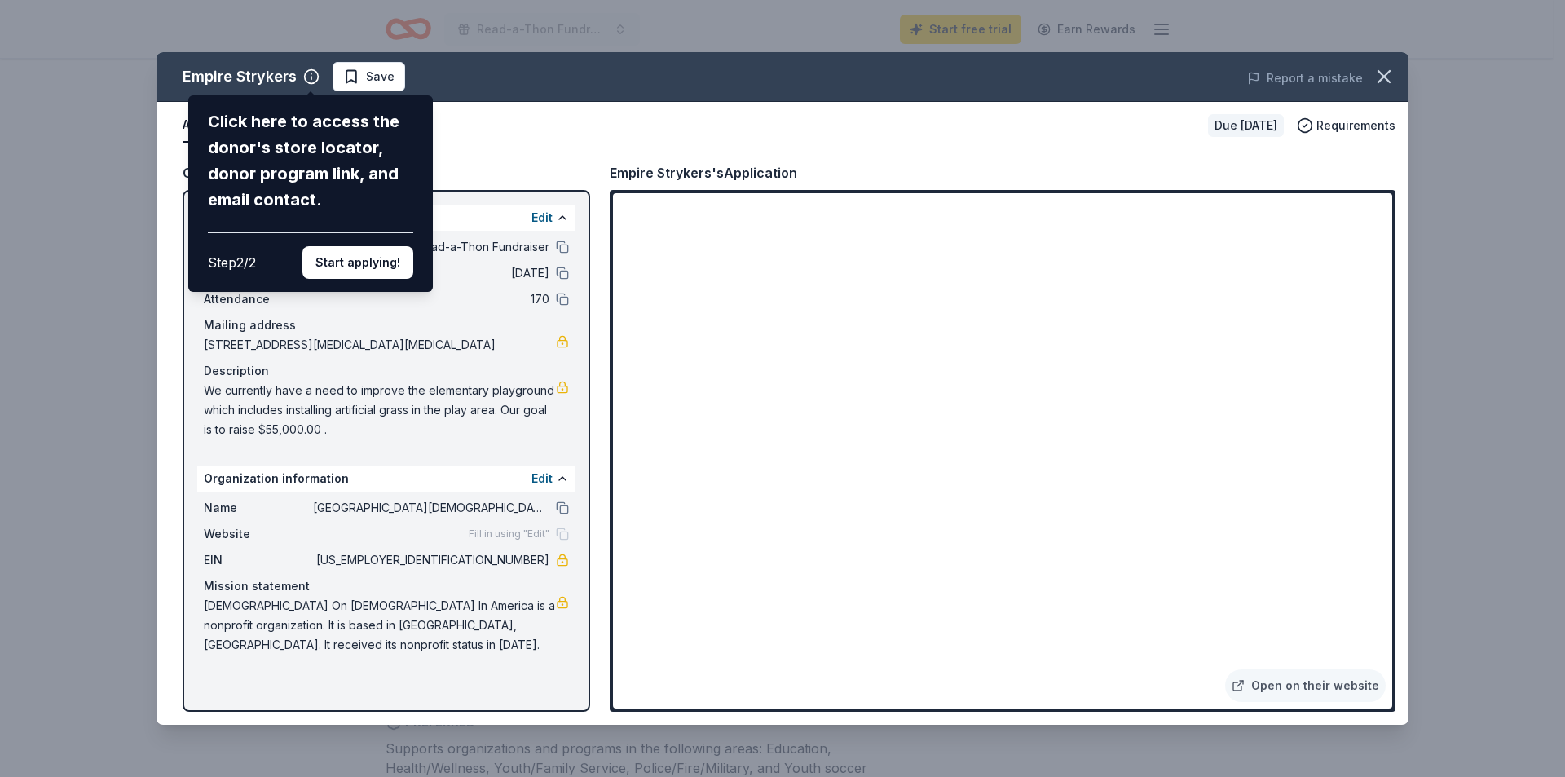
click at [501, 312] on div "Empire Strykers Click here to access the donor's store locator, donor program l…" at bounding box center [783, 388] width 1252 height 673
drag, startPoint x: 1383, startPoint y: 312, endPoint x: 1368, endPoint y: 550, distance: 238.5
click at [1395, 553] on div "Empire Strykers Click here to access the donor's store locator, donor program l…" at bounding box center [783, 388] width 1252 height 673
click at [641, 284] on div "Empire Strykers Click here to access the donor's store locator, donor program l…" at bounding box center [783, 388] width 1252 height 673
click at [1355, 214] on div "Empire Strykers Click here to access the donor's store locator, donor program l…" at bounding box center [783, 388] width 1252 height 673
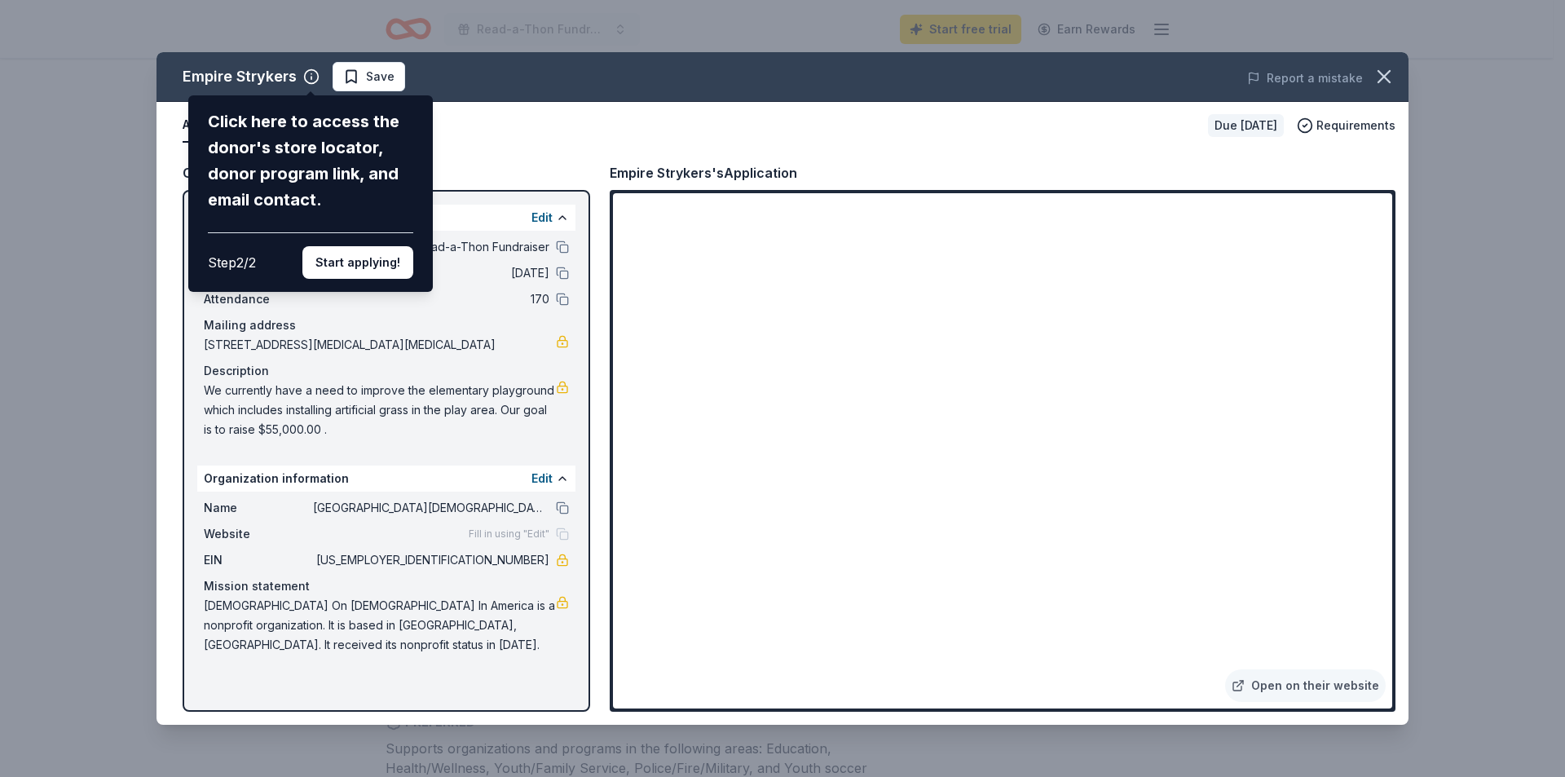
drag, startPoint x: 1382, startPoint y: 291, endPoint x: 1371, endPoint y: 311, distance: 22.7
click at [1375, 310] on div "Empire Strykers Click here to access the donor's store locator, donor program l…" at bounding box center [783, 388] width 1252 height 673
click at [333, 263] on button "Start applying!" at bounding box center [357, 262] width 111 height 33
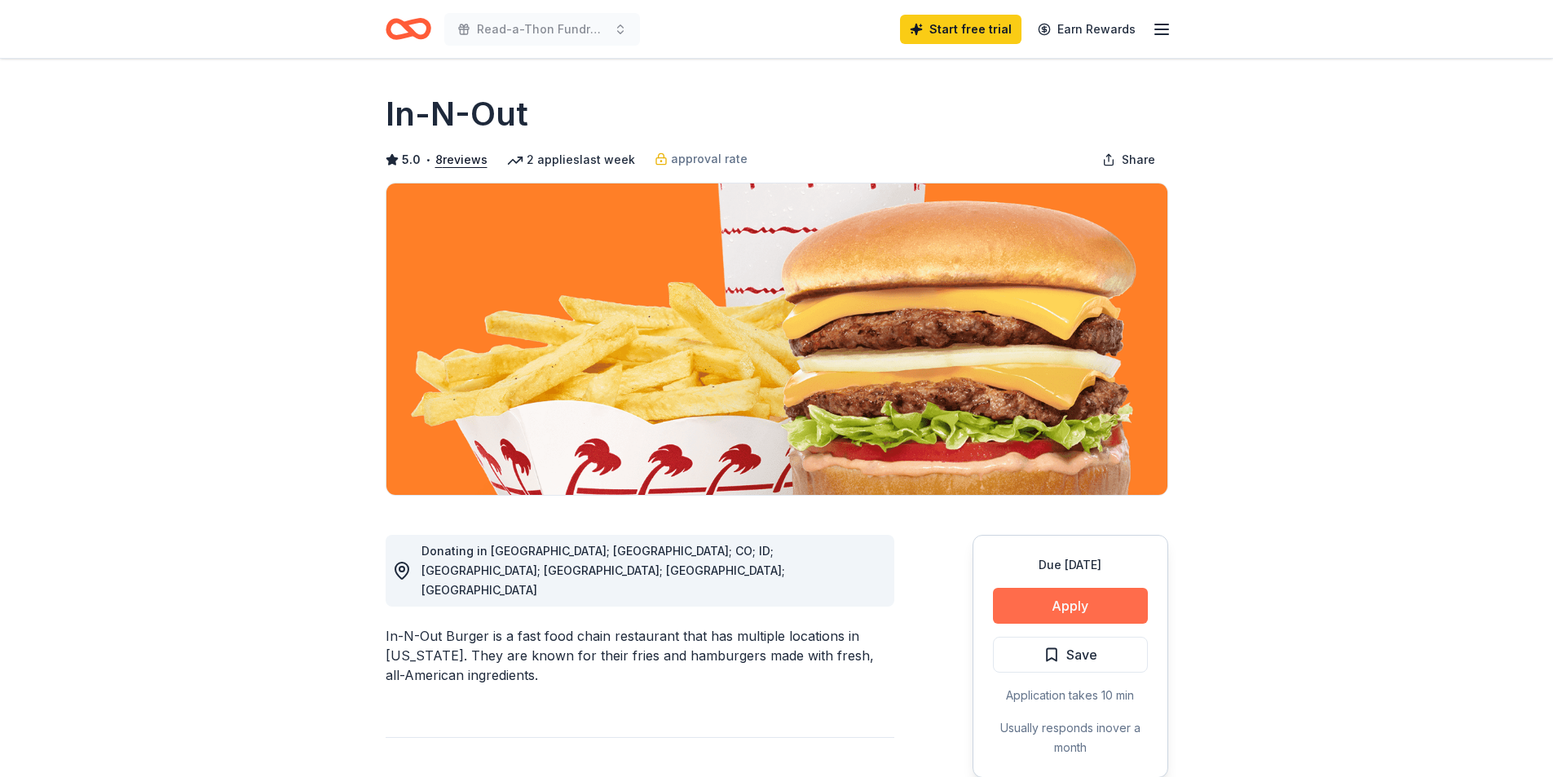
click at [1071, 600] on button "Apply" at bounding box center [1070, 606] width 155 height 36
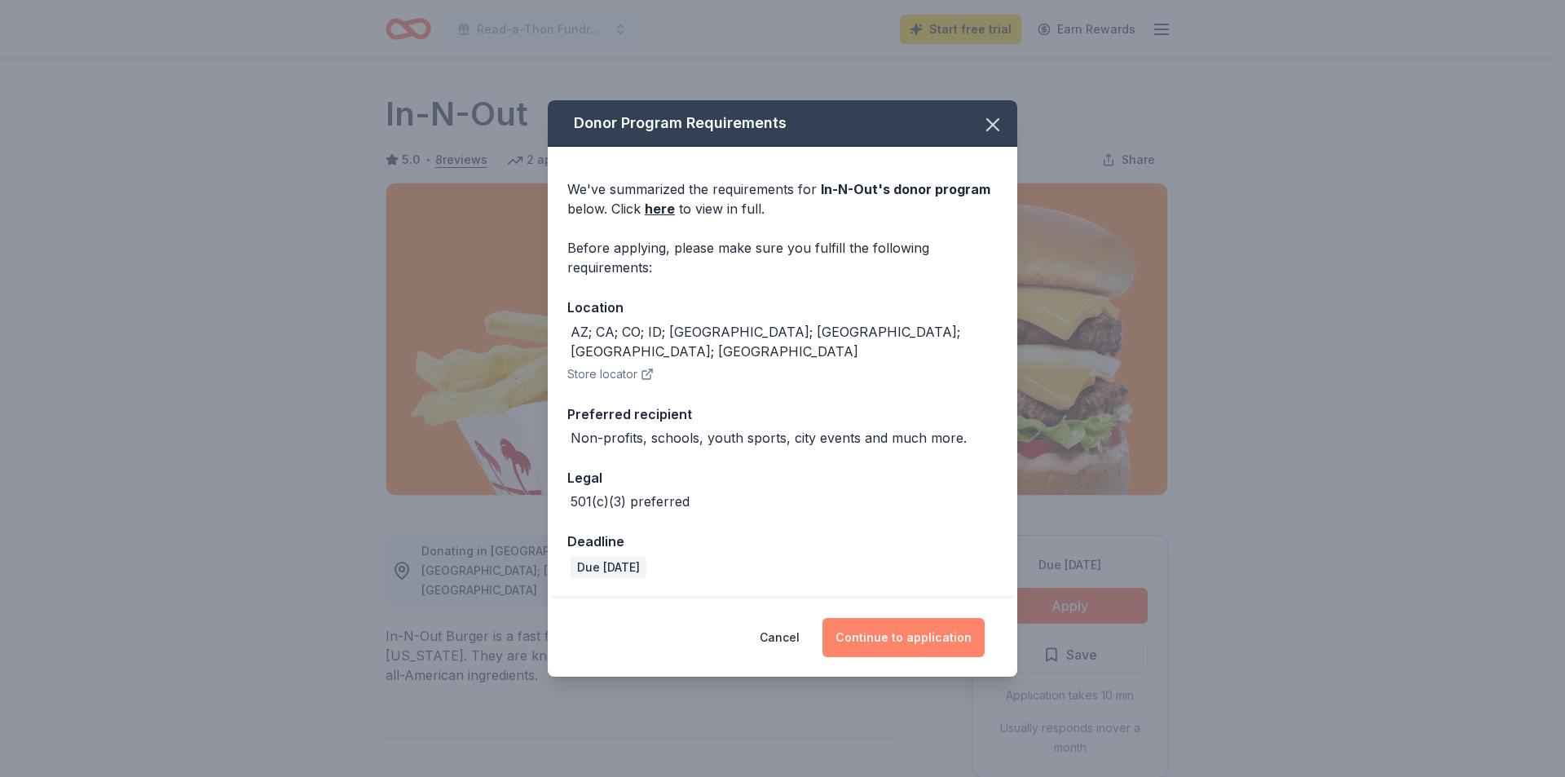
click at [901, 619] on button "Continue to application" at bounding box center [904, 637] width 162 height 39
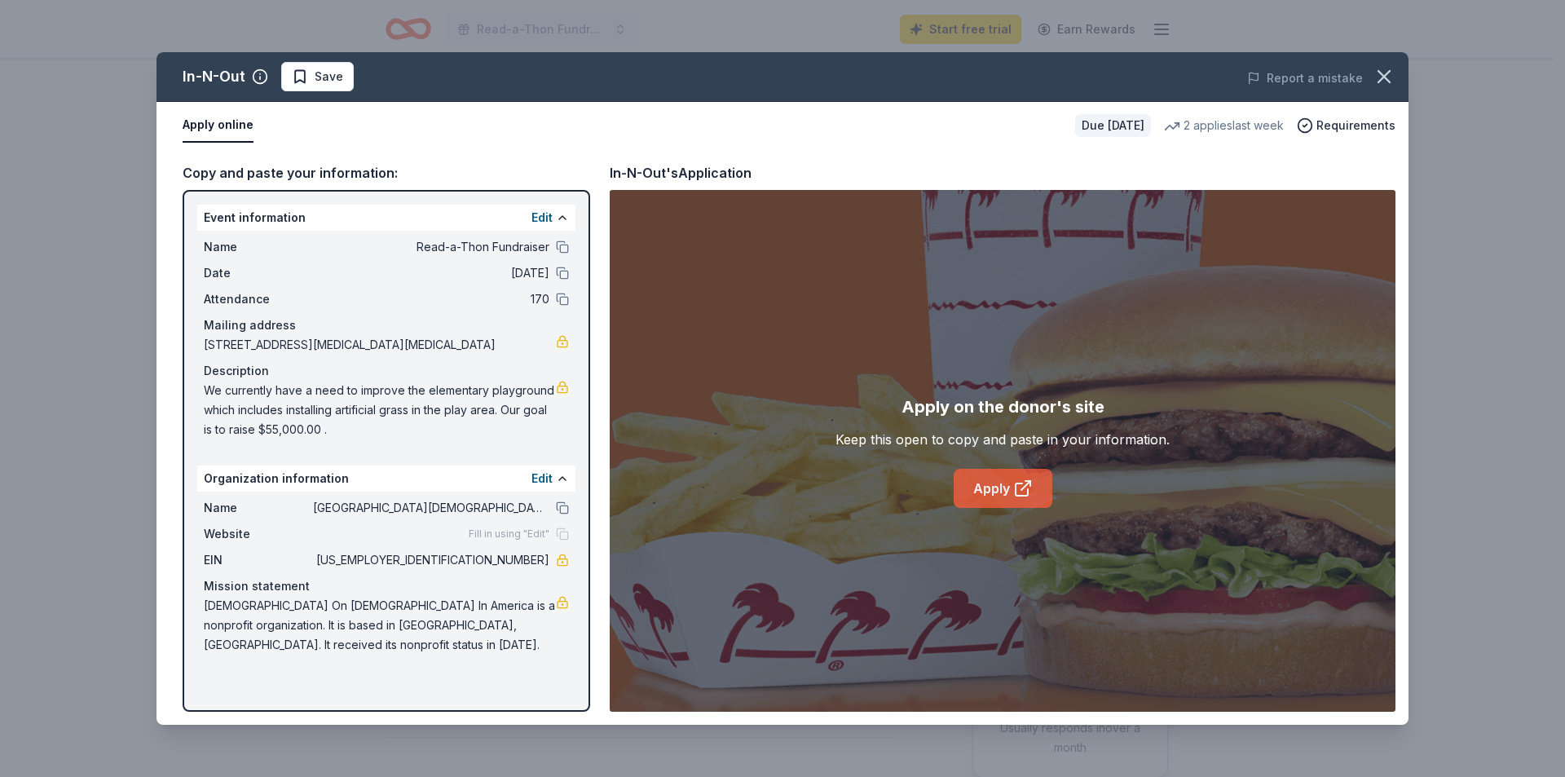
click at [988, 490] on link "Apply" at bounding box center [1003, 488] width 99 height 39
click at [987, 484] on link "Apply" at bounding box center [1003, 488] width 99 height 39
click at [1382, 78] on icon "button" at bounding box center [1384, 76] width 11 height 11
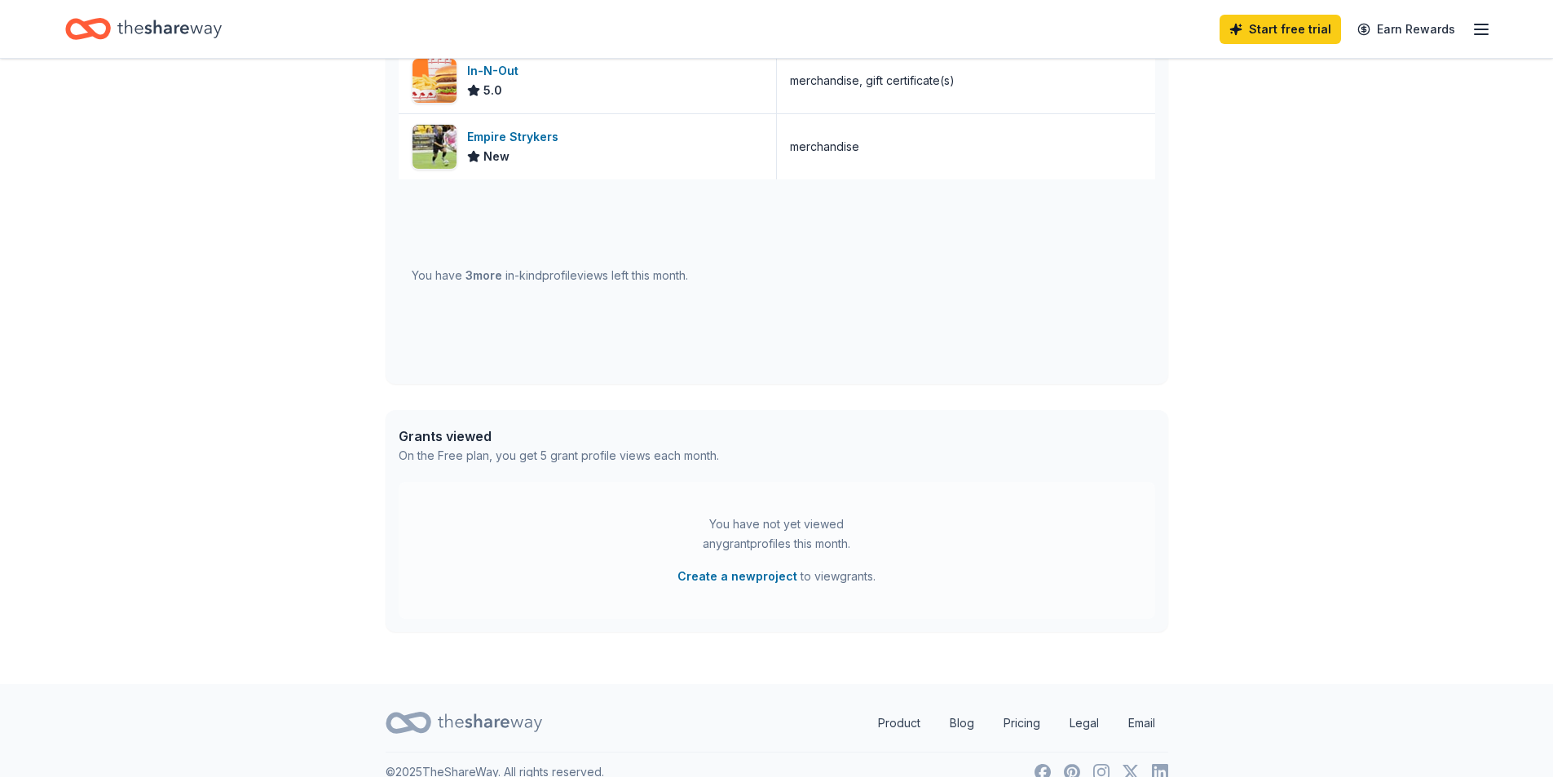
scroll to position [537, 0]
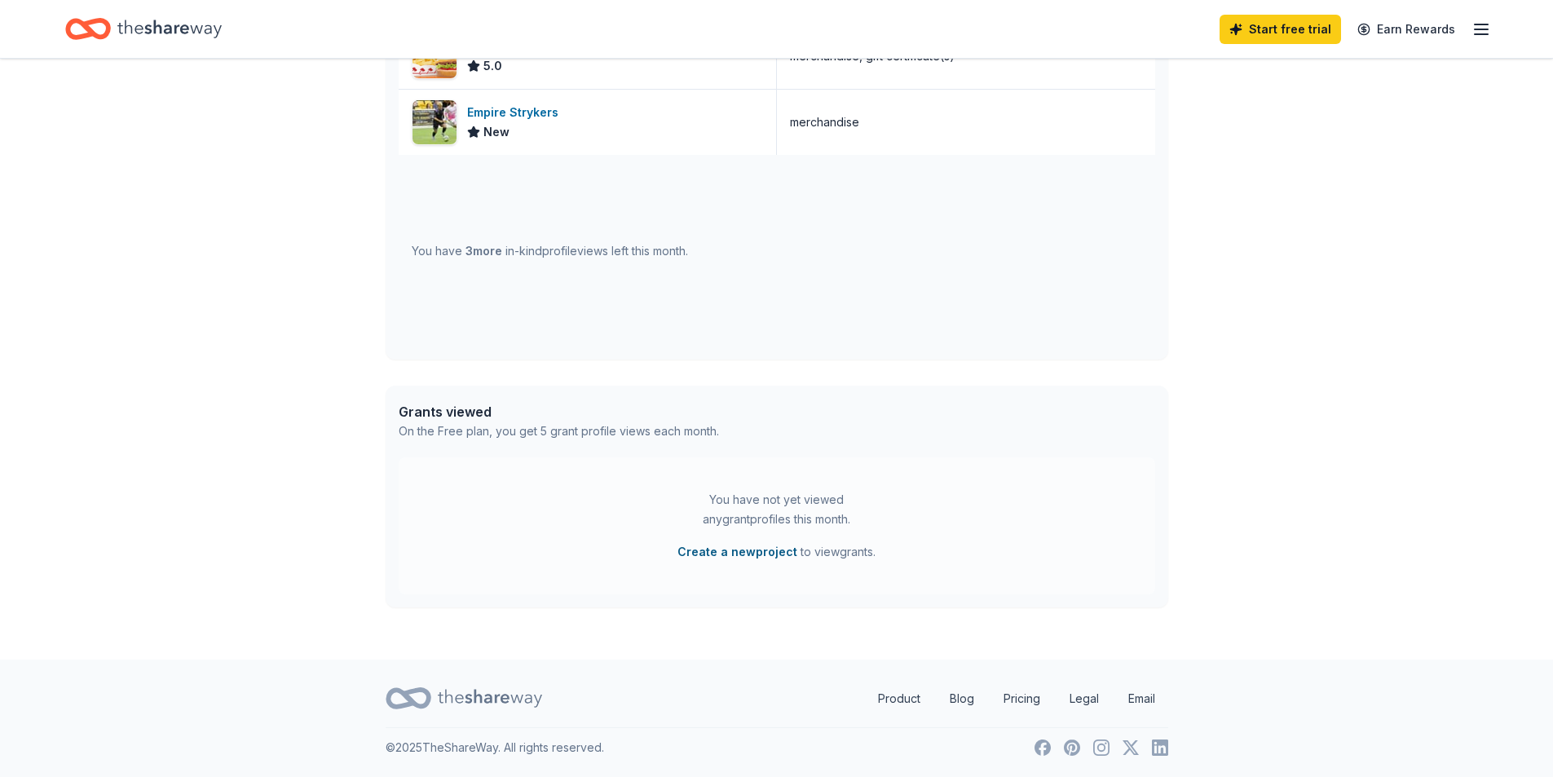
click at [735, 550] on button "Create a new project" at bounding box center [738, 552] width 120 height 20
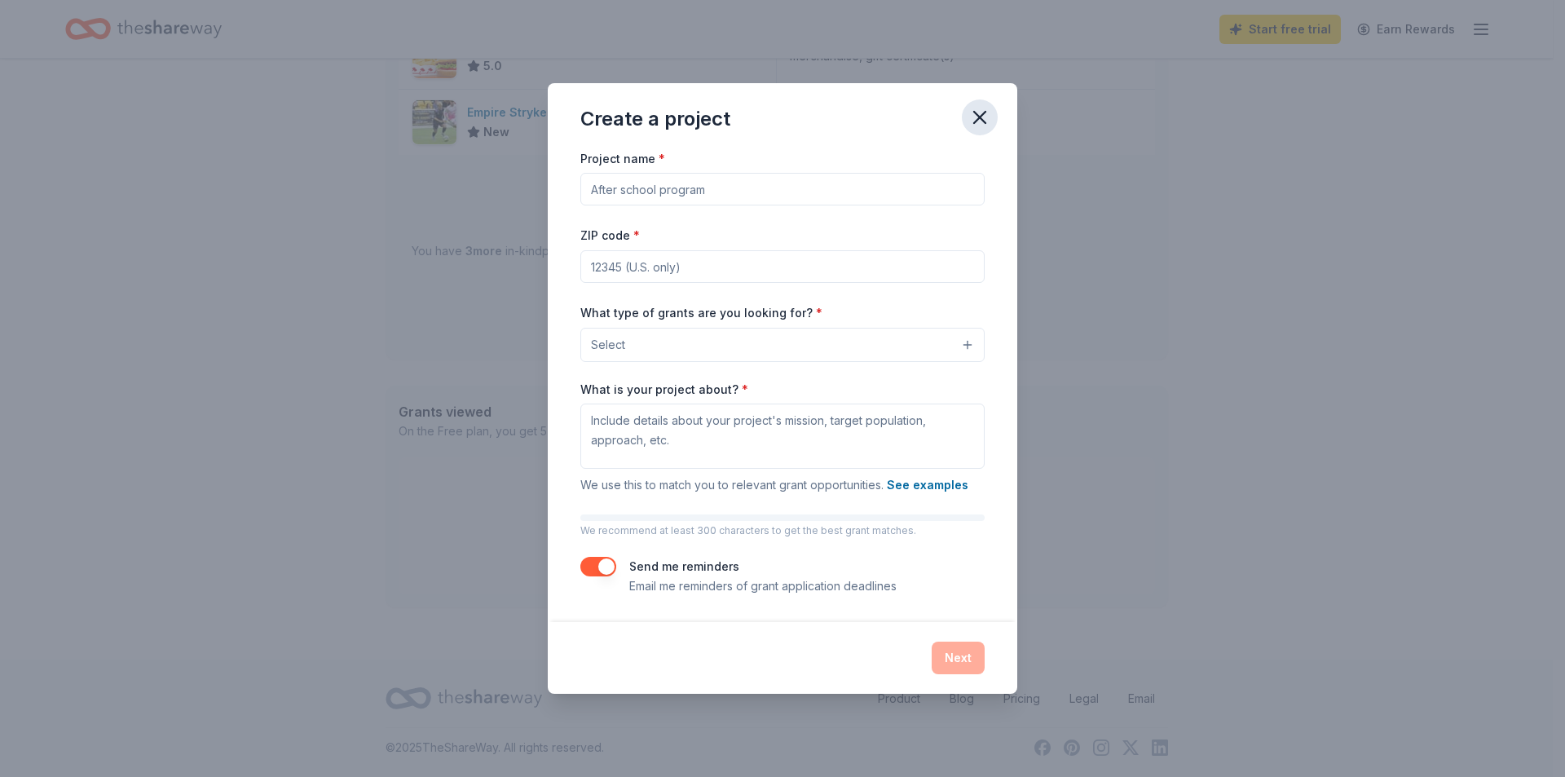
click at [980, 115] on icon "button" at bounding box center [980, 117] width 23 height 23
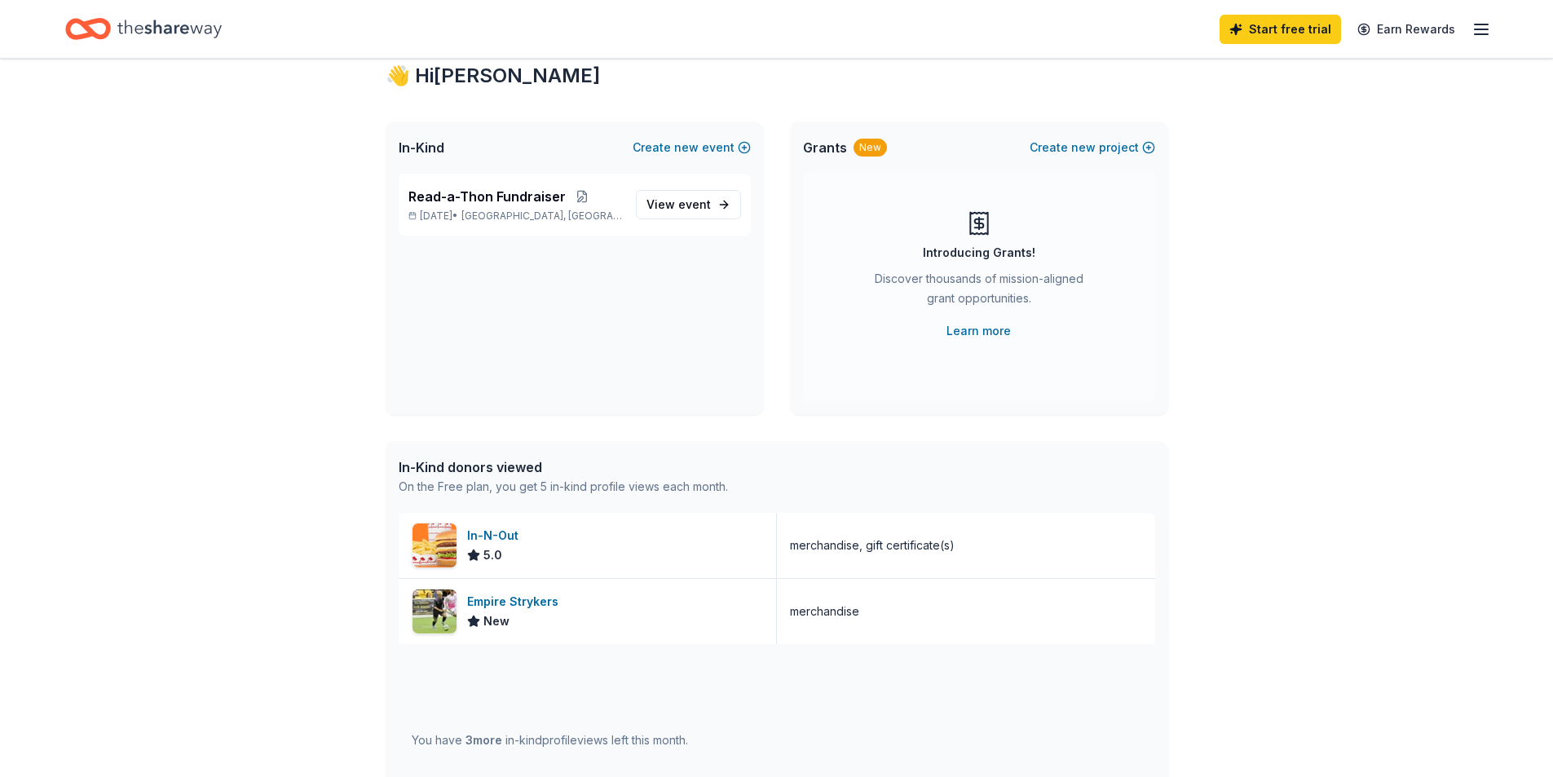
scroll to position [0, 0]
